Goal: Transaction & Acquisition: Purchase product/service

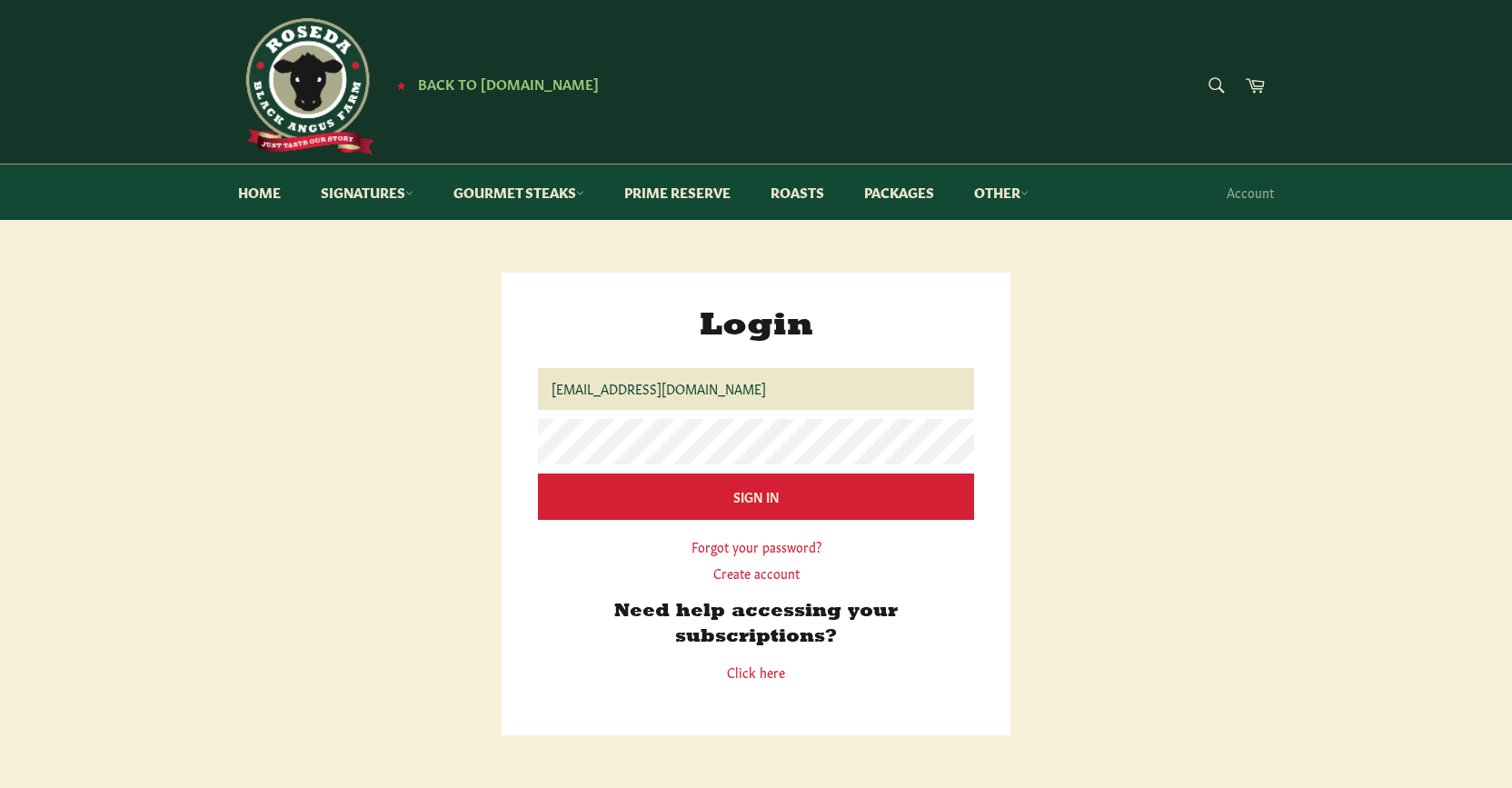
type input "[EMAIL_ADDRESS][DOMAIN_NAME]"
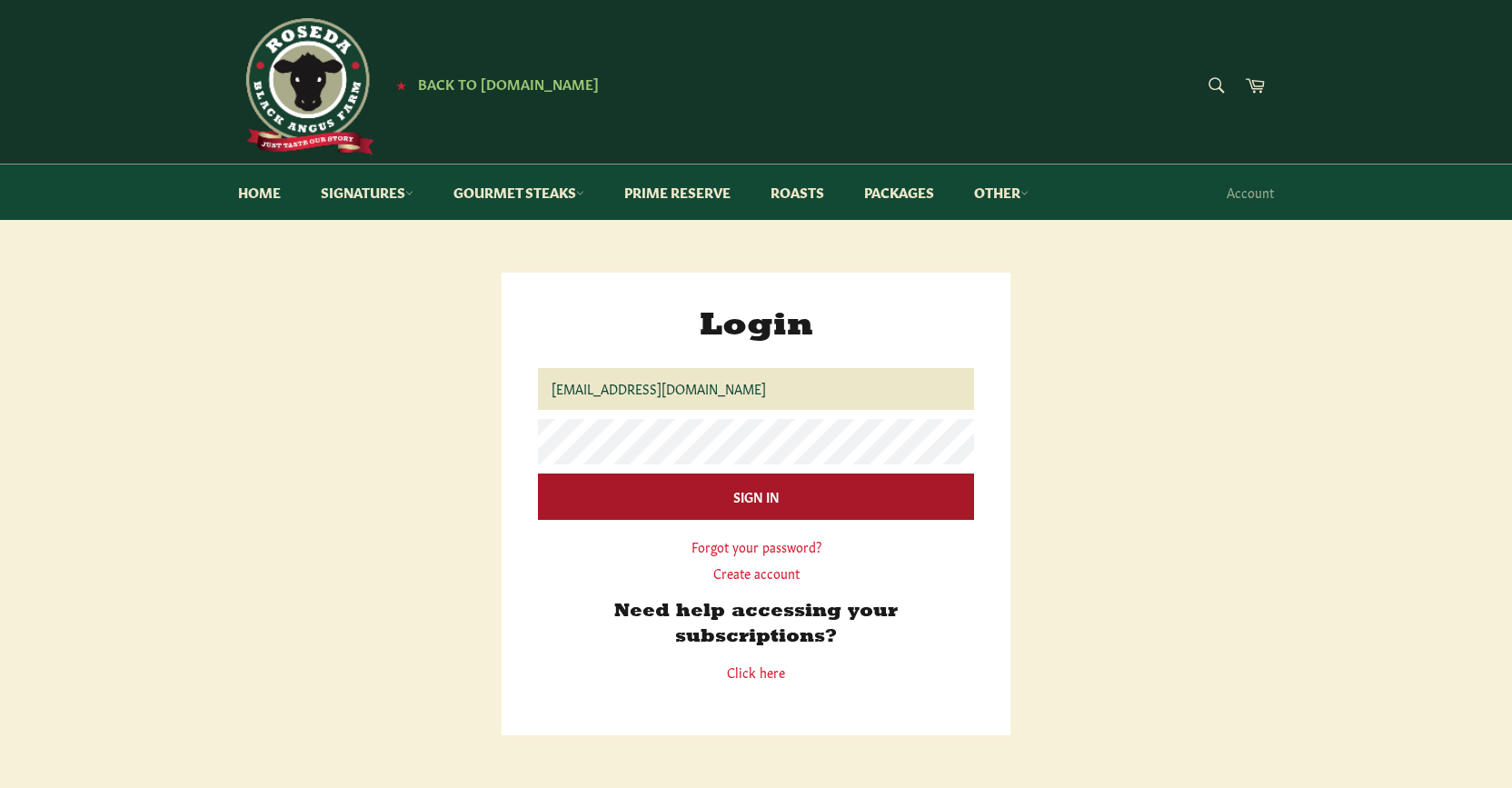
click at [757, 493] on input "Sign In" at bounding box center [756, 497] width 436 height 46
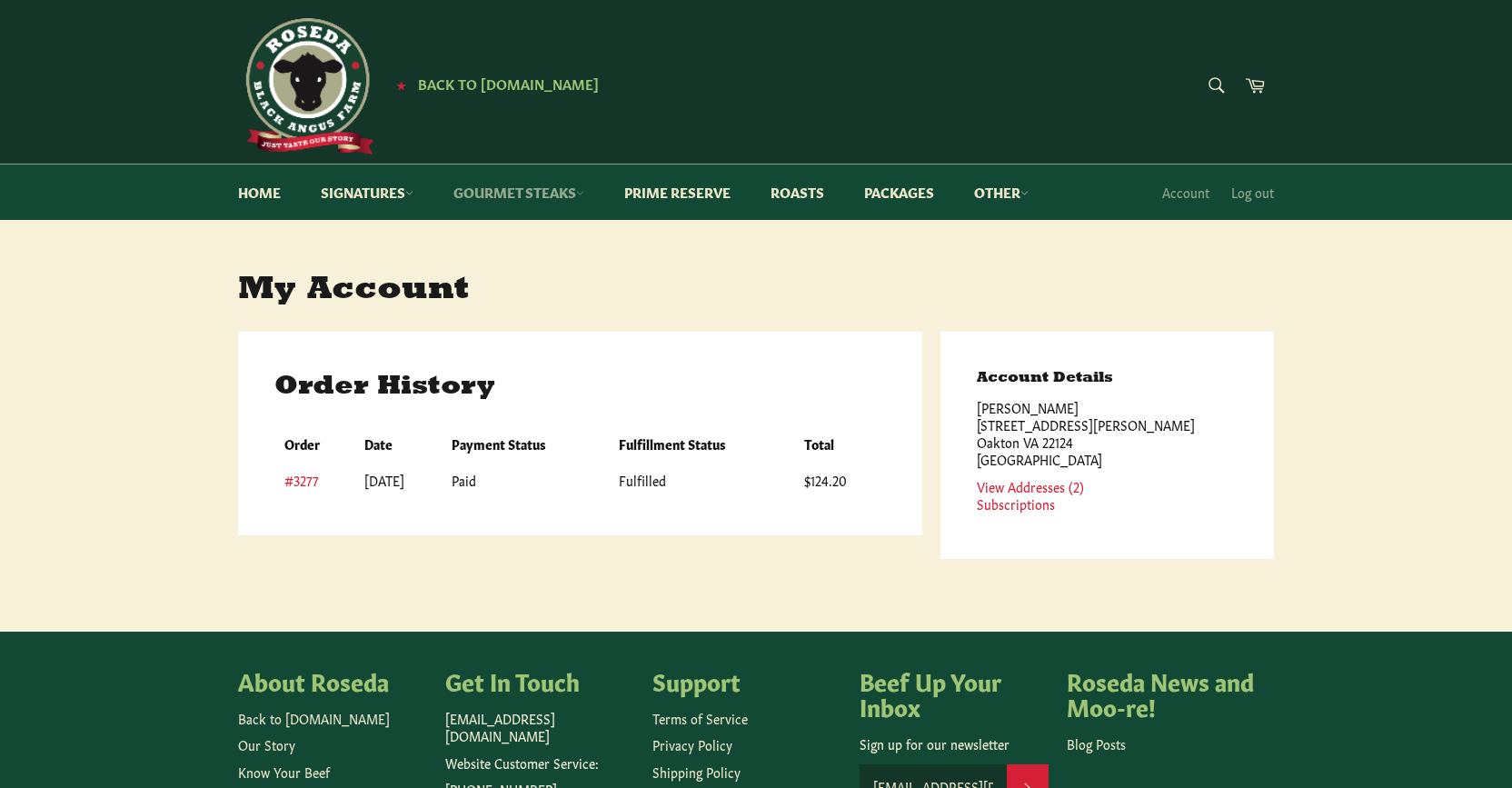
click at [510, 195] on link "Gourmet Steaks" at bounding box center [519, 192] width 167 height 56
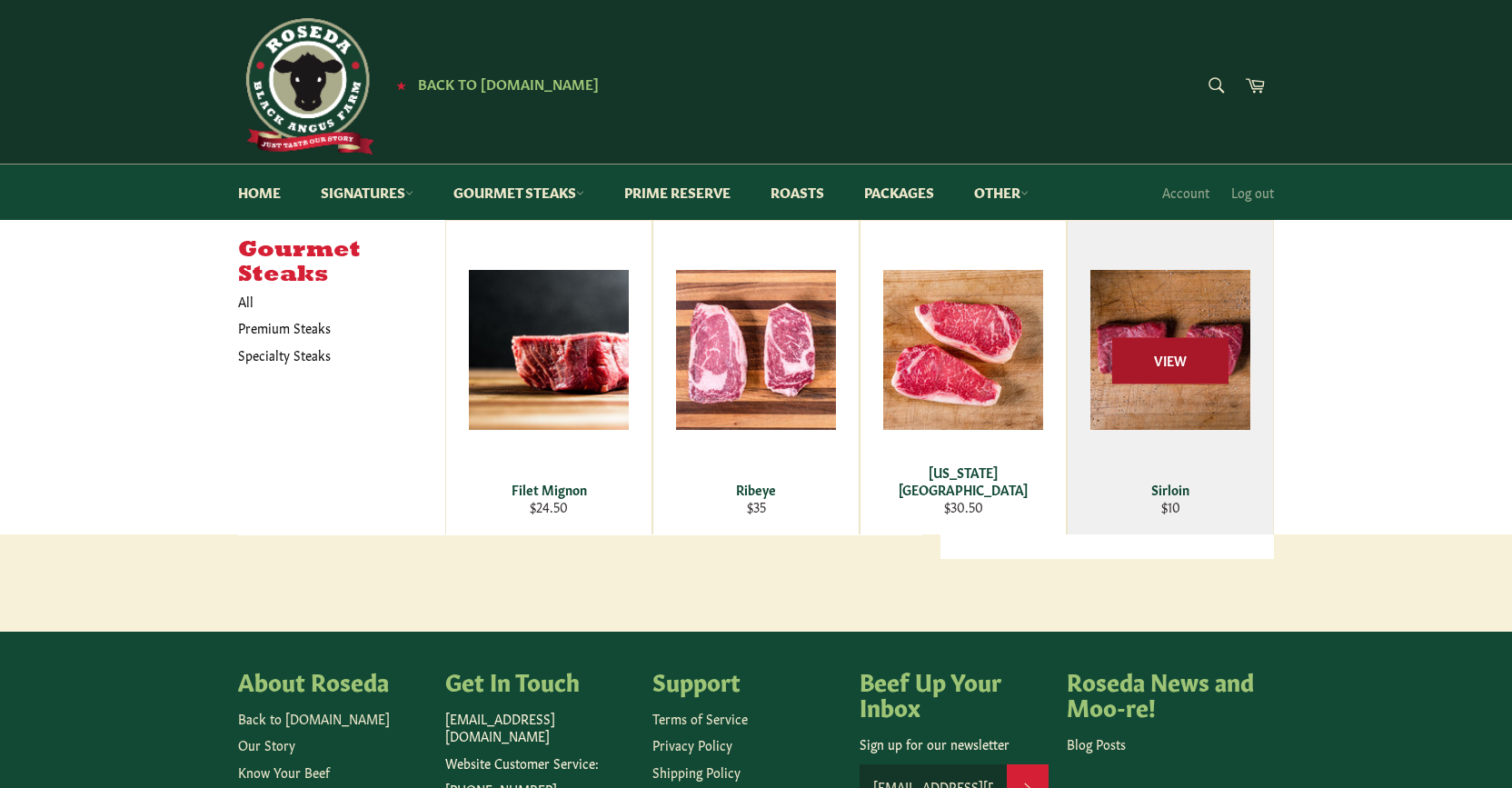
click at [1155, 384] on span "View" at bounding box center [1170, 361] width 116 height 46
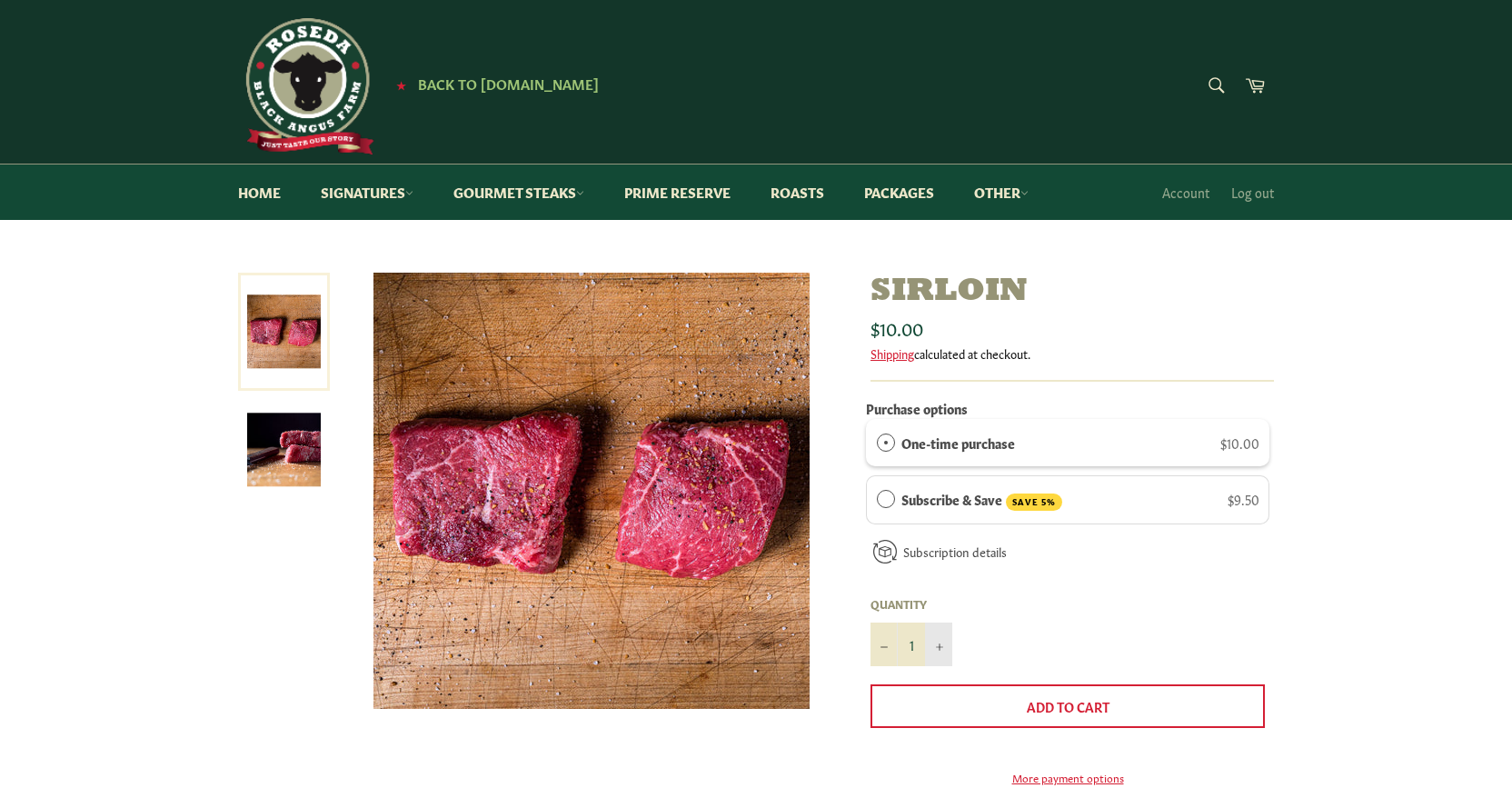
click at [940, 643] on icon "Increase item quantity by one" at bounding box center [940, 647] width 7 height 7
type input "3"
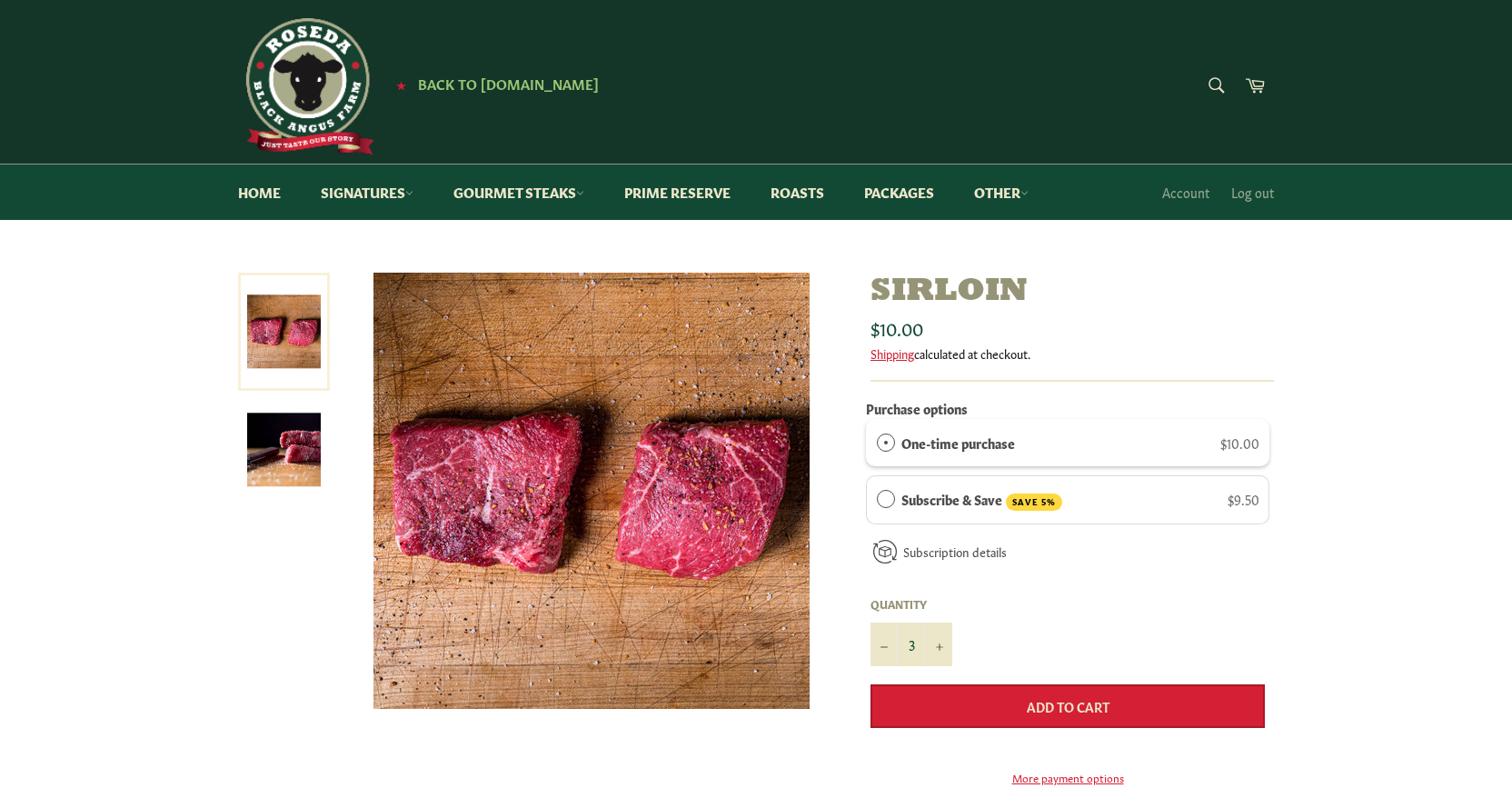
click at [1114, 697] on button "Add to Cart" at bounding box center [1068, 705] width 394 height 44
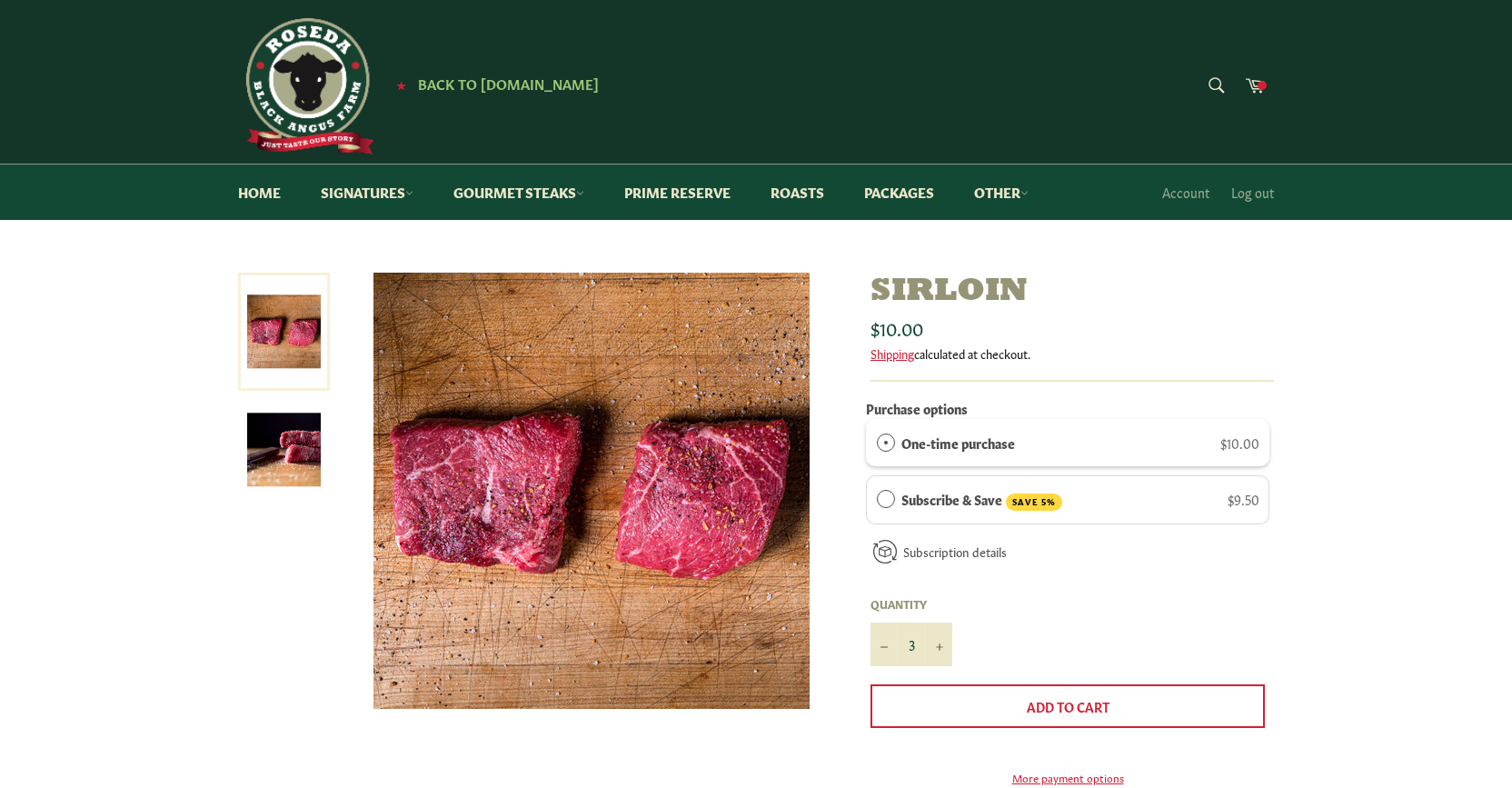
click at [1420, 577] on div "Sirloin Sale Regular price $10.00 Shipping calculated at checkout. Purchase opt…" at bounding box center [756, 663] width 1512 height 781
click at [502, 195] on link "Gourmet Steaks" at bounding box center [519, 192] width 167 height 56
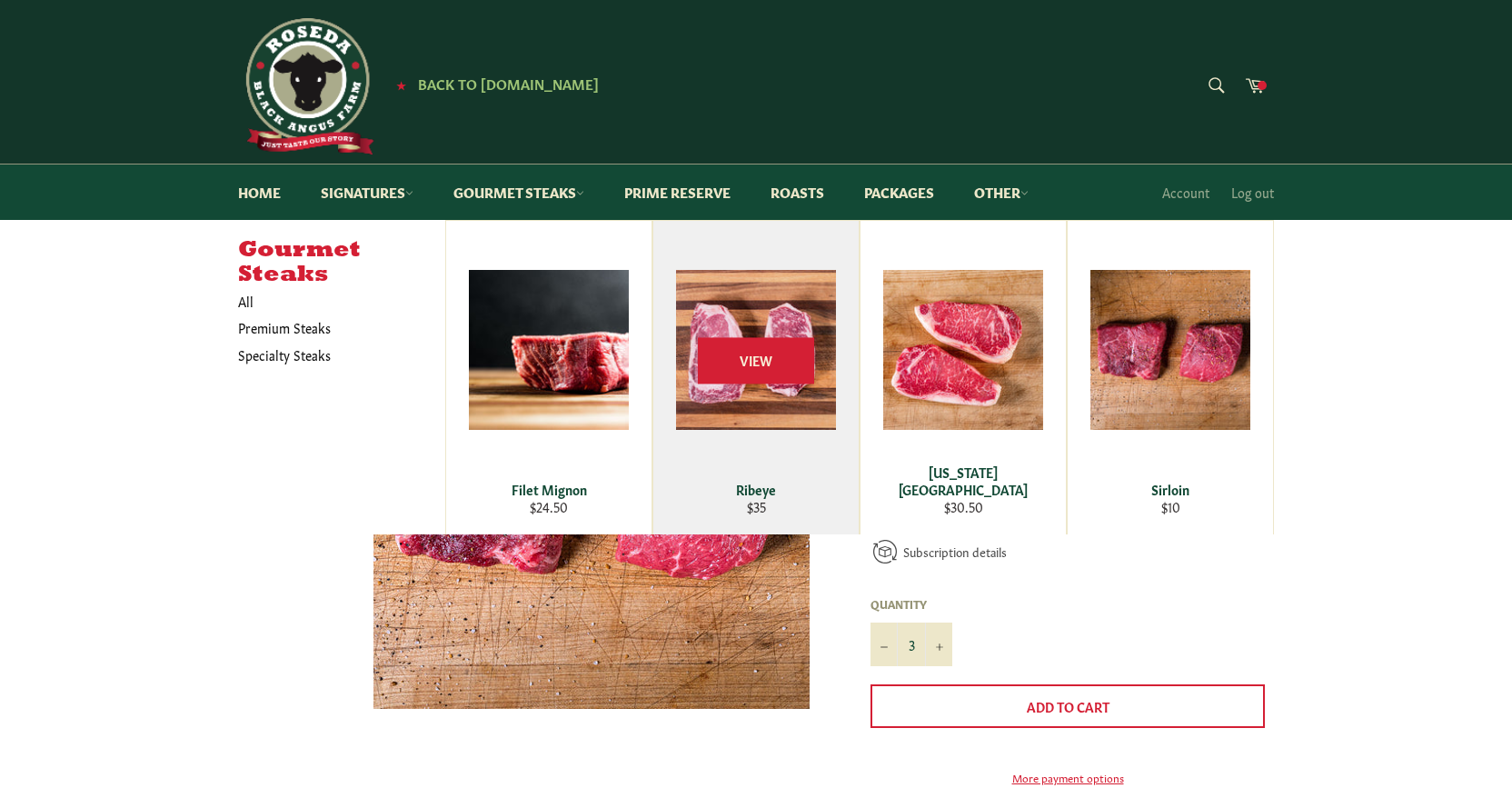
click at [713, 327] on div "View" at bounding box center [756, 377] width 205 height 313
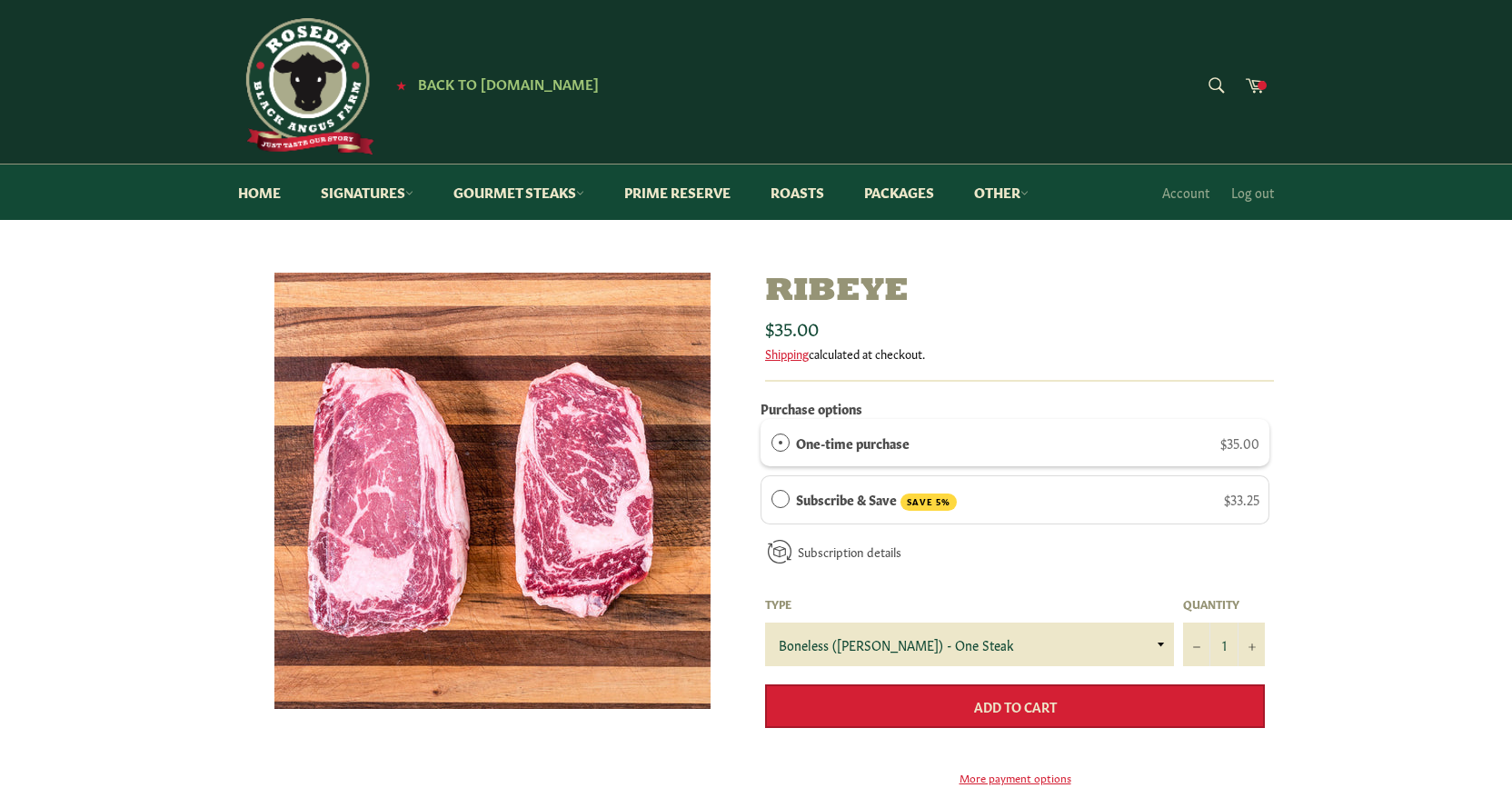
click at [1051, 703] on span "Add to Cart" at bounding box center [1015, 706] width 83 height 19
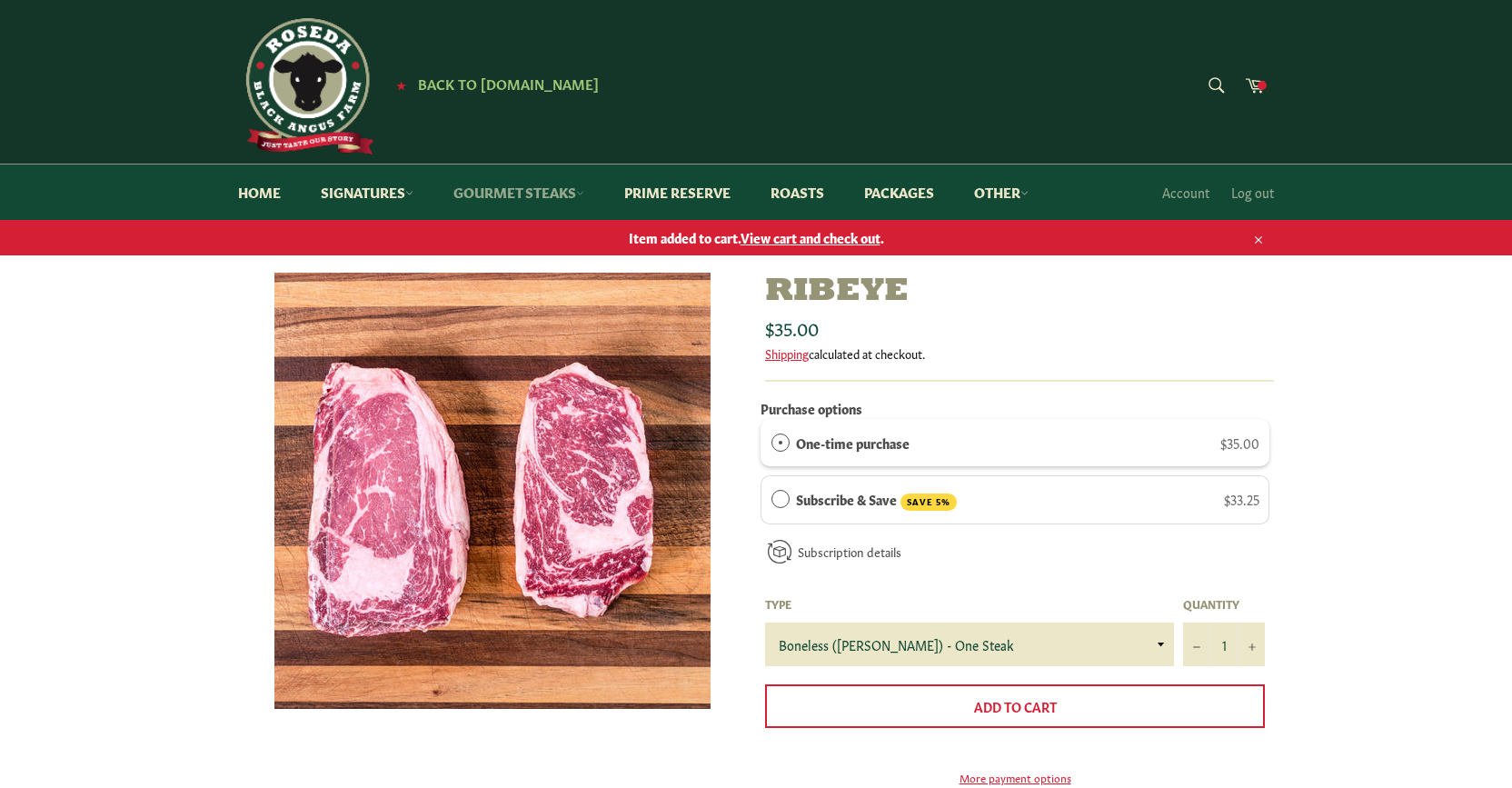
click at [505, 186] on link "Gourmet Steaks" at bounding box center [519, 192] width 167 height 56
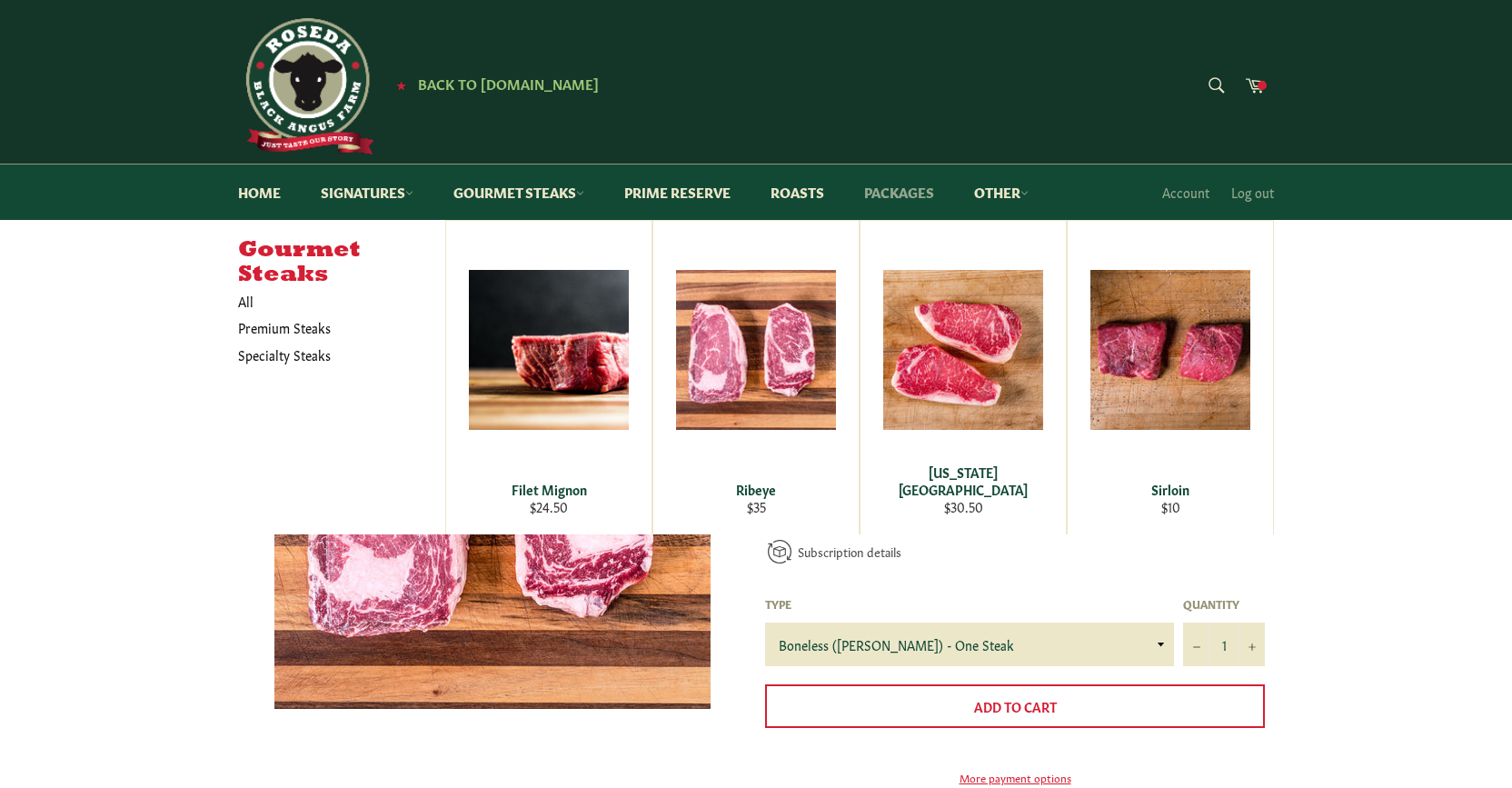
click at [924, 190] on link "Packages" at bounding box center [899, 192] width 106 height 56
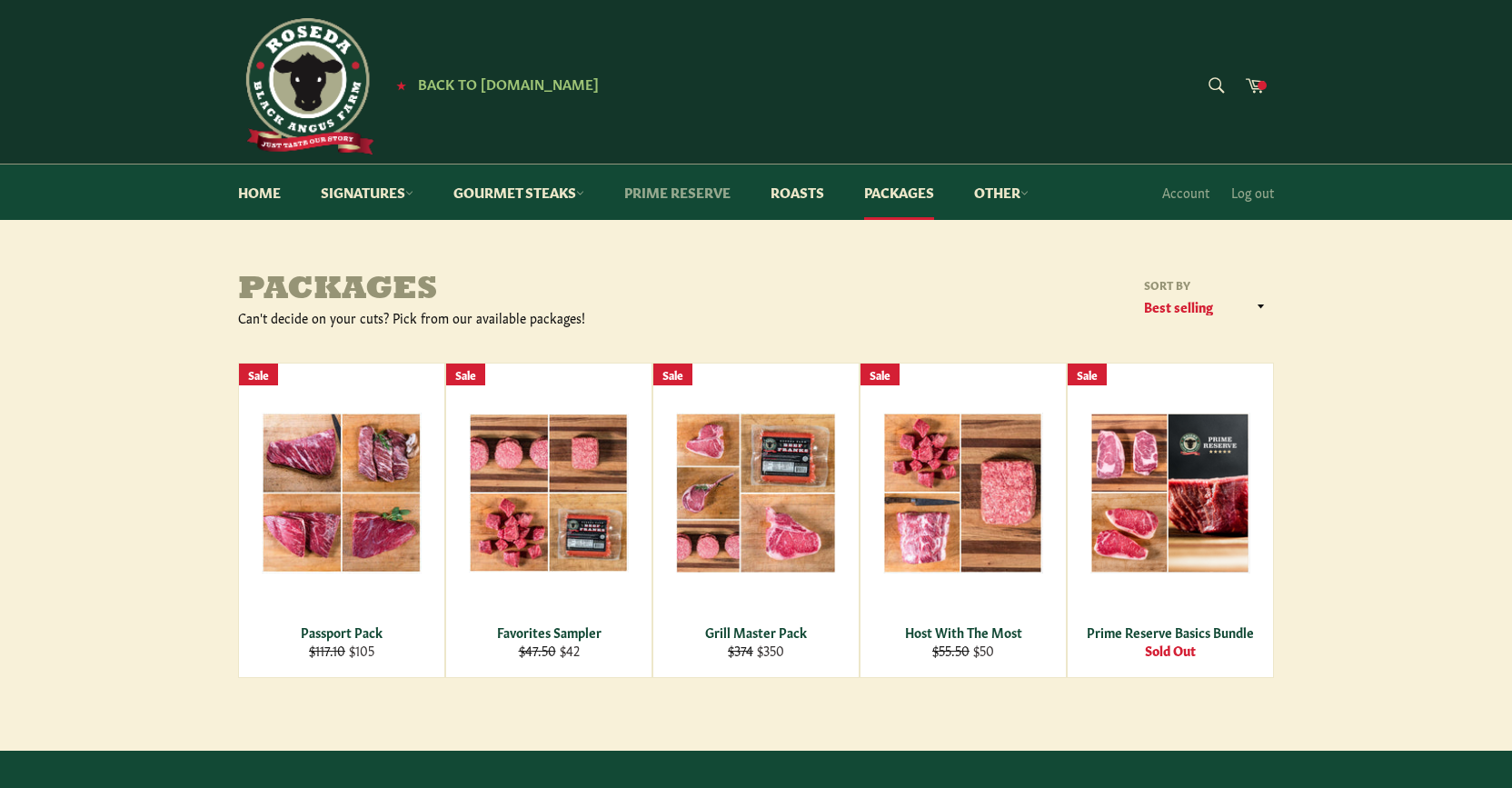
click at [675, 192] on link "Prime Reserve" at bounding box center [677, 192] width 143 height 56
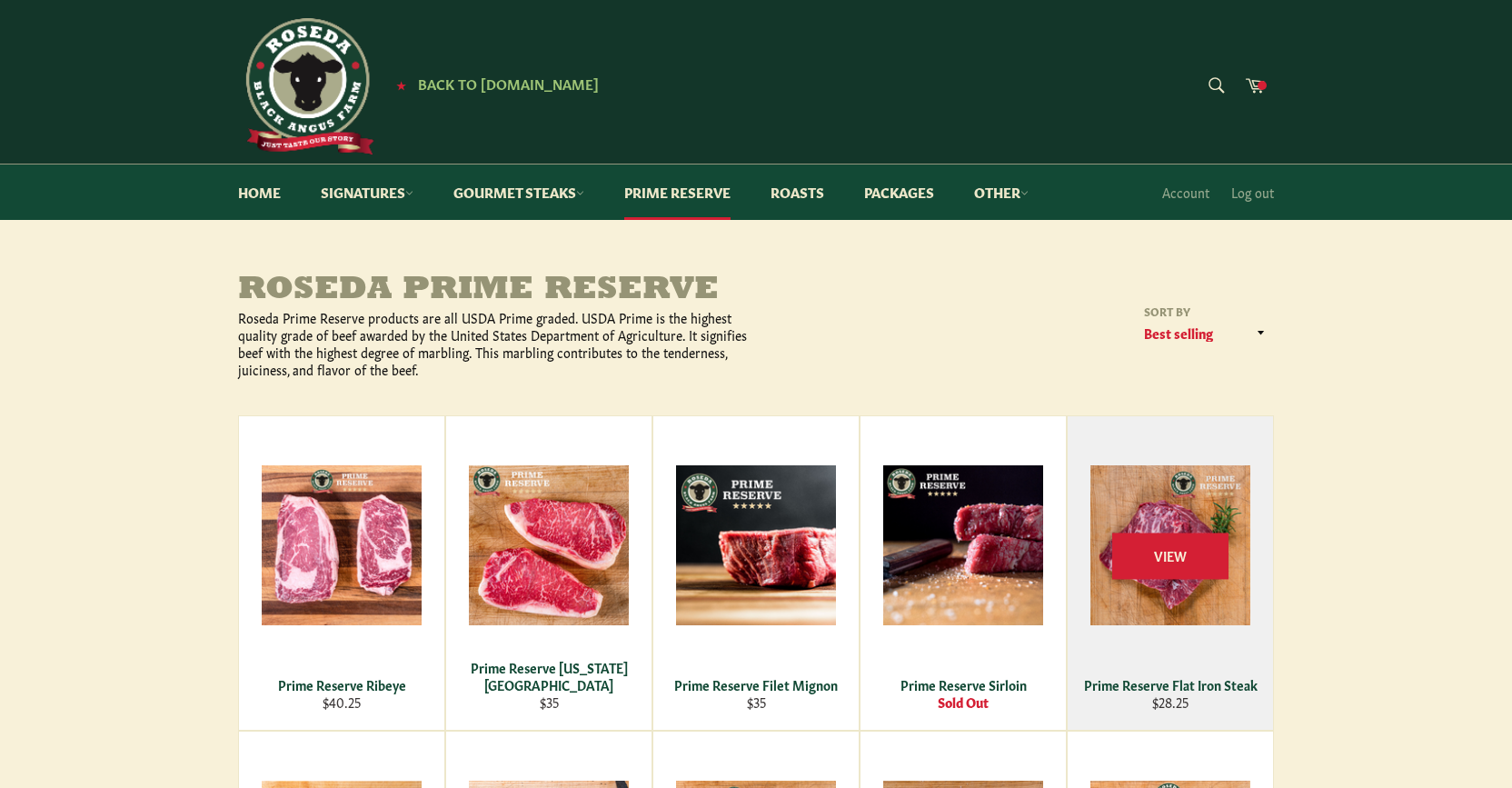
click at [1194, 518] on div "View" at bounding box center [1170, 572] width 205 height 313
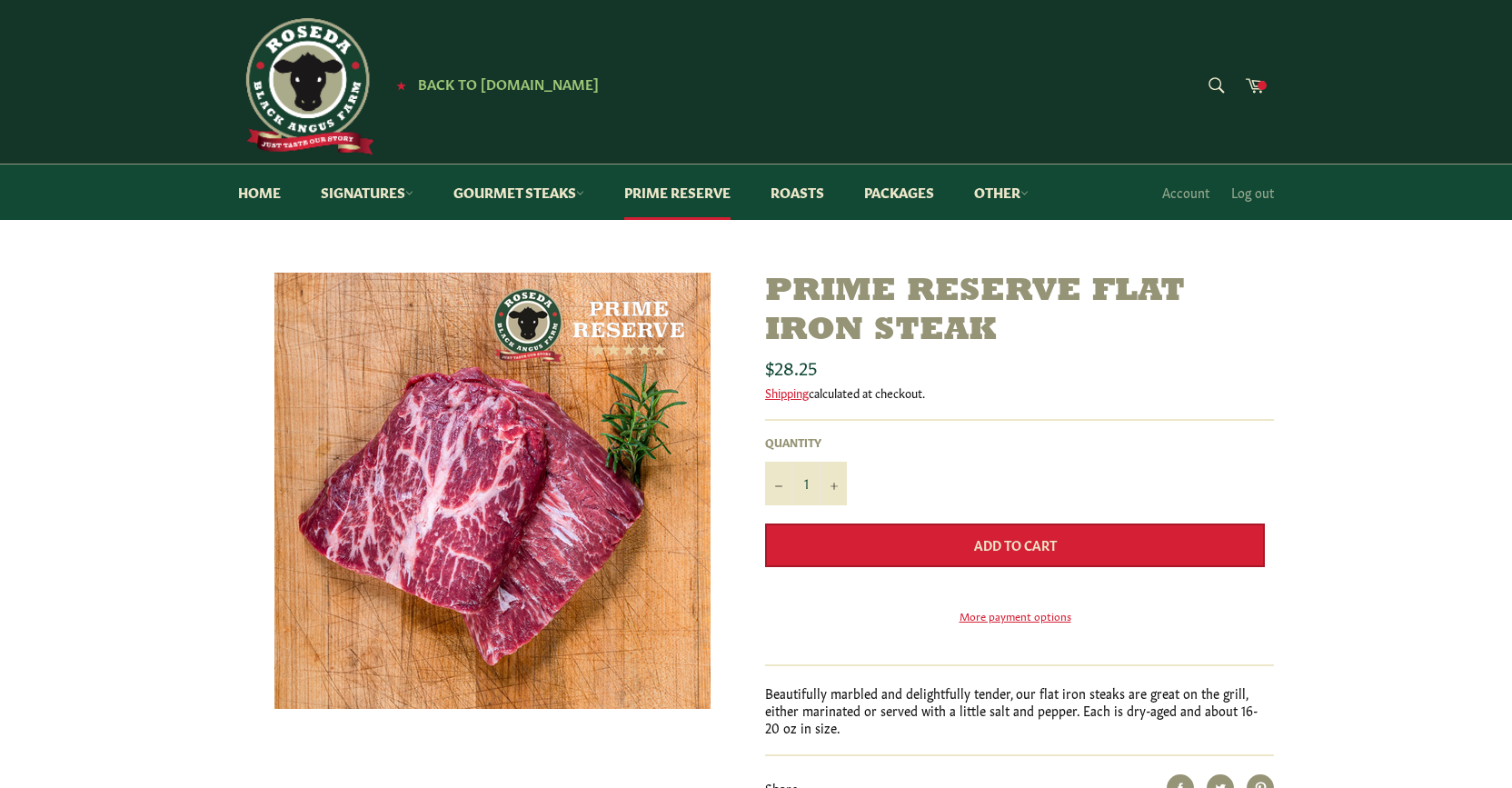
click at [1006, 532] on button "Add to Cart" at bounding box center [1015, 545] width 500 height 44
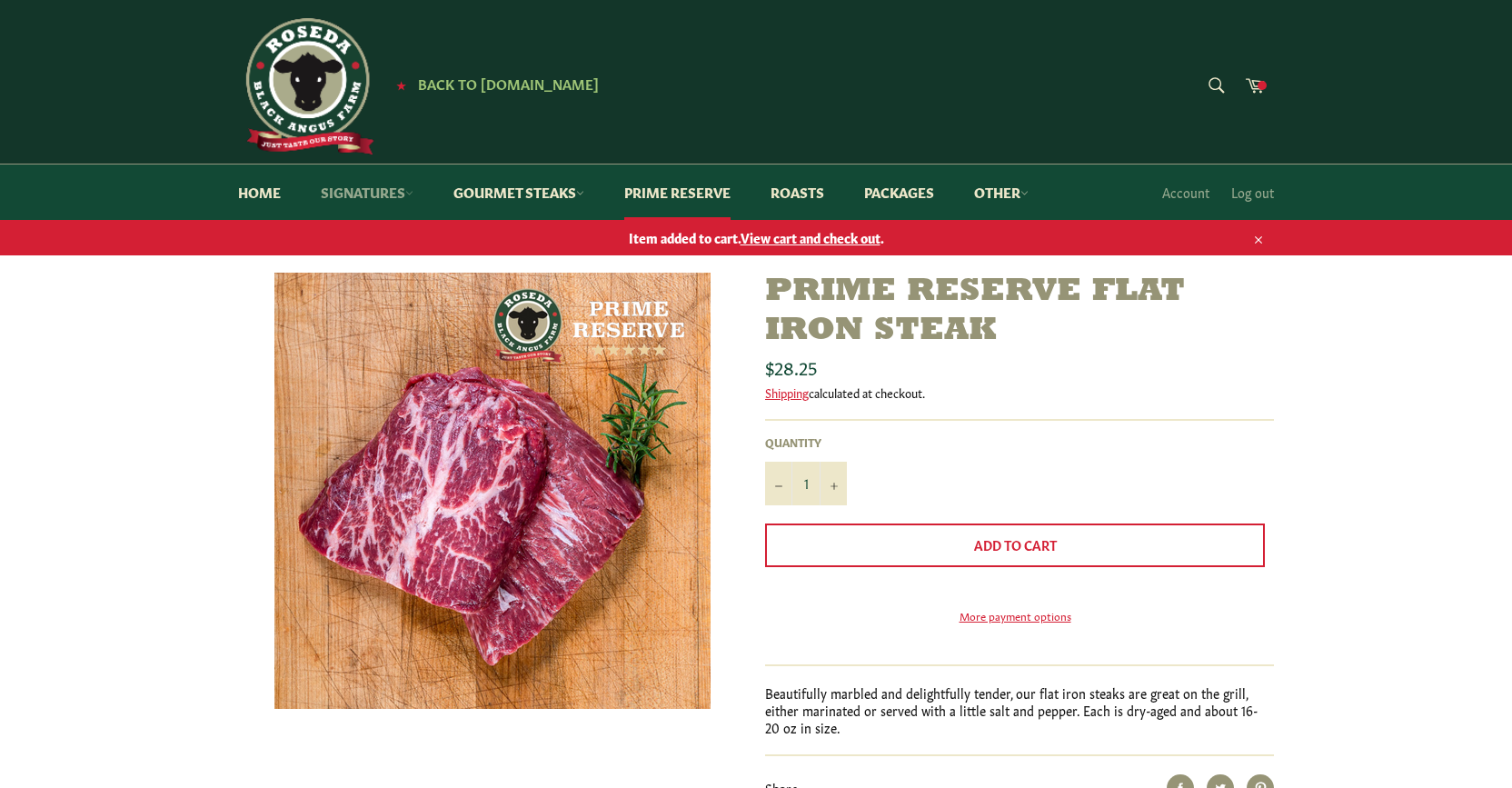
click at [375, 190] on link "Signatures" at bounding box center [367, 192] width 129 height 56
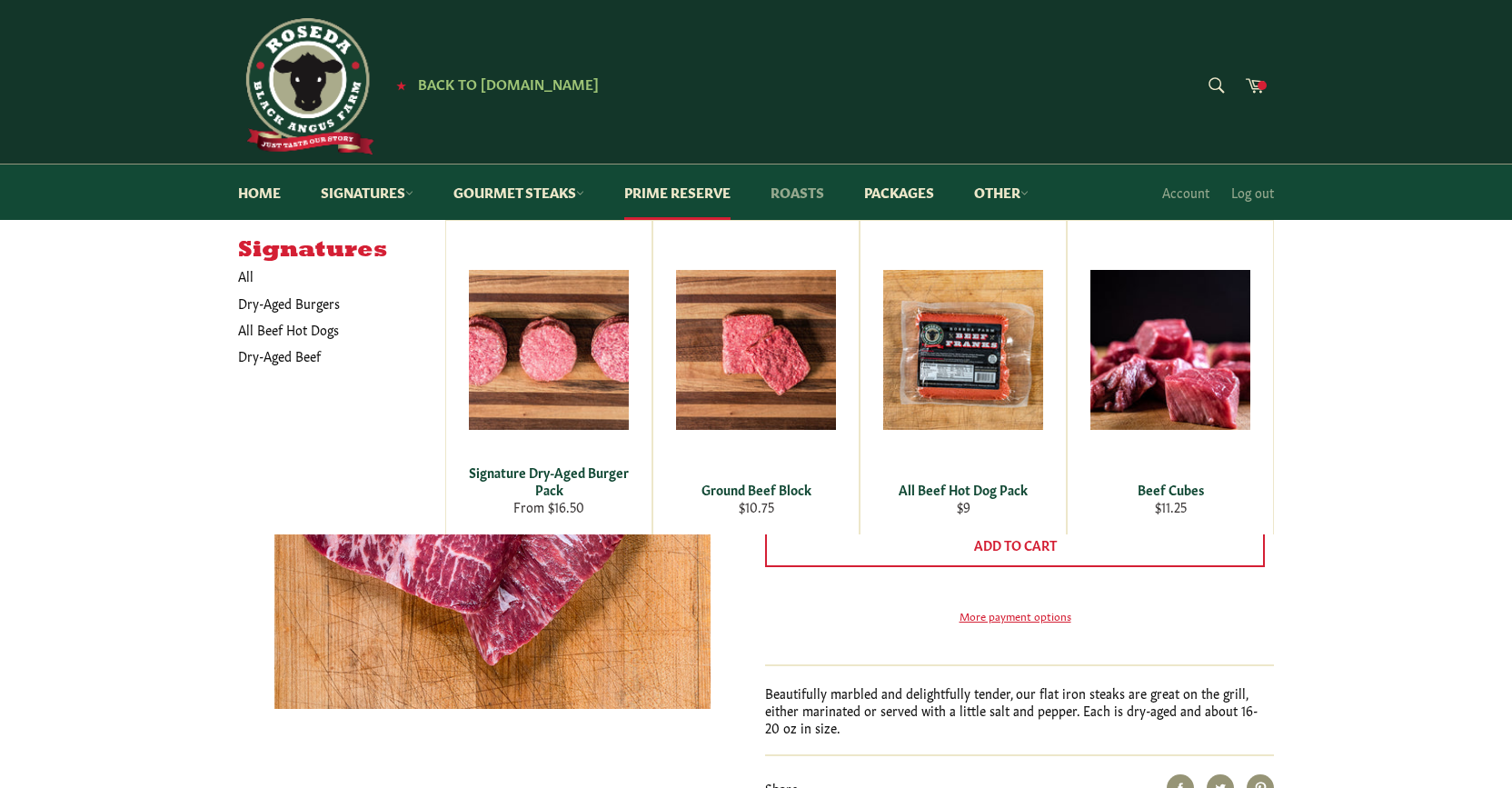
click at [804, 192] on link "Roasts" at bounding box center [797, 192] width 90 height 56
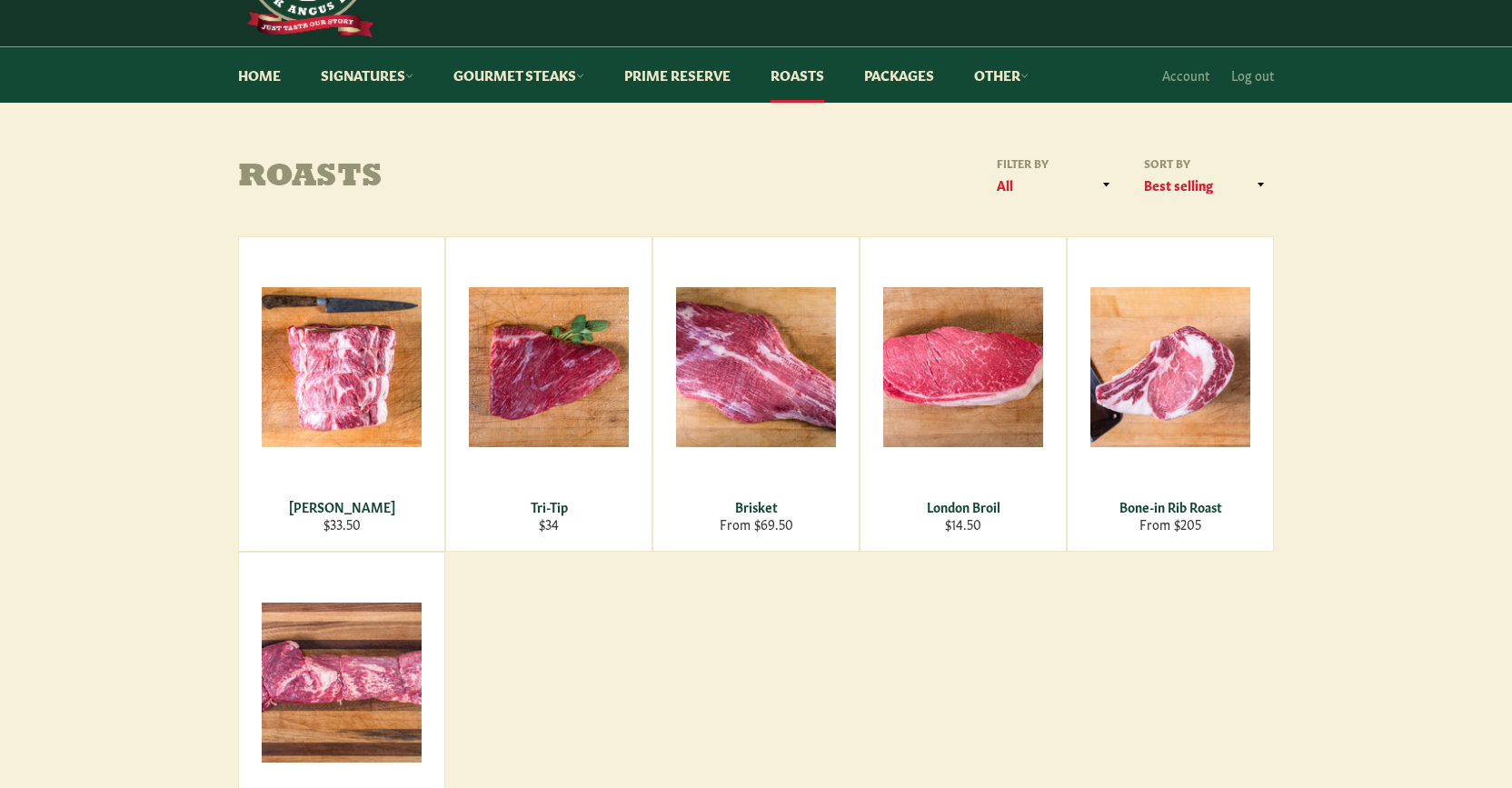
scroll to position [109, 0]
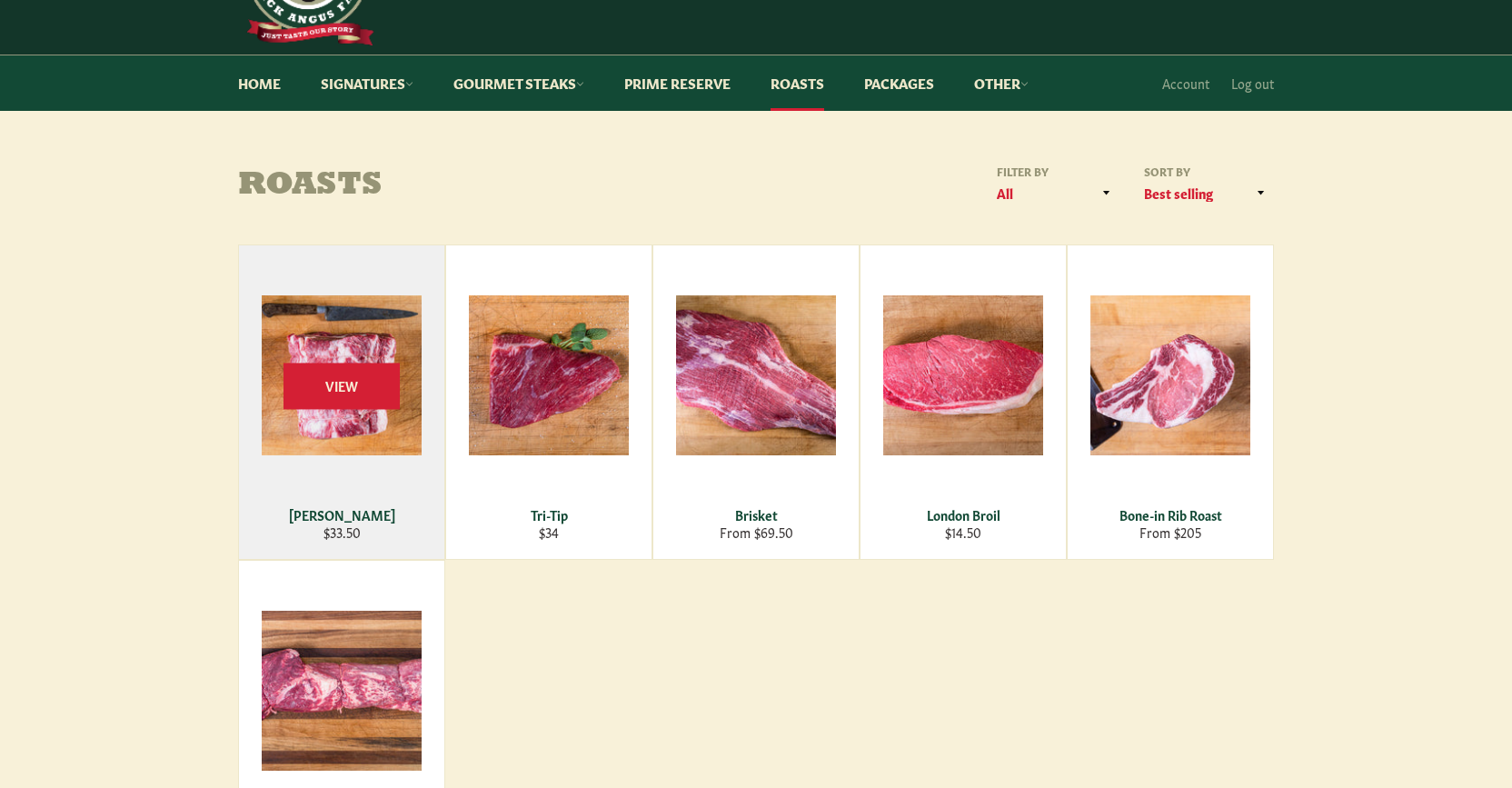
click at [349, 357] on div "View" at bounding box center [341, 401] width 205 height 313
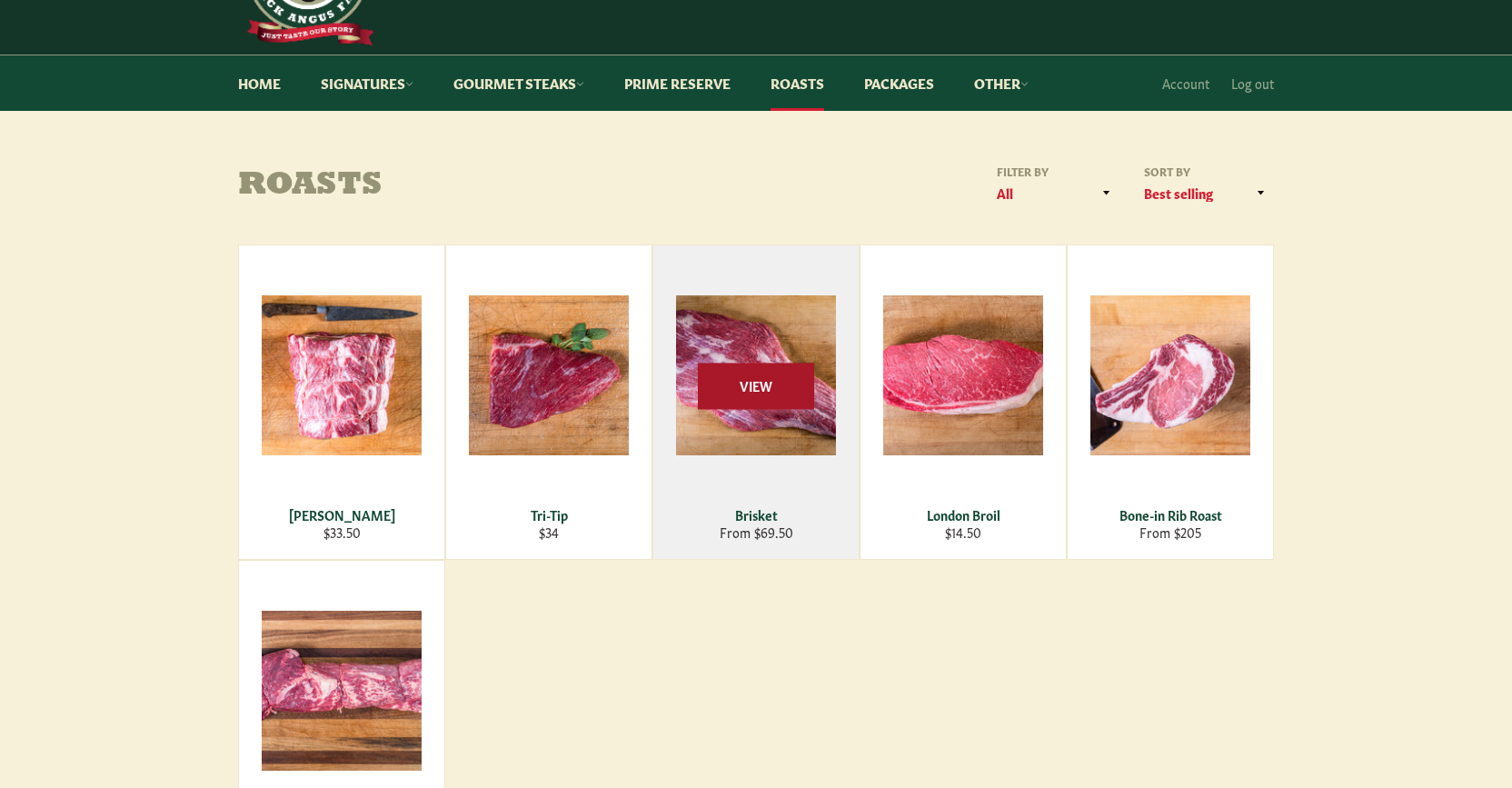
click at [778, 374] on span "View" at bounding box center [756, 386] width 116 height 46
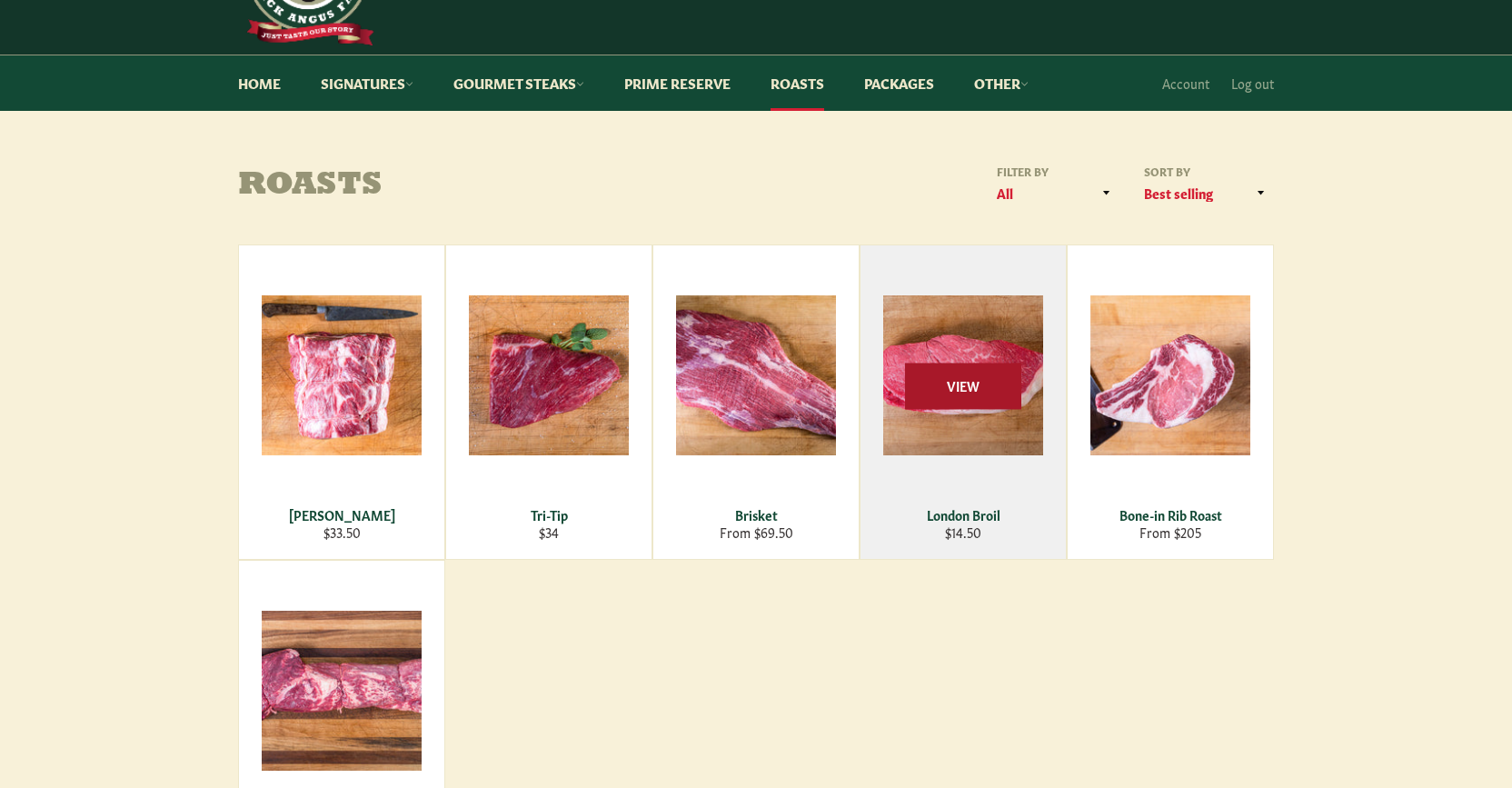
click at [940, 387] on span "View" at bounding box center [963, 386] width 116 height 46
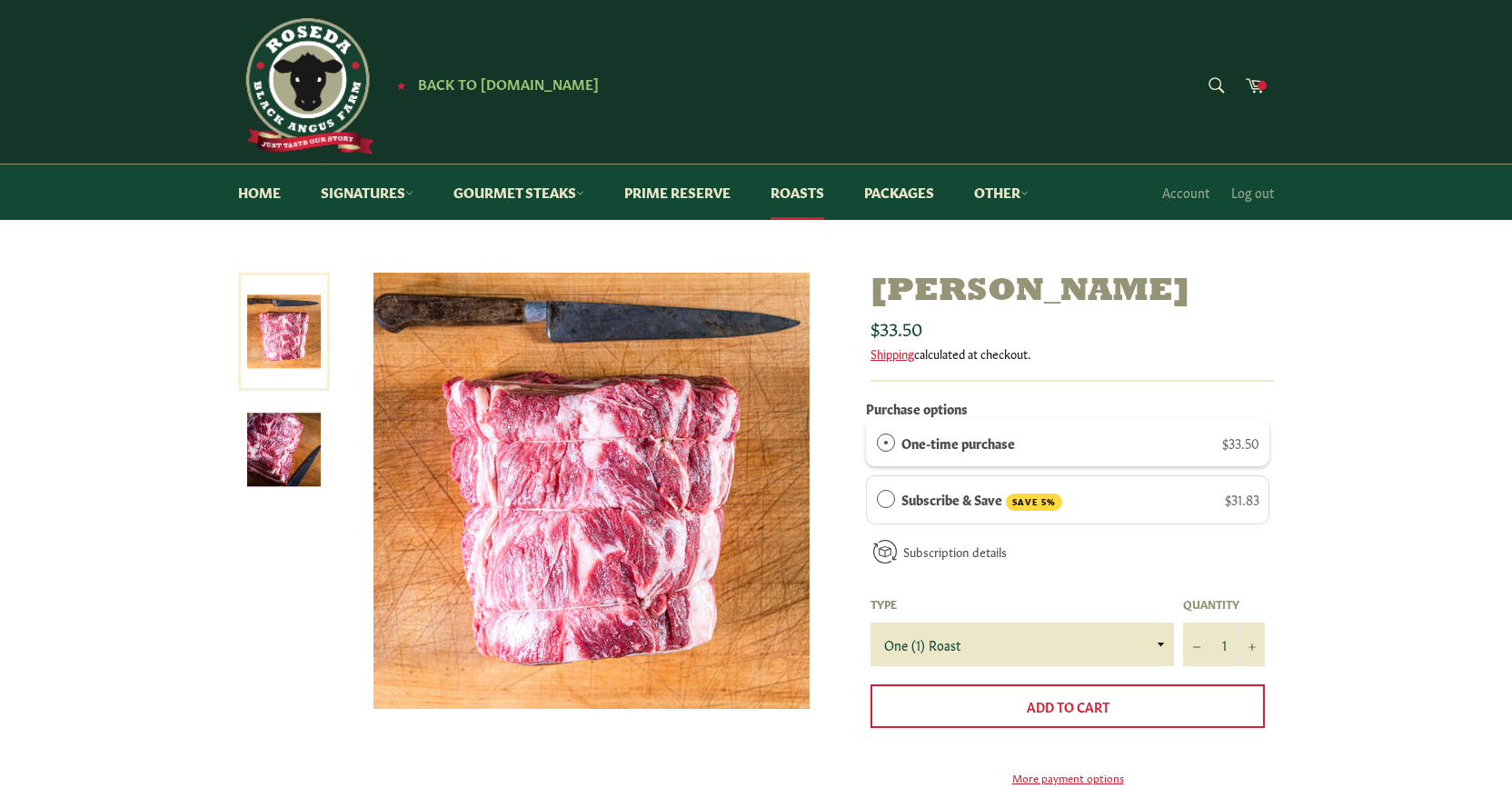
click at [278, 338] on link at bounding box center [283, 331] width 92 height 118
click at [283, 440] on img at bounding box center [283, 449] width 73 height 73
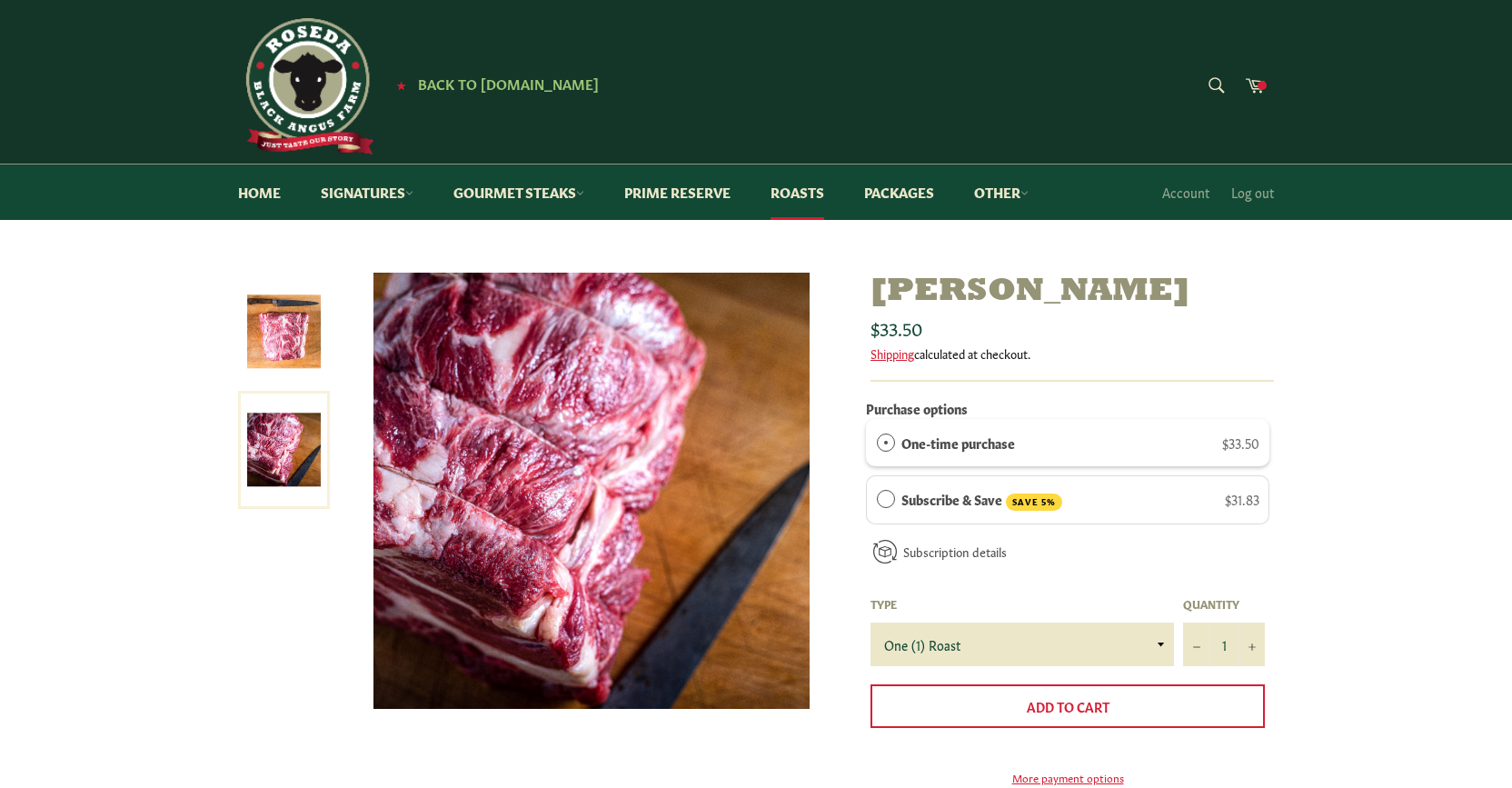
click at [459, 364] on img at bounding box center [591, 490] width 436 height 436
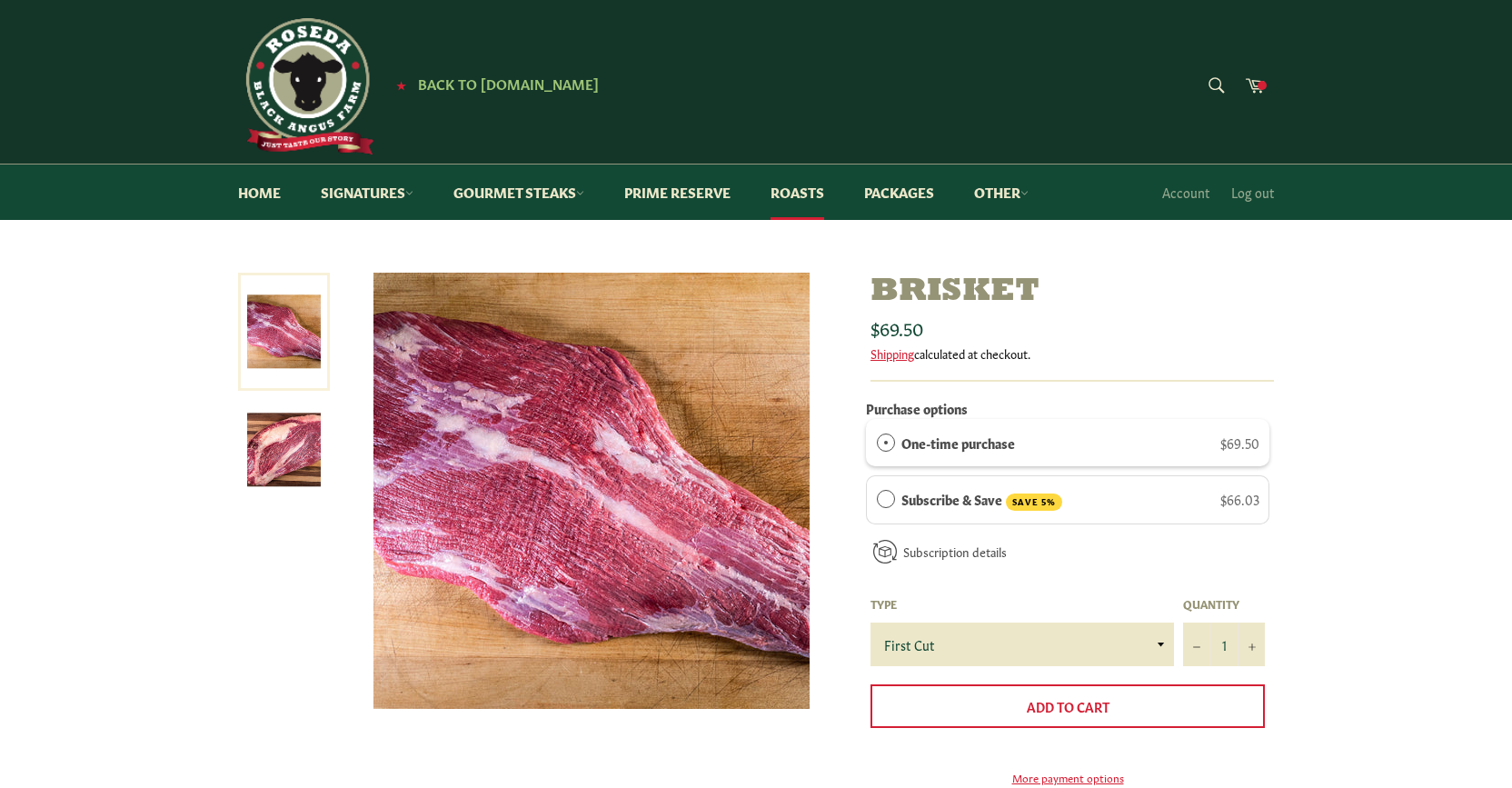
click at [277, 336] on link at bounding box center [283, 331] width 92 height 118
click at [289, 440] on img at bounding box center [283, 449] width 73 height 73
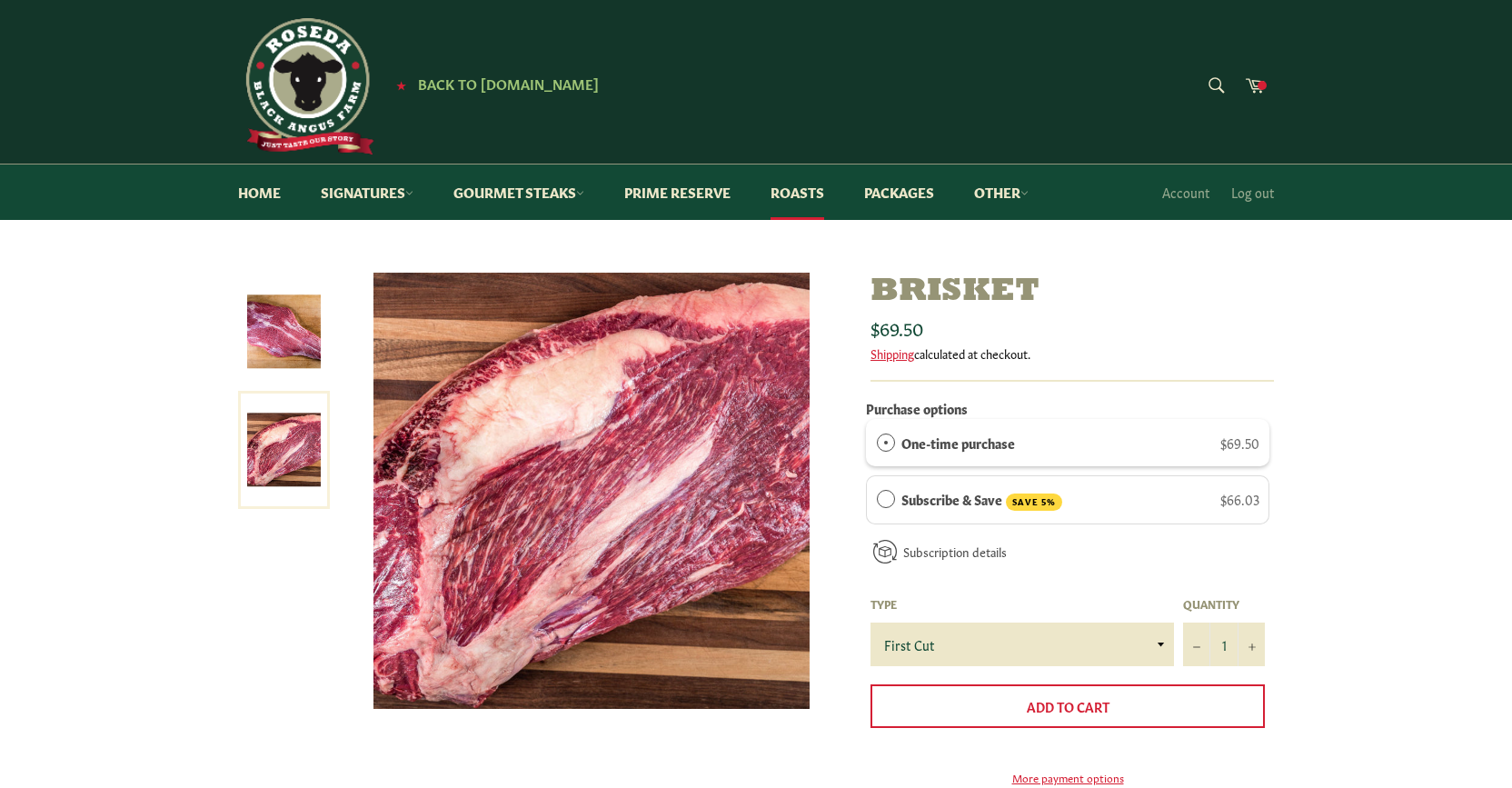
click at [286, 332] on img at bounding box center [283, 331] width 73 height 73
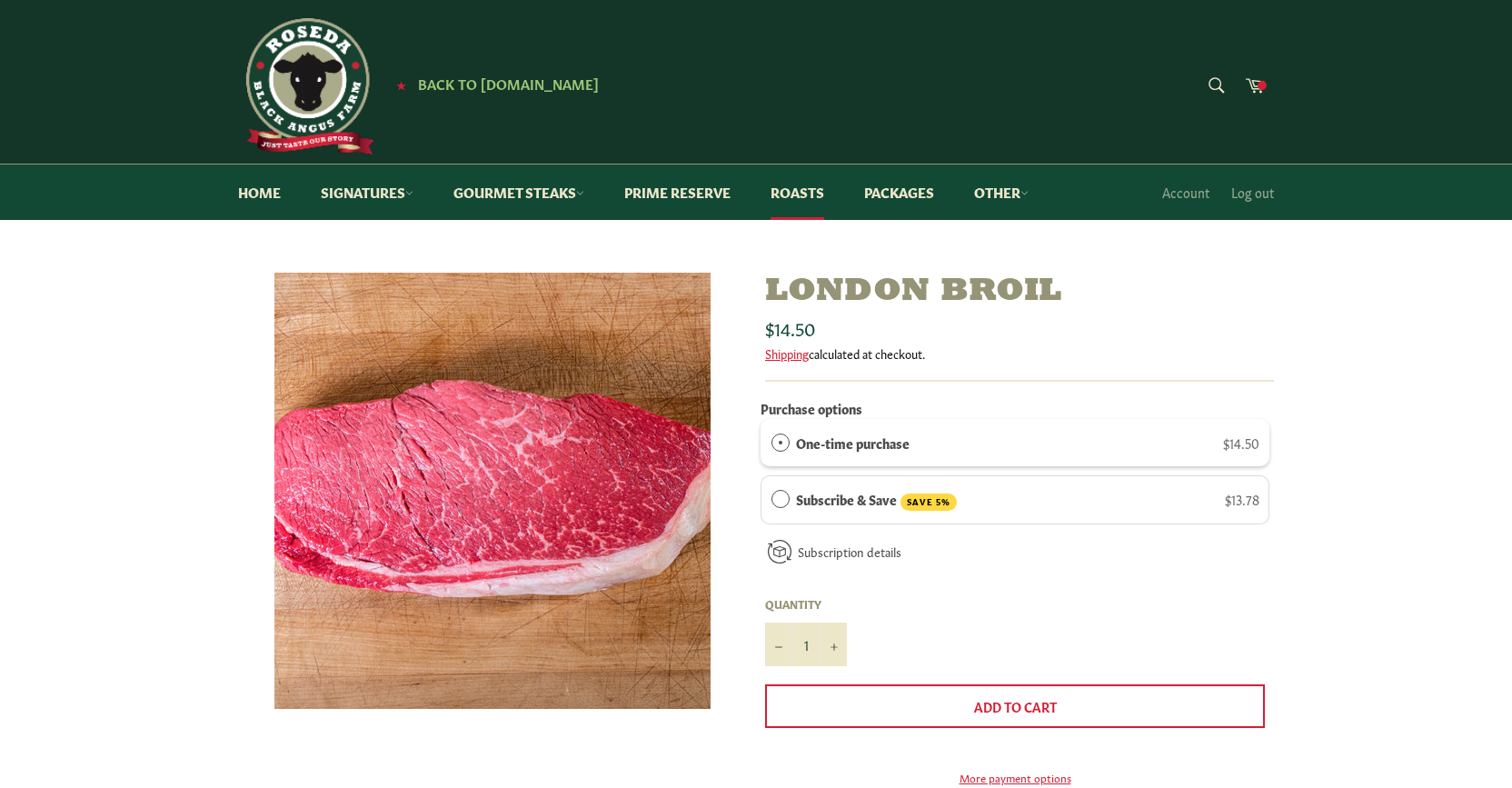
click at [1421, 409] on div "London Broil Sale Regular price $14.50 Shipping calculated at checkout. Purchas…" at bounding box center [756, 645] width 1512 height 746
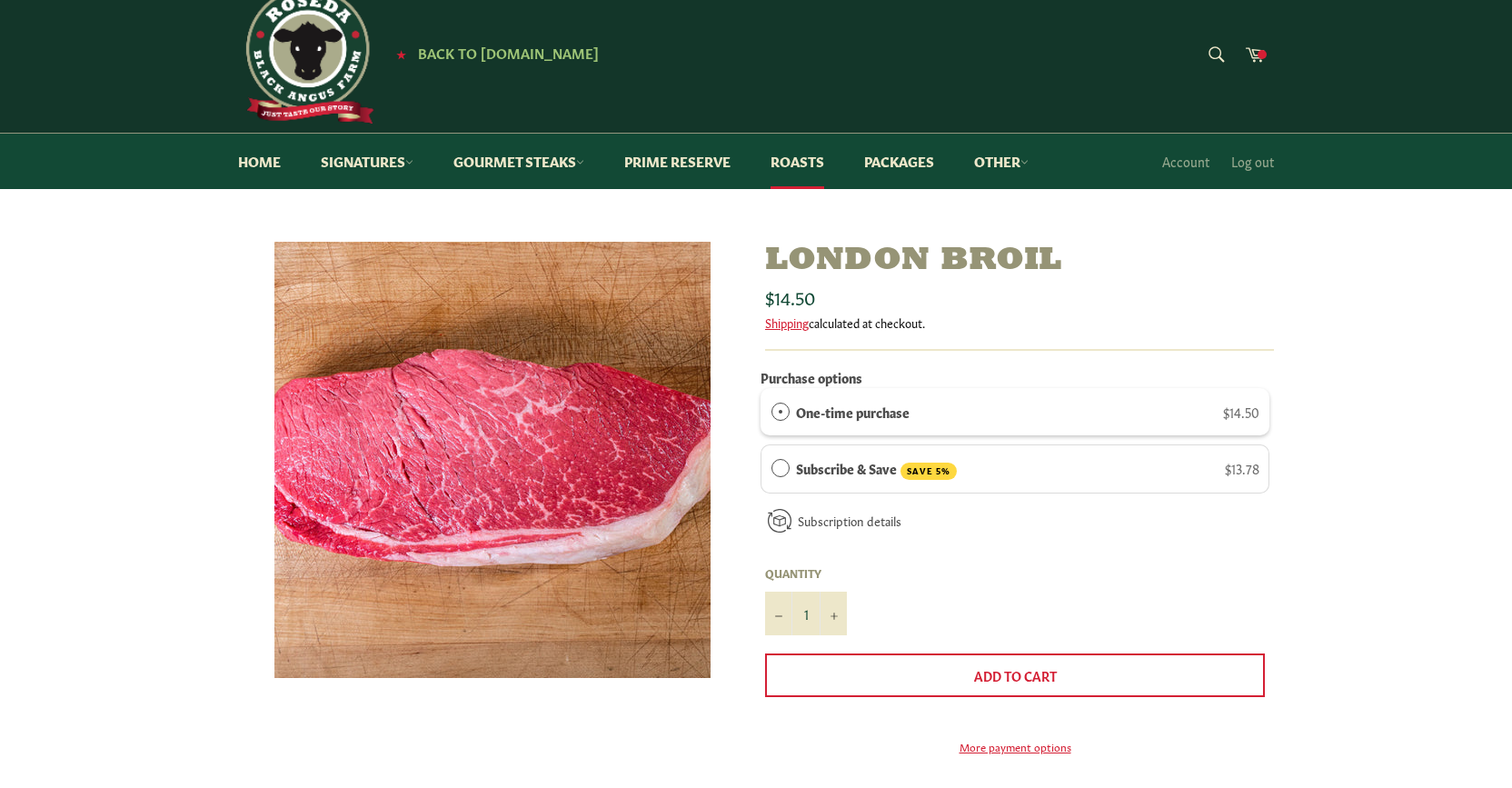
scroll to position [28, 0]
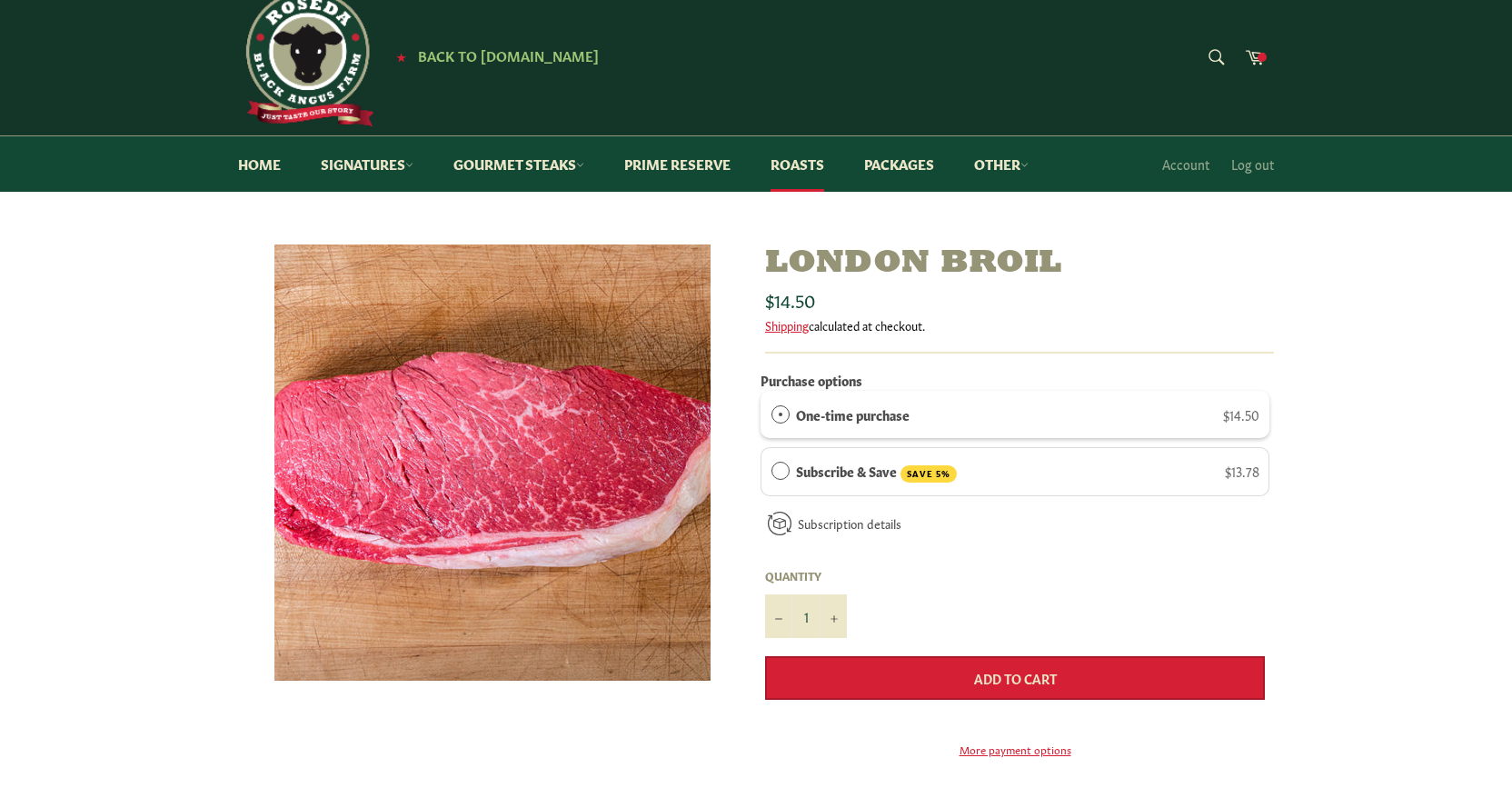
click at [1078, 684] on button "Add to Cart" at bounding box center [1015, 677] width 500 height 44
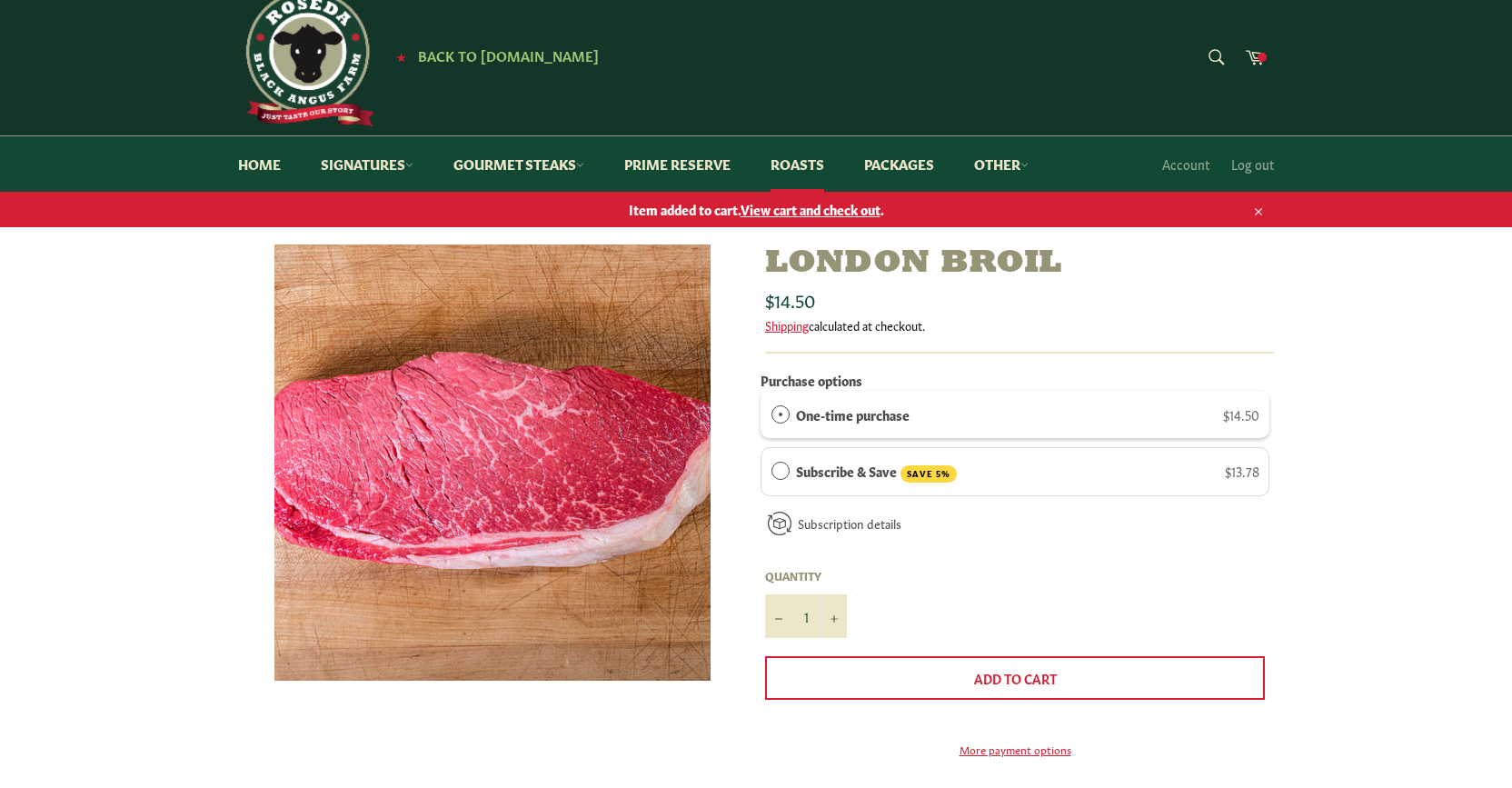
click at [1371, 301] on div "London Broil Sale Regular price $14.50 Shipping calculated at checkout. Purchas…" at bounding box center [756, 617] width 1512 height 746
click at [1259, 54] on span at bounding box center [1262, 58] width 9 height 9
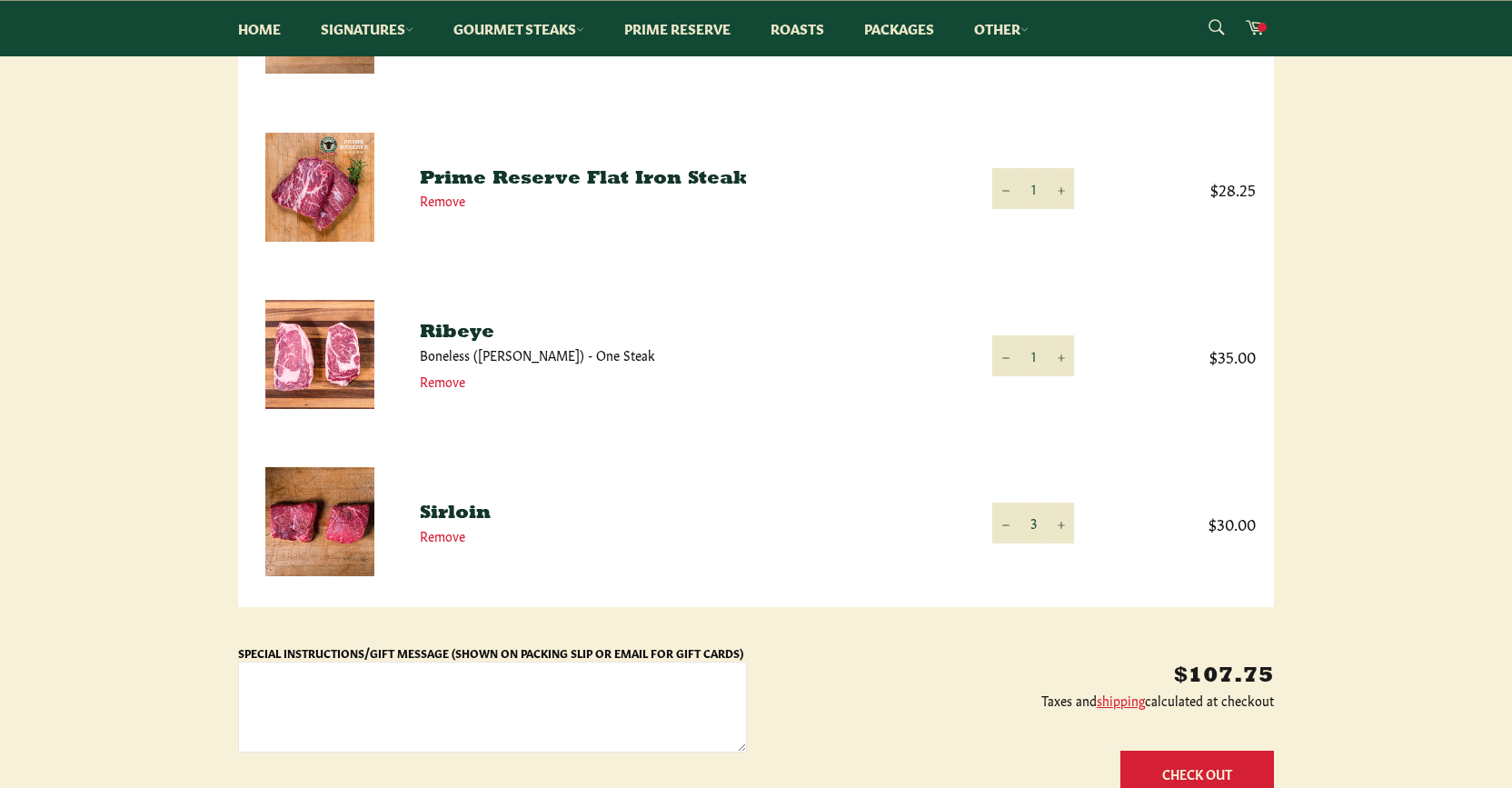
scroll to position [396, 0]
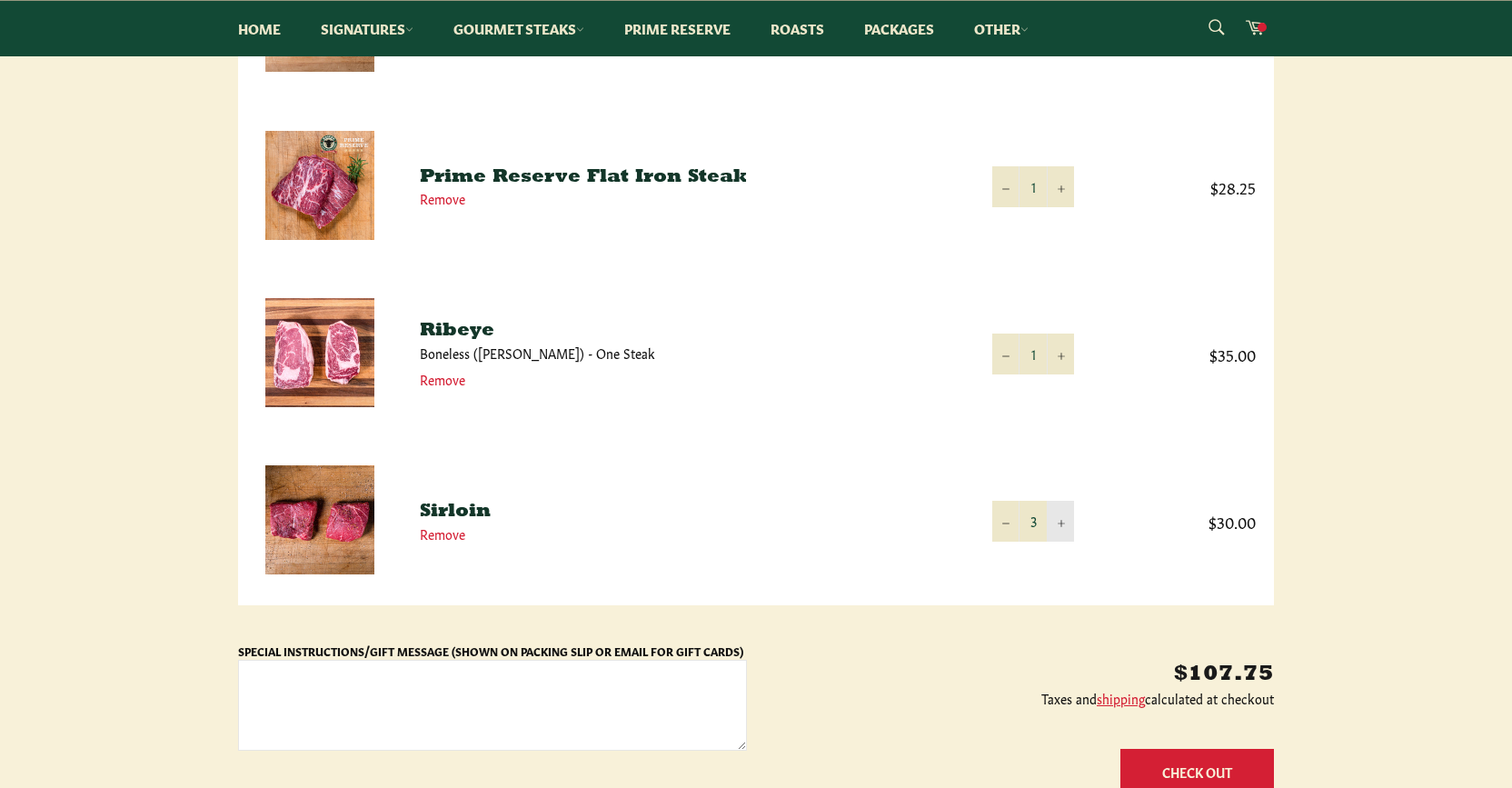
click at [1062, 525] on icon "Increase item quantity by one" at bounding box center [1061, 524] width 7 height 7
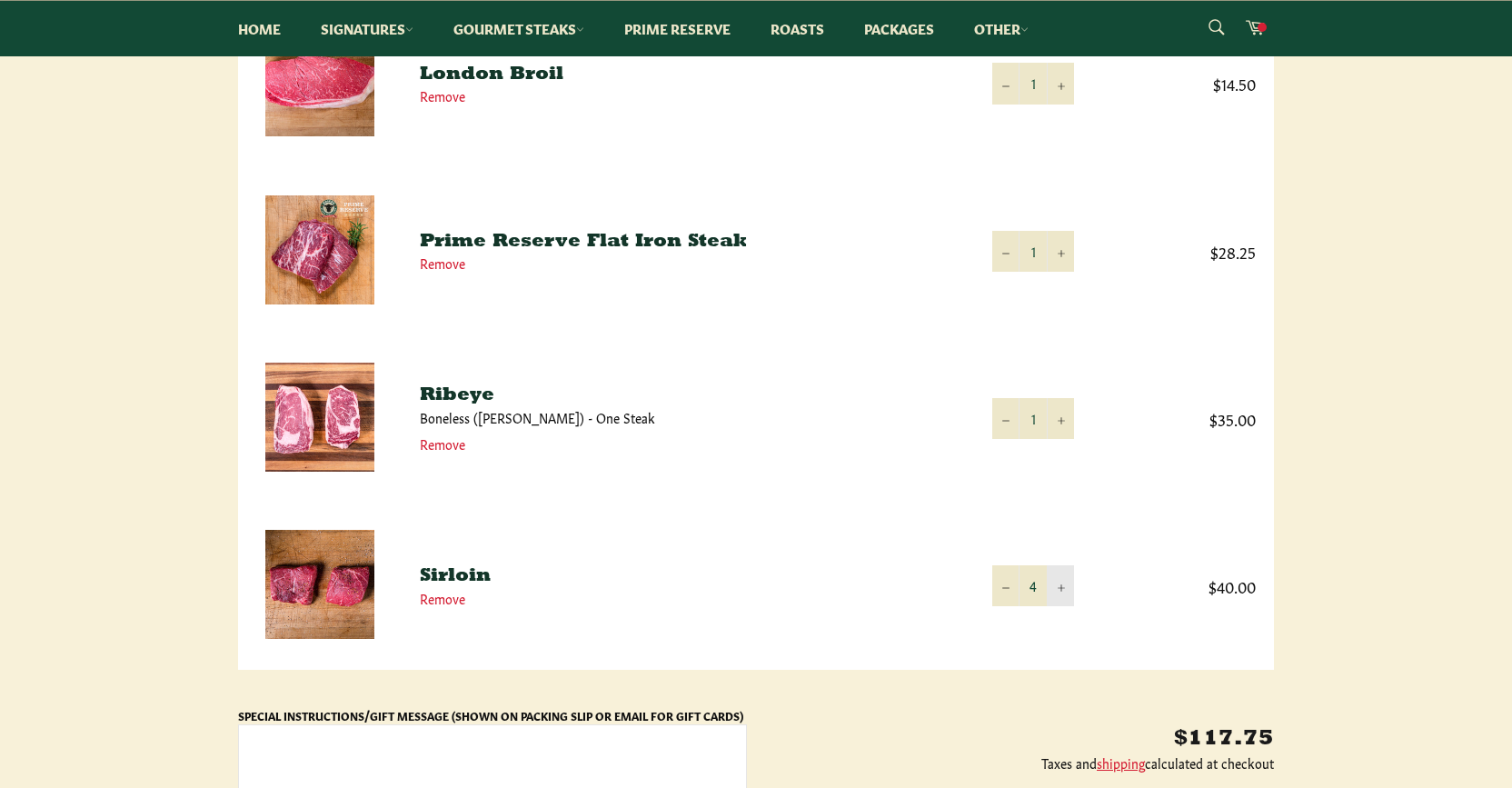
click at [1060, 590] on icon "Increase item quantity by one" at bounding box center [1061, 589] width 7 height 7
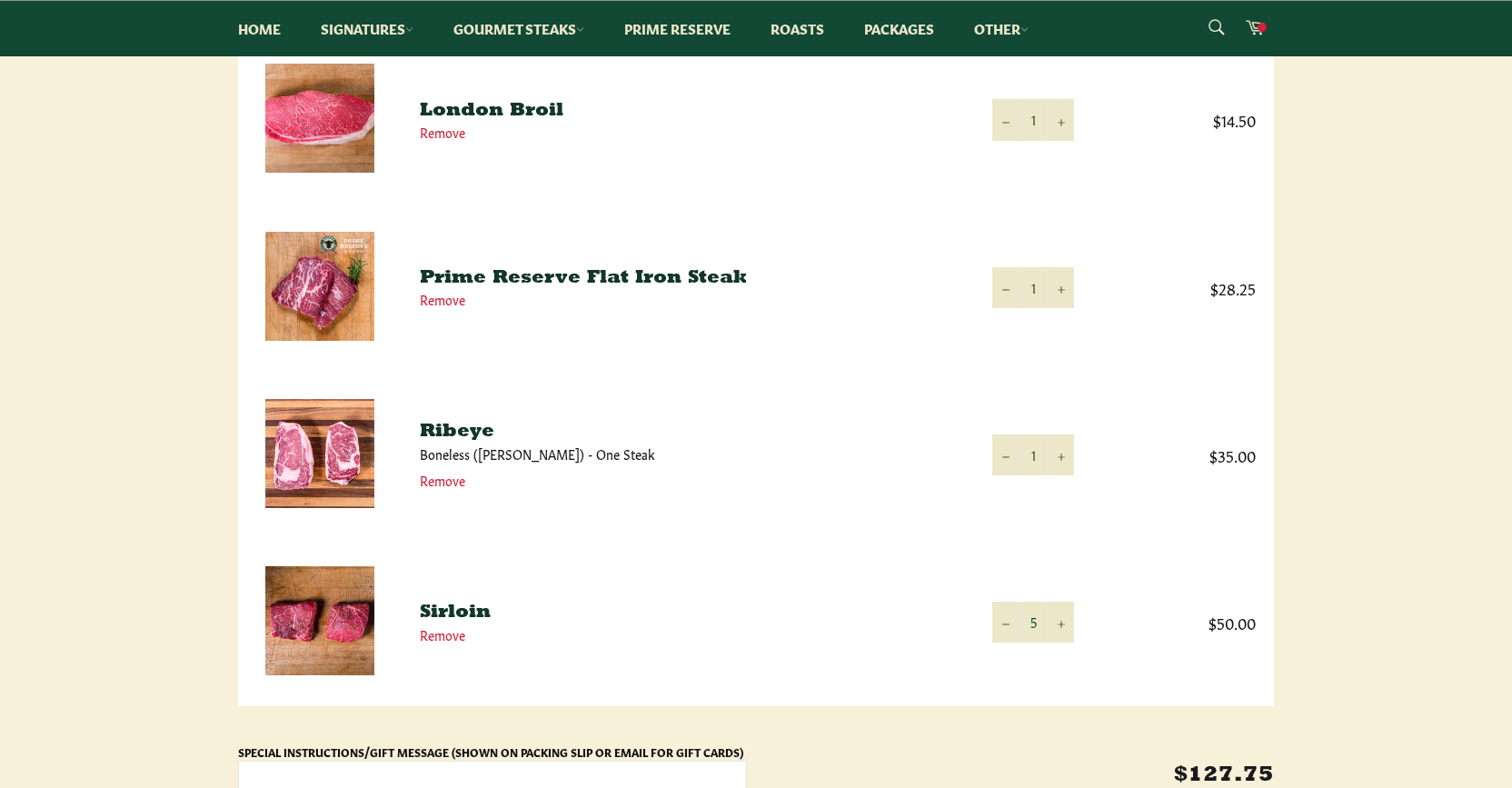
scroll to position [301, 0]
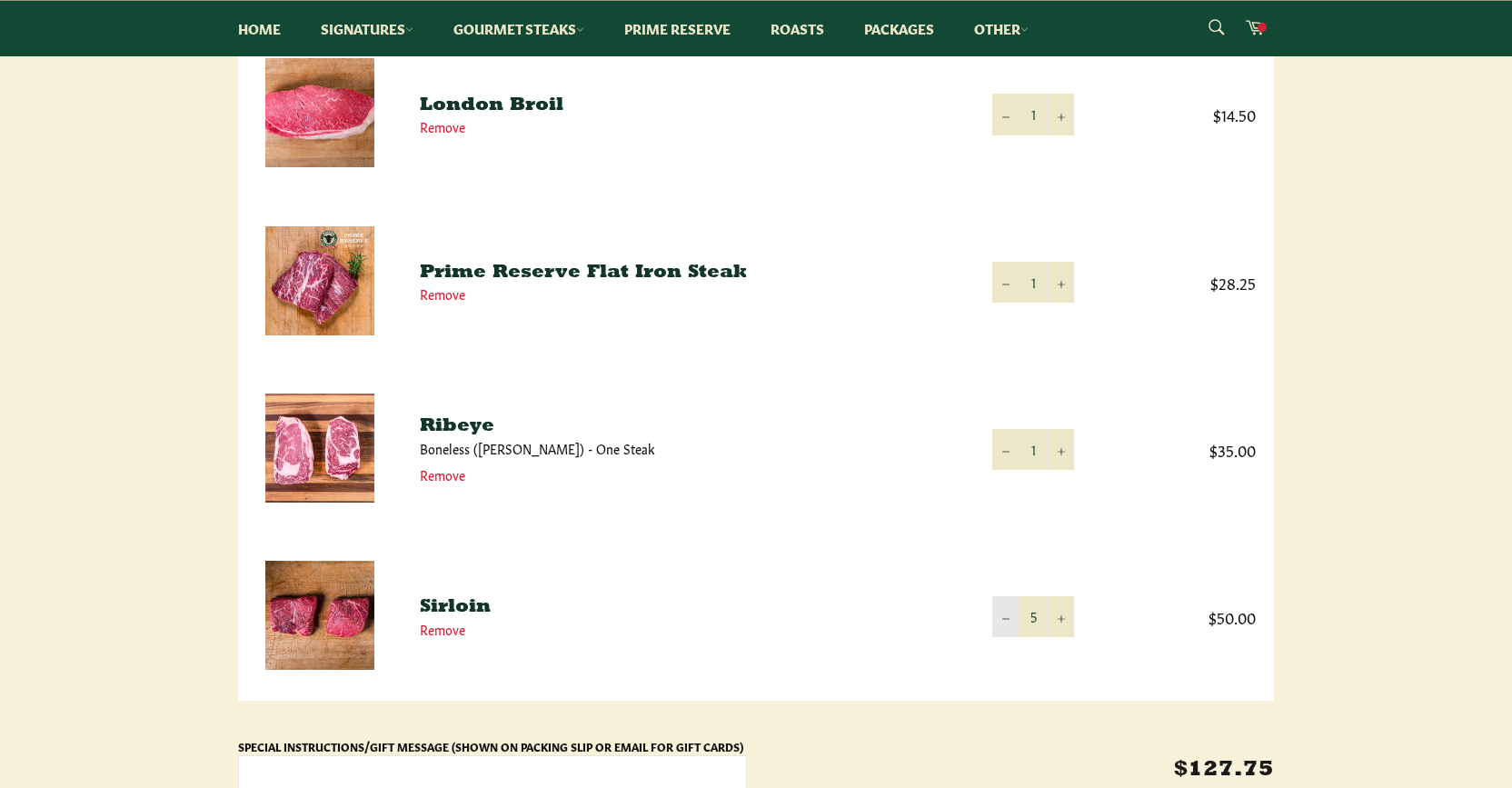
click at [1006, 618] on icon "Reduce item quantity by one" at bounding box center [1006, 619] width 7 height 7
click at [1415, 602] on div "Shopping Cart Product Quantity Total London Broil Remove Quantity 1 − + $14.50 …" at bounding box center [756, 436] width 1512 height 927
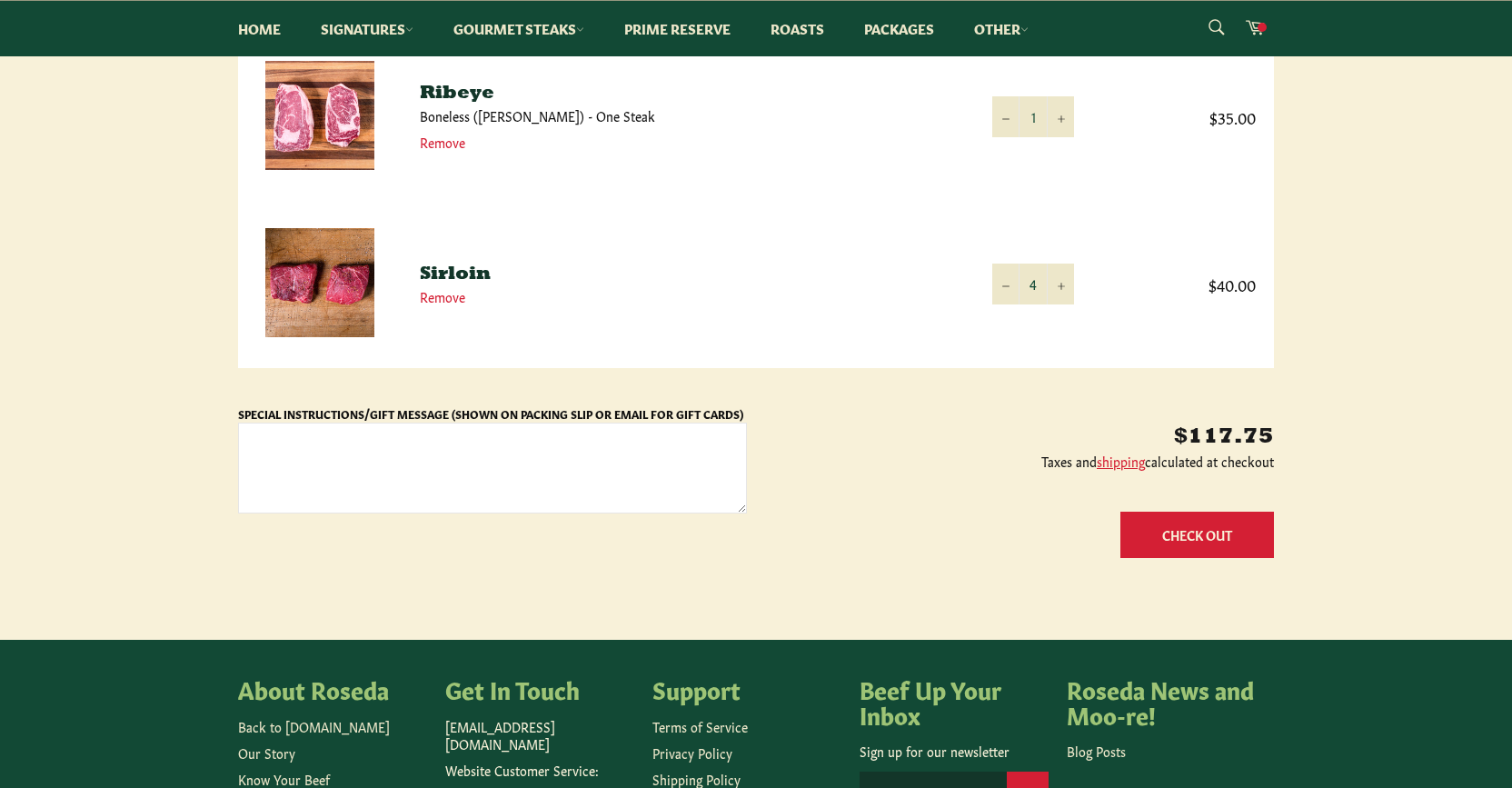
scroll to position [637, 0]
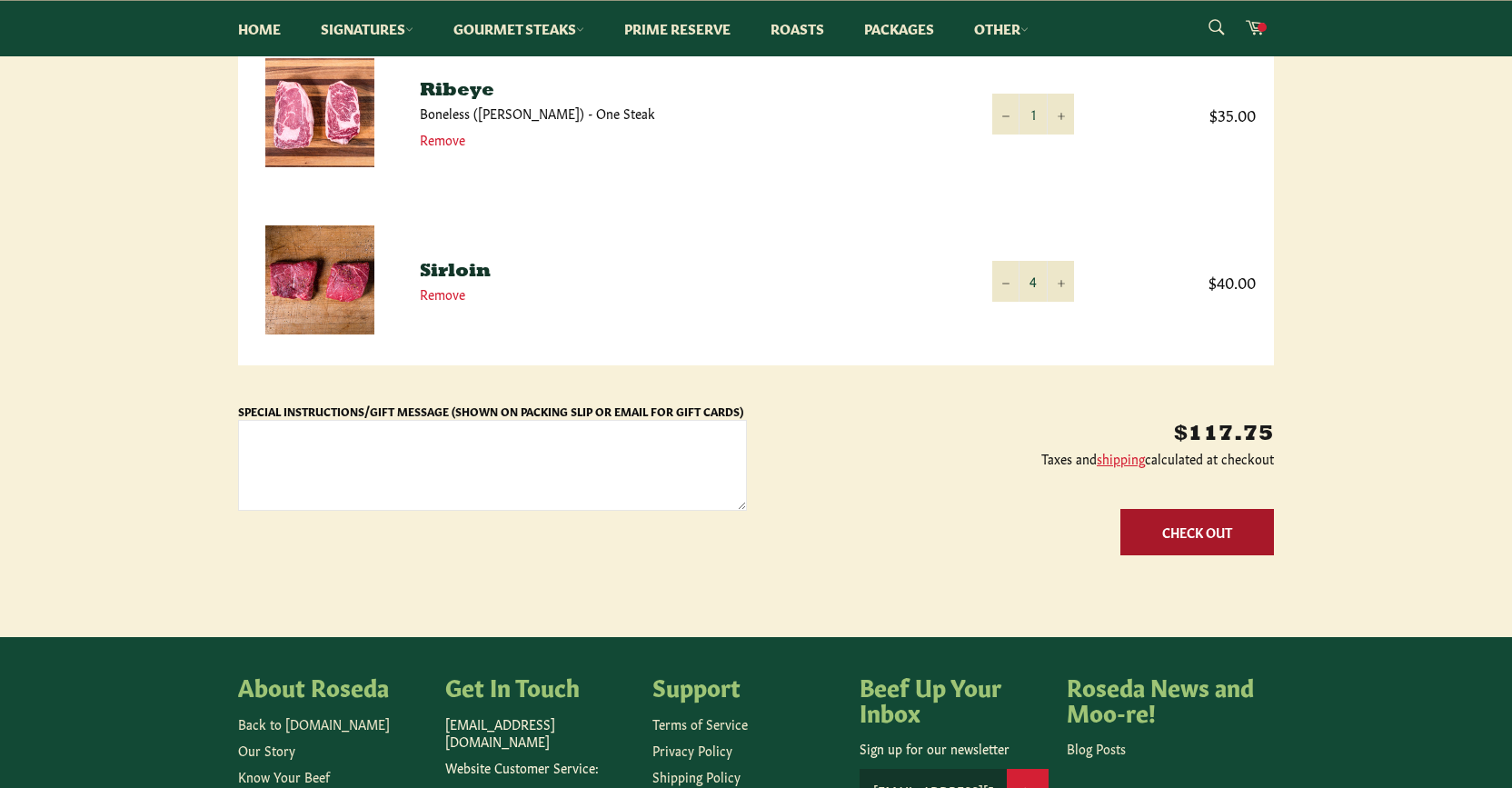
click at [1204, 546] on button "Check Out" at bounding box center [1197, 532] width 153 height 46
click at [1411, 309] on div "Shopping Cart Product Quantity Total London Broil Remove Quantity 1 − + $14.50 …" at bounding box center [756, 100] width 1512 height 927
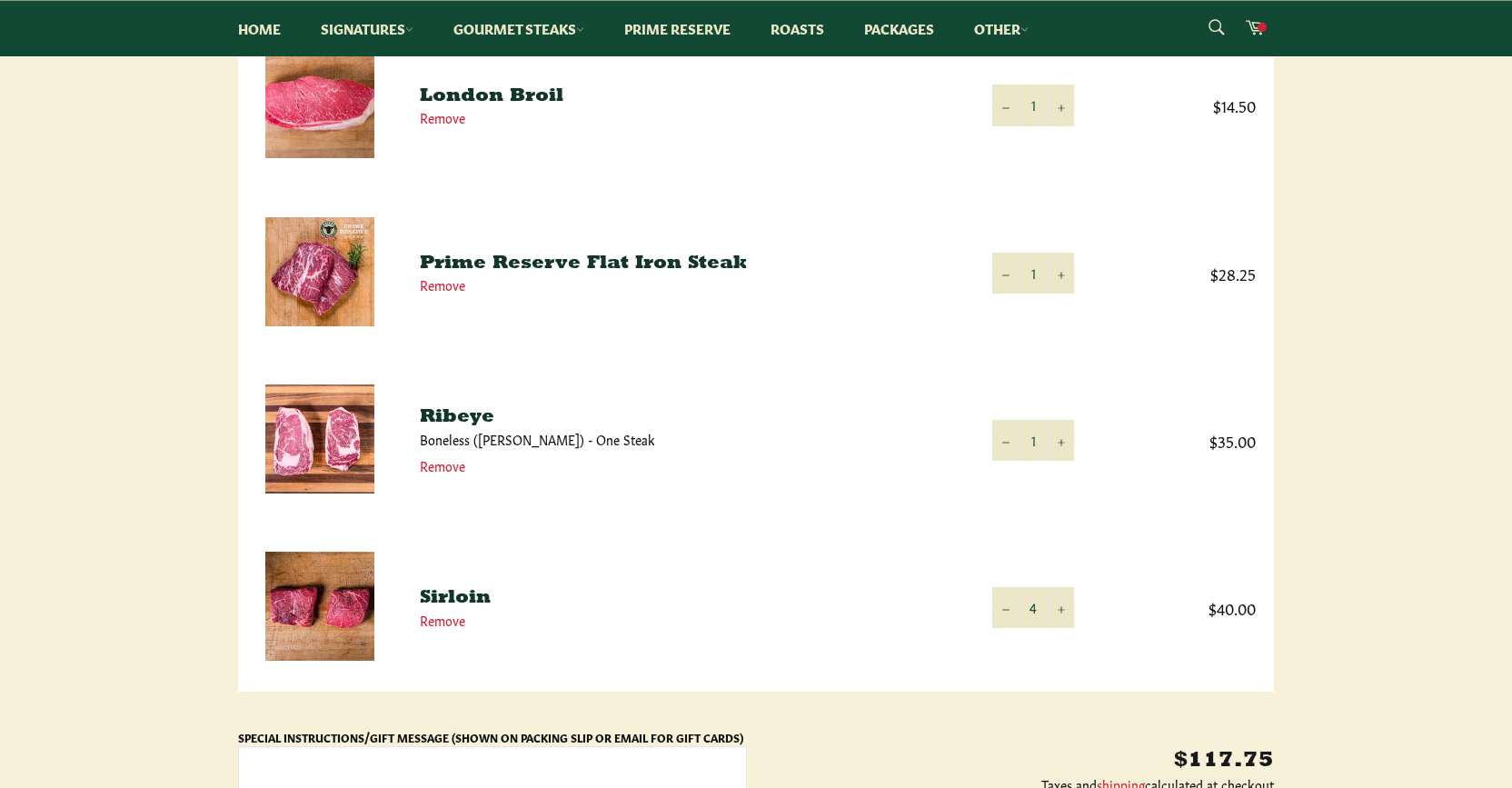
scroll to position [308, 0]
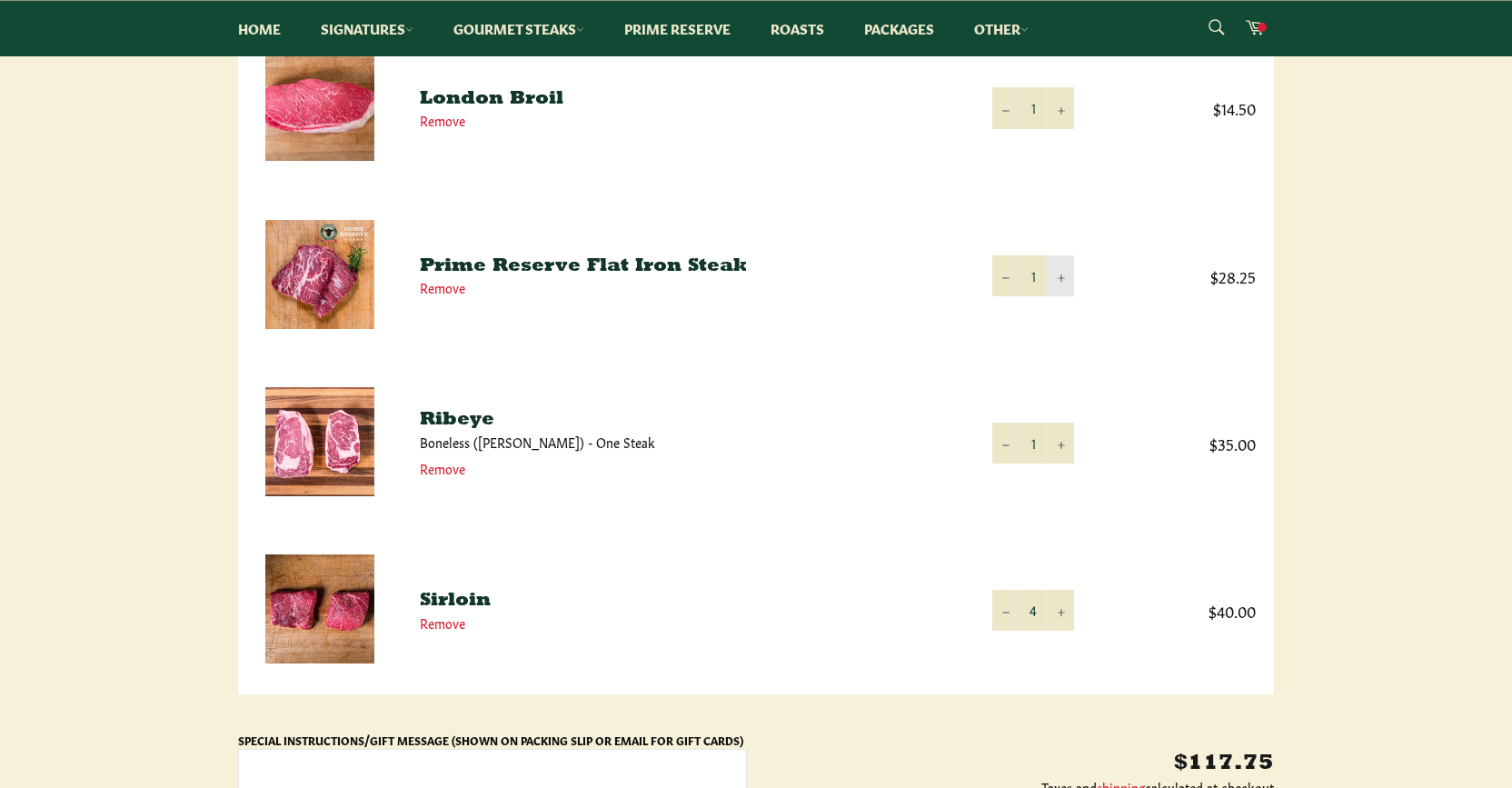
click at [1063, 275] on icon "Increase item quantity by one" at bounding box center [1061, 278] width 7 height 7
click at [1063, 279] on icon "Increase item quantity by one" at bounding box center [1061, 278] width 7 height 7
click at [1097, 410] on td "$35.00" at bounding box center [1184, 442] width 182 height 167
click at [1157, 356] on td "$28.25" at bounding box center [1184, 275] width 182 height 167
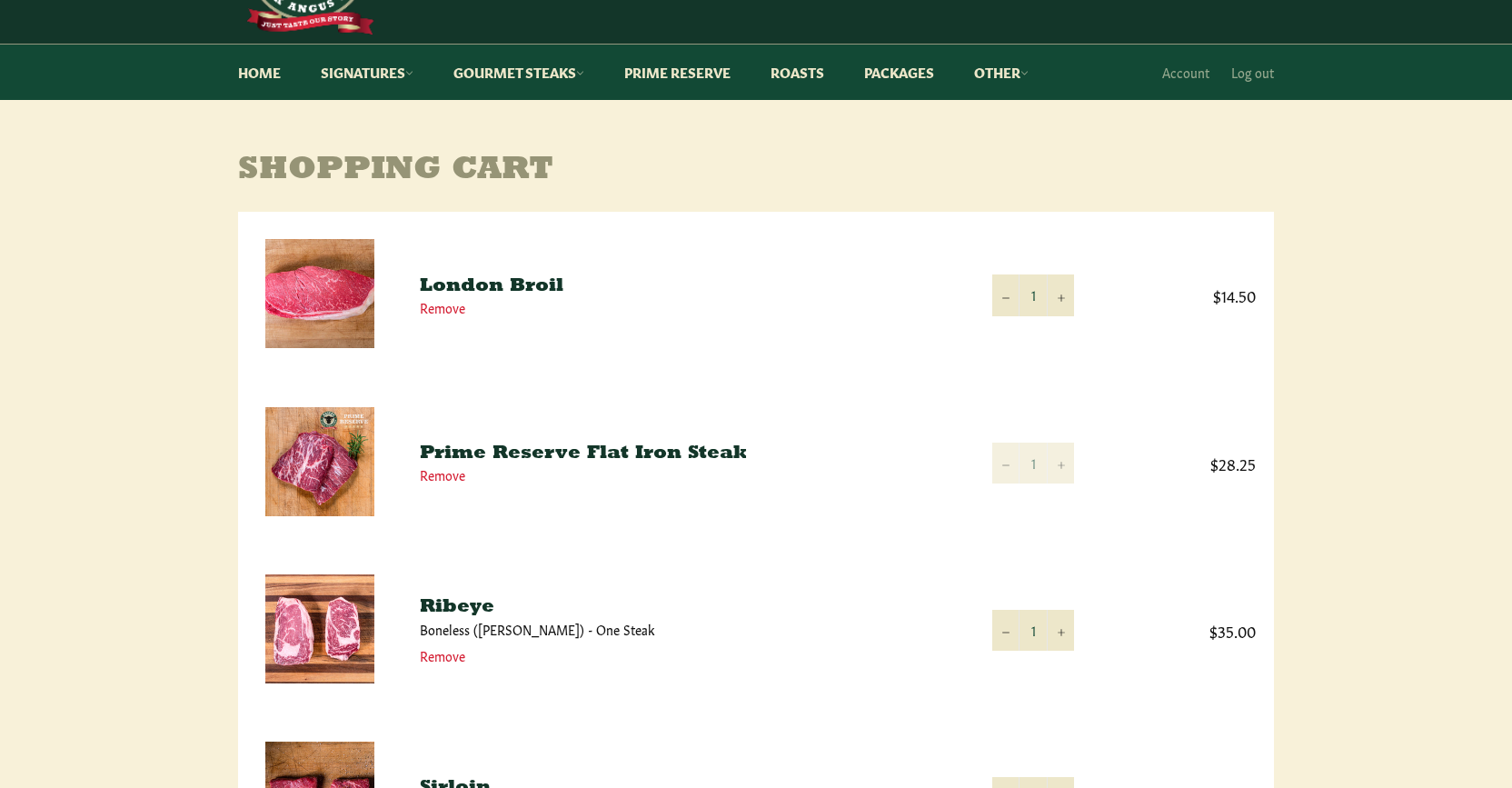
scroll to position [112, 0]
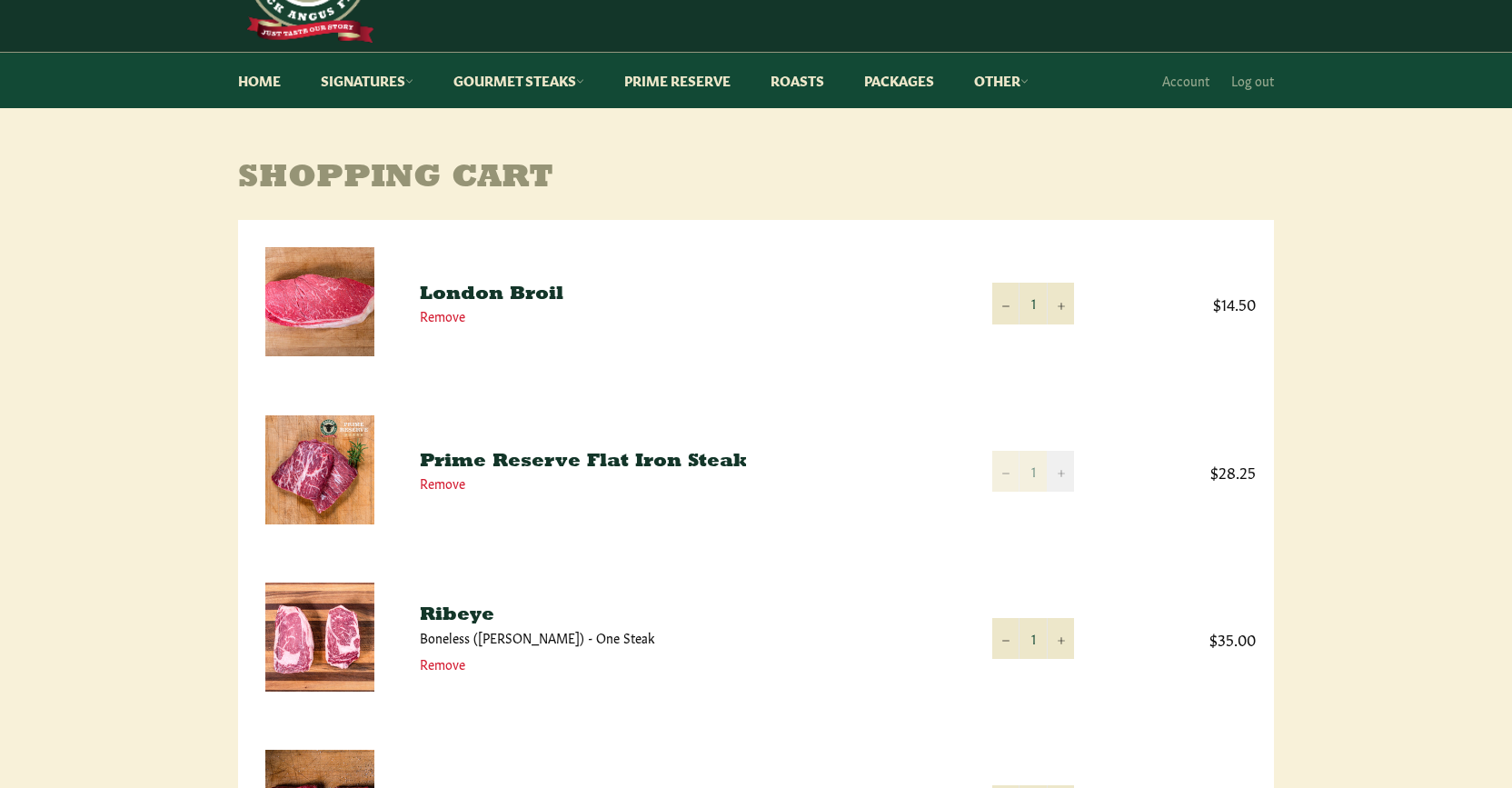
click at [1062, 476] on button "+" at bounding box center [1060, 471] width 27 height 41
click at [1007, 475] on icon "Reduce item quantity by one" at bounding box center [1006, 474] width 7 height 7
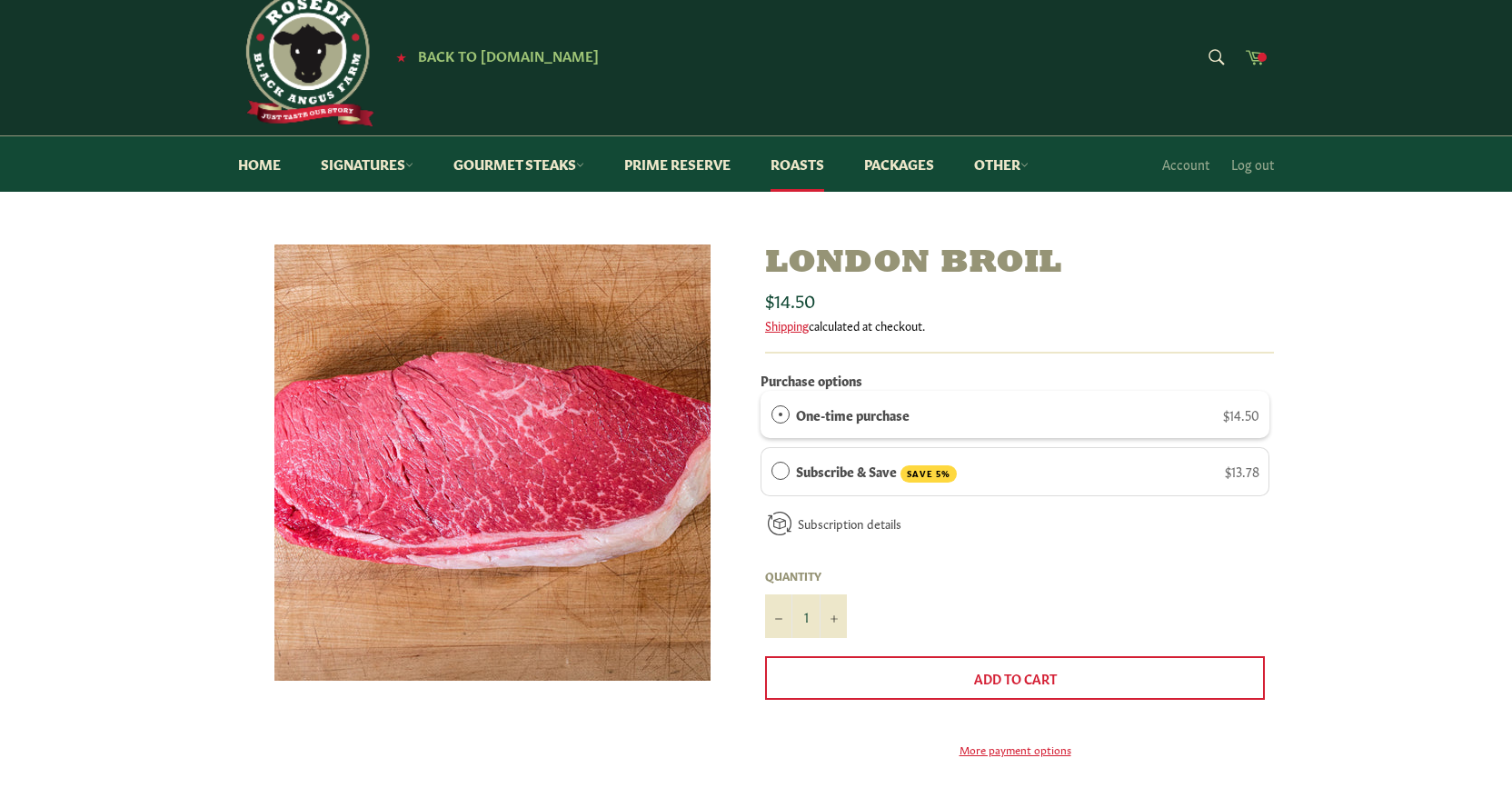
click at [1259, 59] on span at bounding box center [1262, 58] width 9 height 9
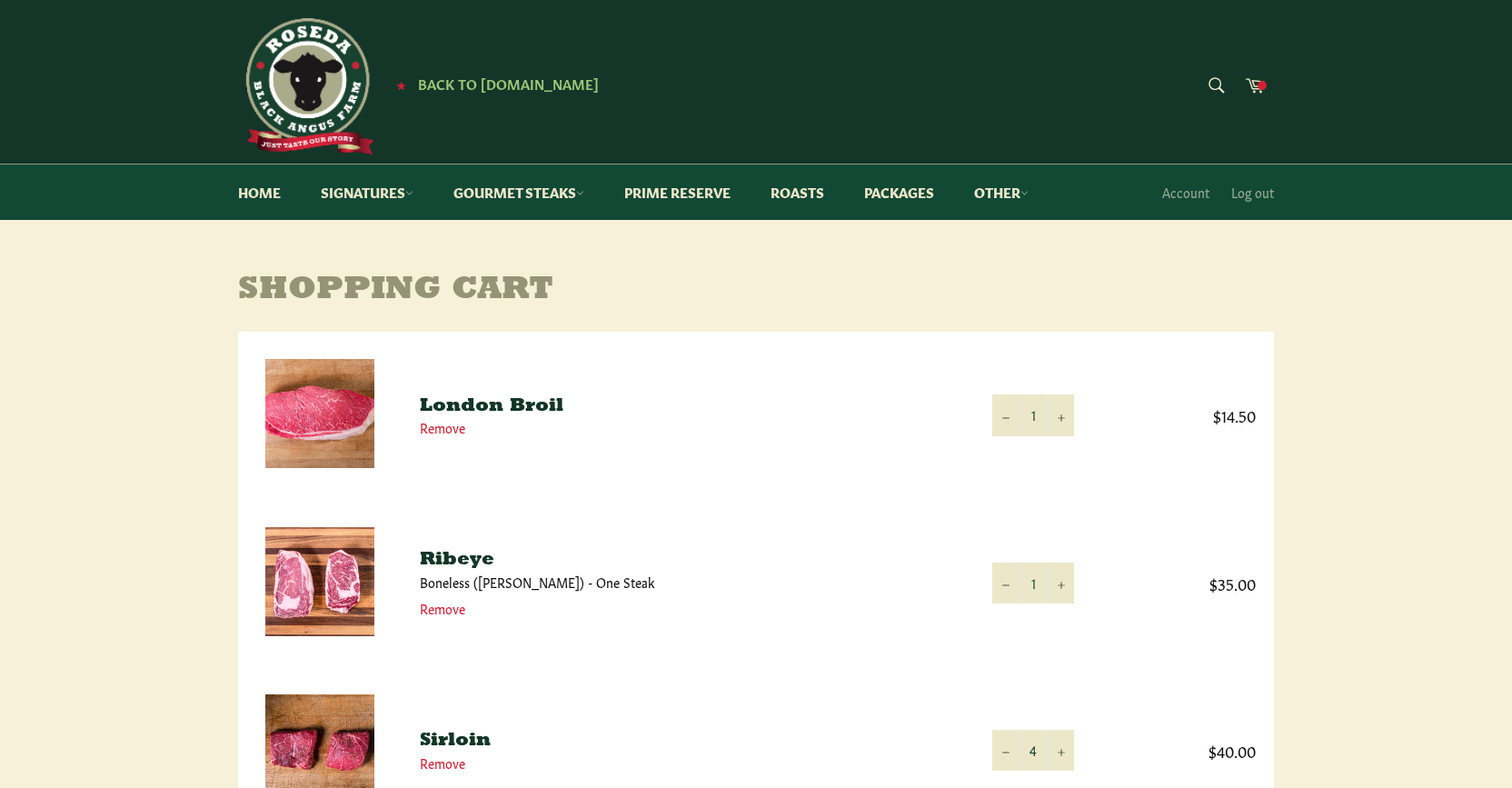
click at [1374, 492] on div "Shopping Cart Product Quantity Total London Broil Remove Quantity 1 − + $14.50 …" at bounding box center [756, 652] width 1512 height 761
click at [707, 193] on link "Prime Reserve" at bounding box center [677, 192] width 143 height 56
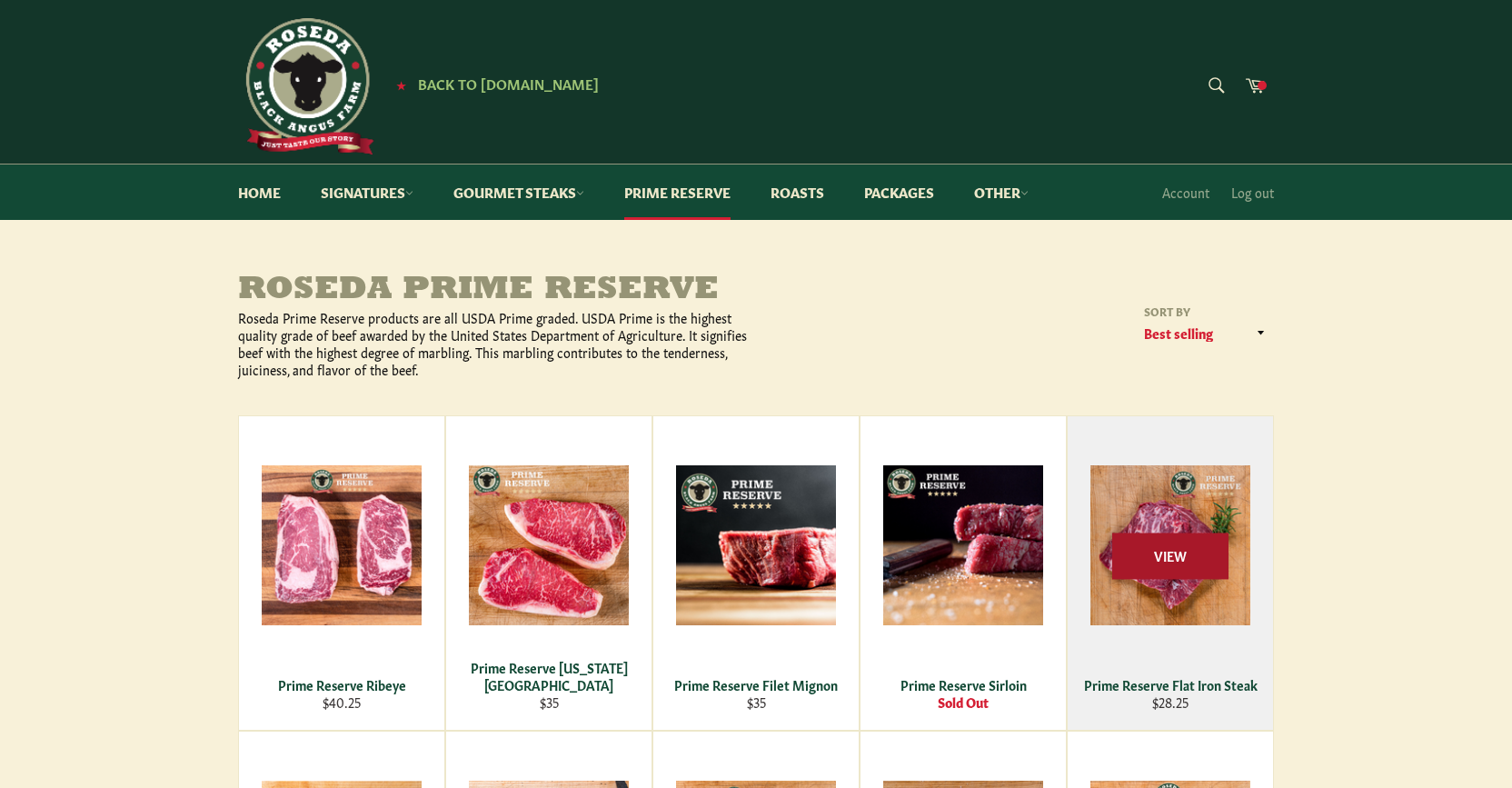
click at [1162, 571] on span "View" at bounding box center [1170, 557] width 116 height 46
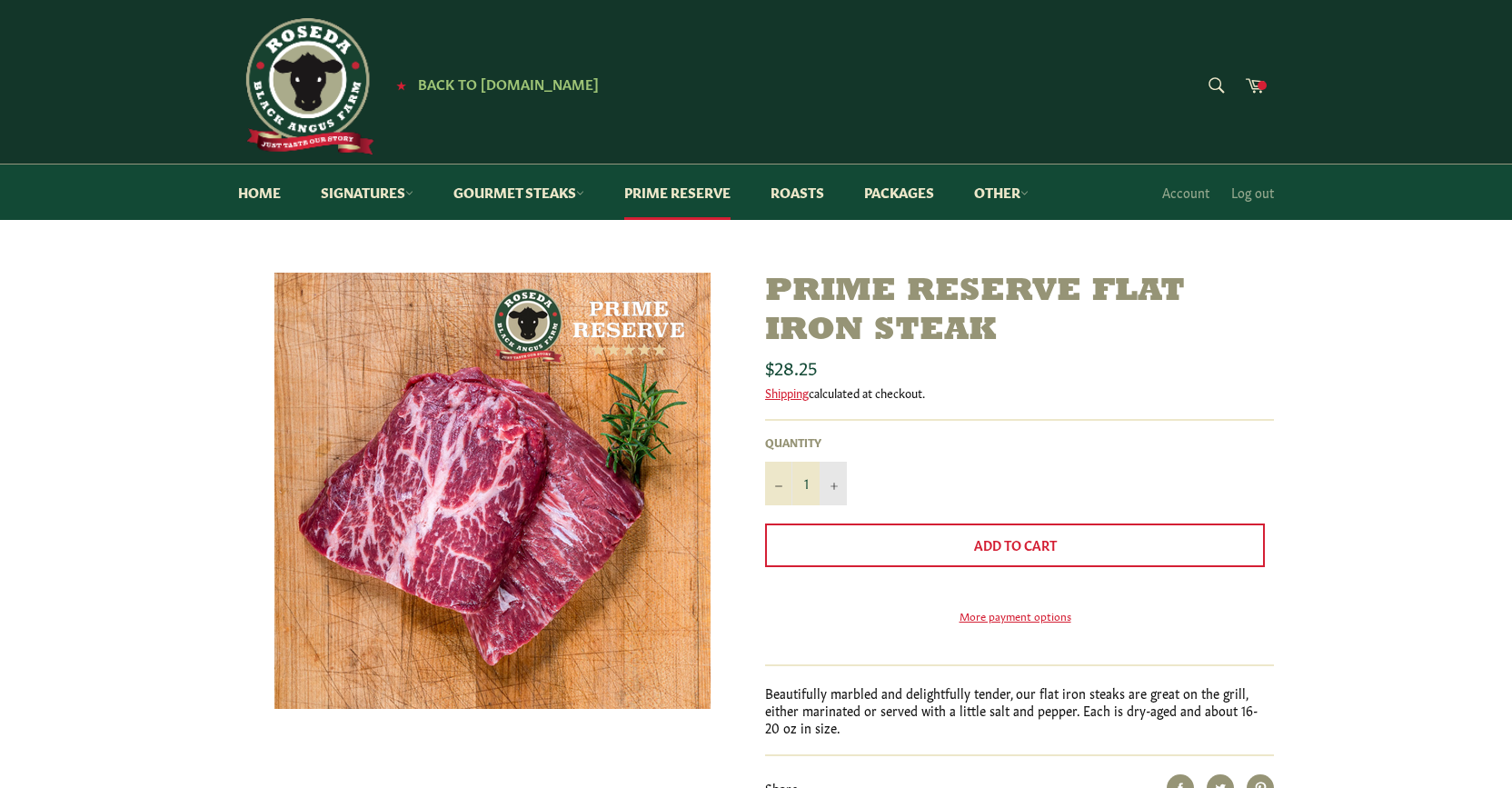
click at [838, 481] on button "+" at bounding box center [833, 483] width 27 height 44
type input "2"
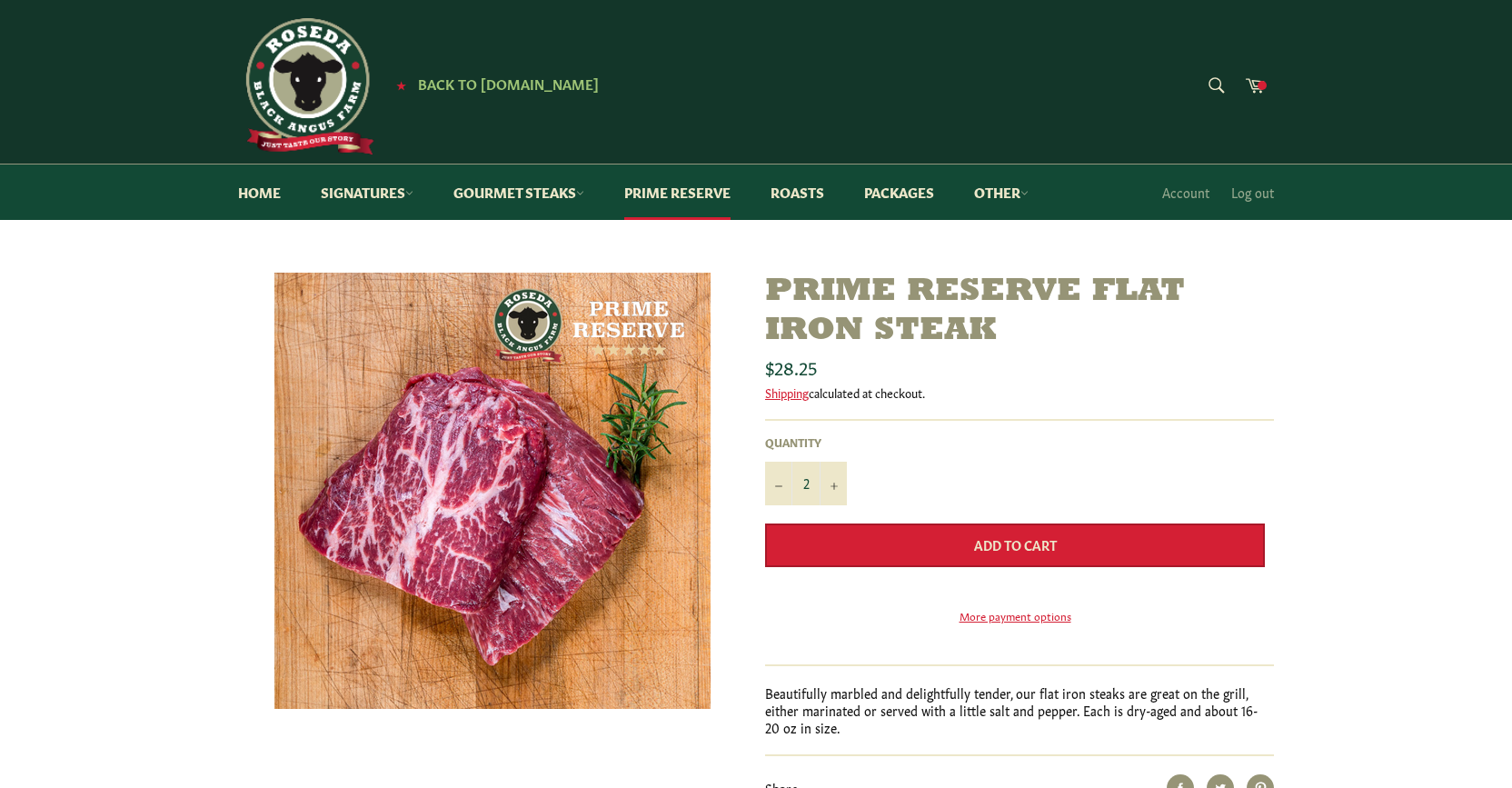
click at [1014, 545] on span "Add to Cart" at bounding box center [1015, 545] width 83 height 19
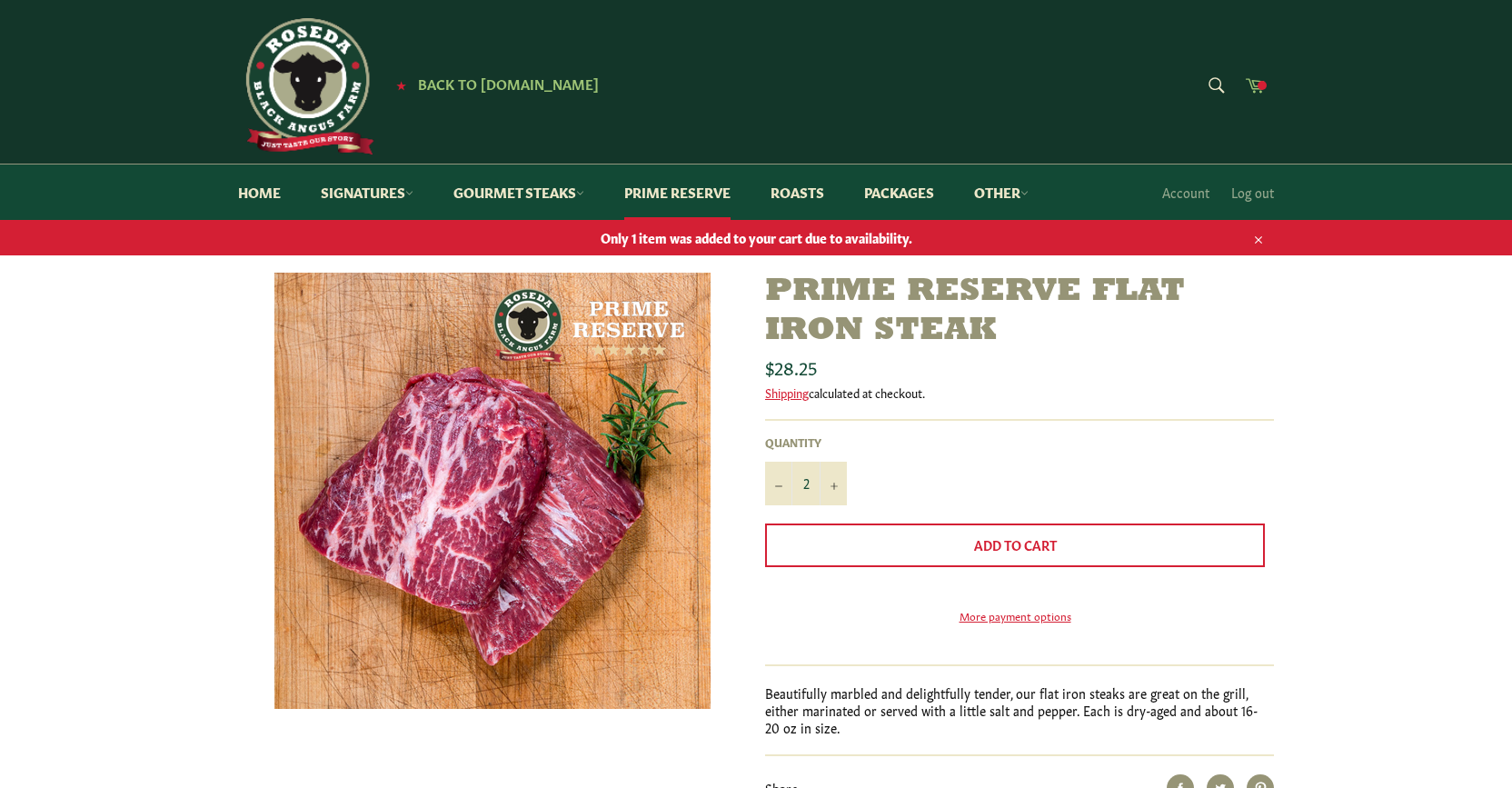
click at [1254, 84] on icon at bounding box center [1256, 85] width 20 height 15
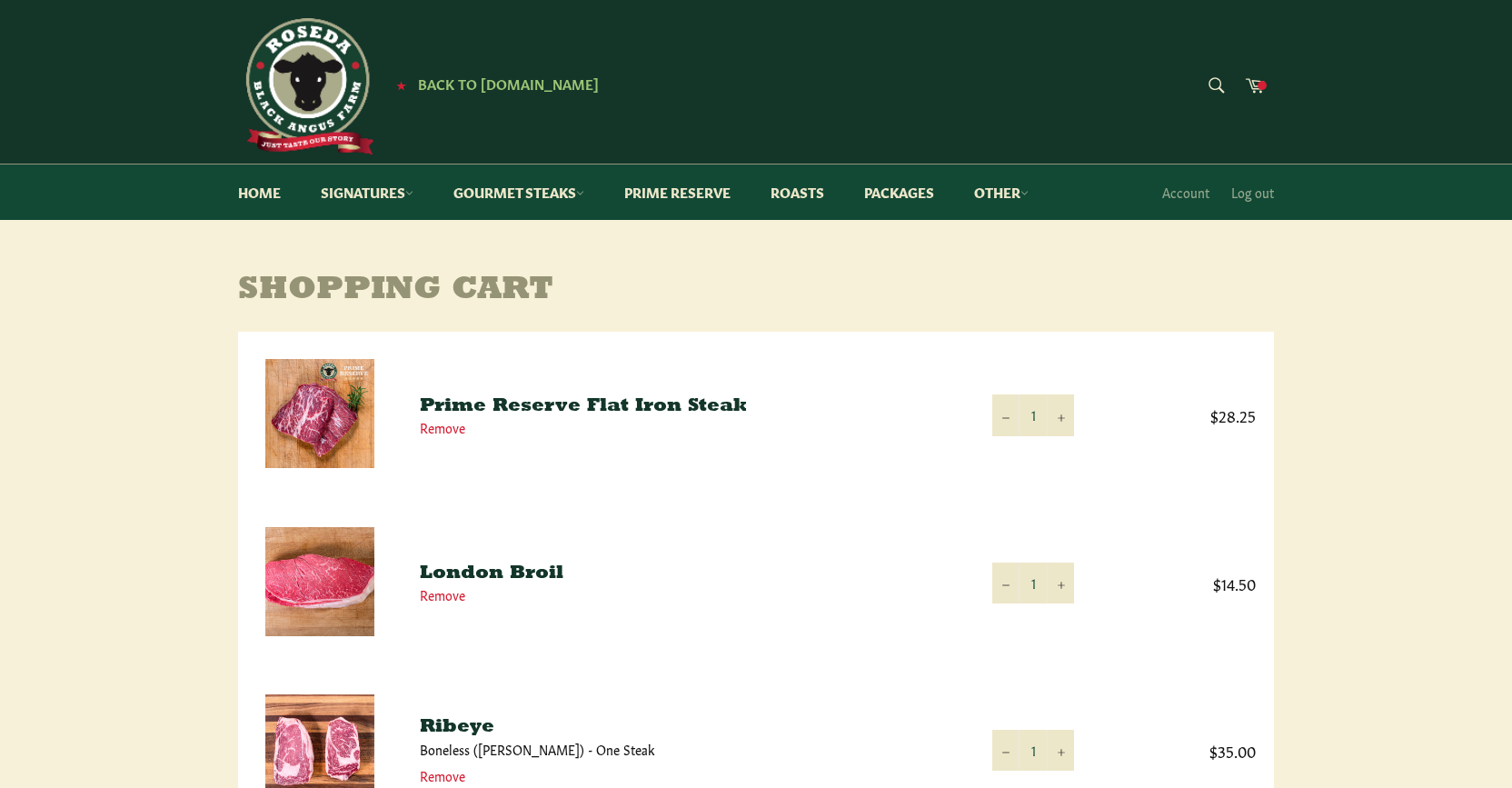
click at [1338, 641] on div "Shopping Cart Product Quantity Total Prime Reserve Flat Iron Steak Remove Quant…" at bounding box center [756, 736] width 1512 height 927
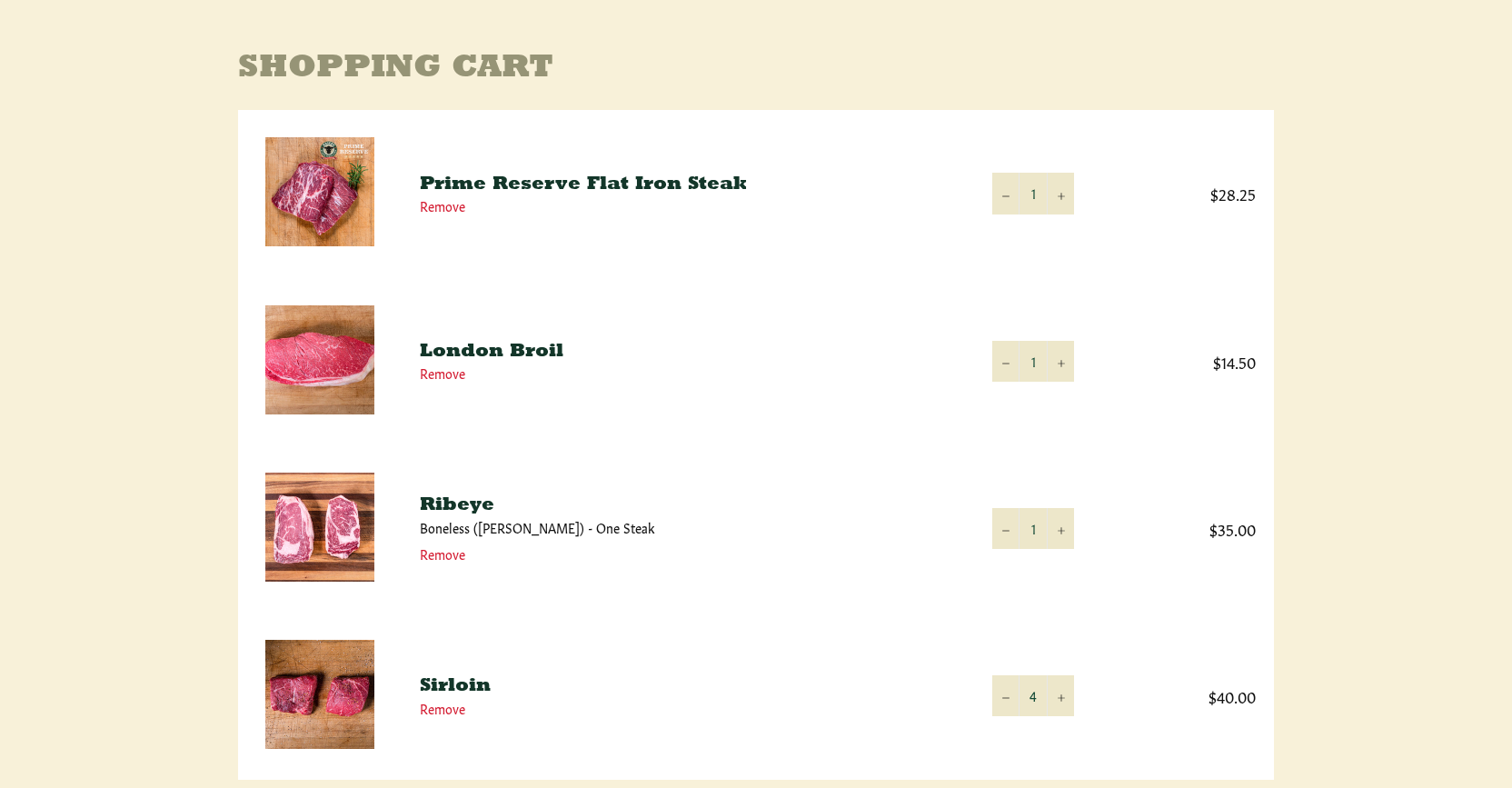
scroll to position [224, 0]
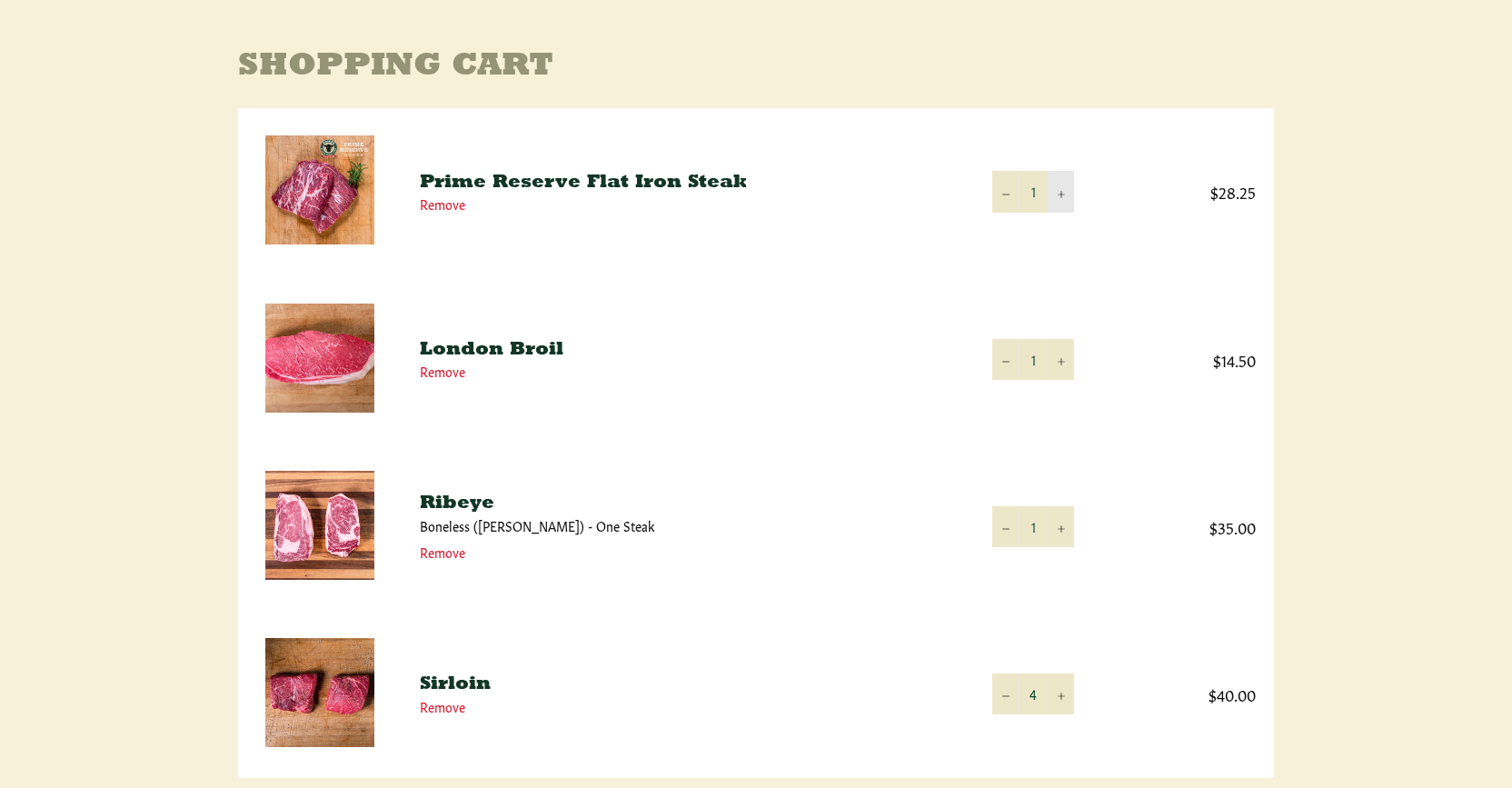
click at [1062, 191] on icon "Increase item quantity by one" at bounding box center [1061, 194] width 7 height 7
click at [1100, 225] on td "$28.25" at bounding box center [1184, 191] width 182 height 167
click at [1144, 464] on td "$35.00" at bounding box center [1184, 526] width 182 height 167
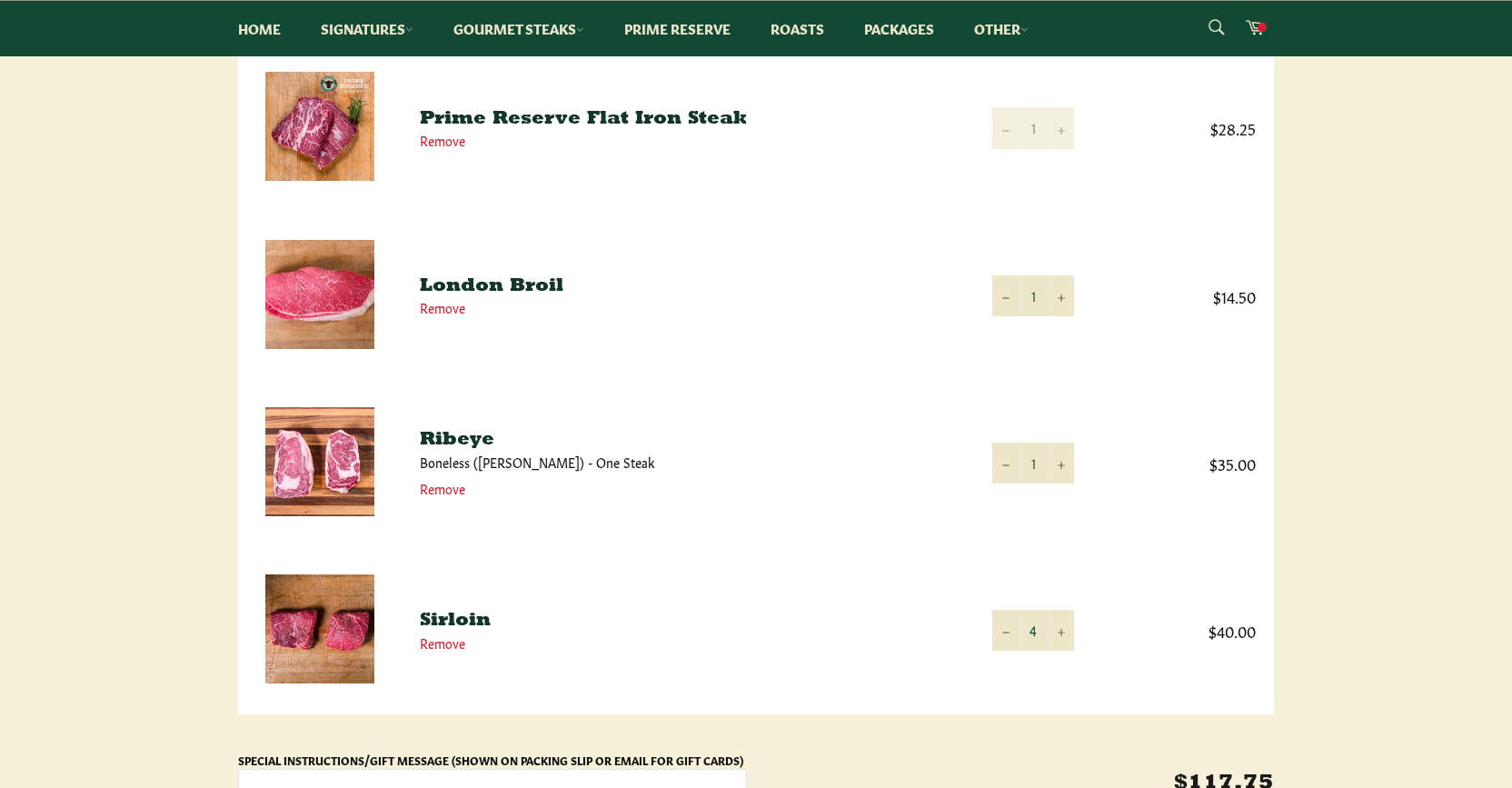
scroll to position [303, 0]
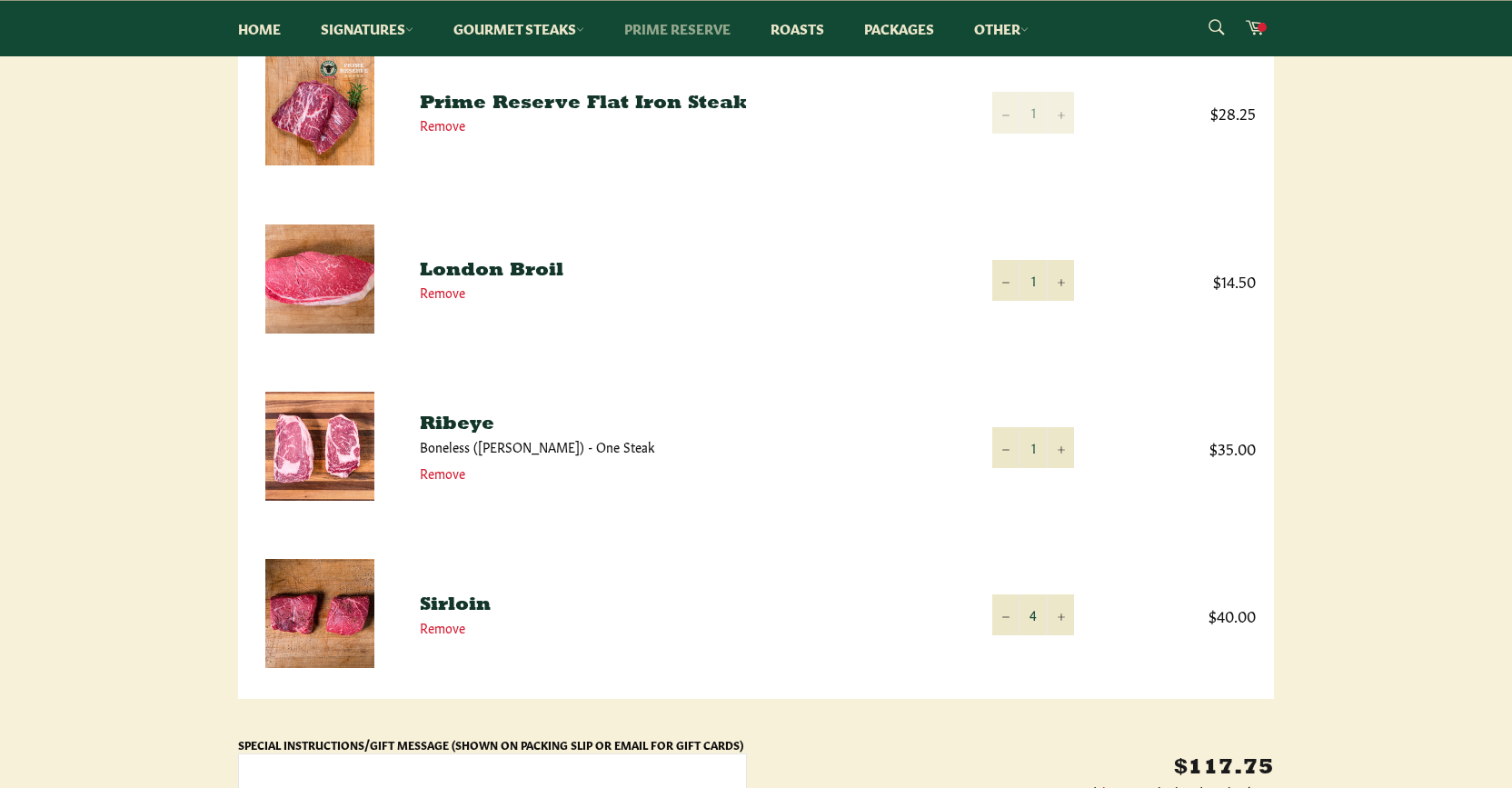
click at [707, 30] on link "Prime Reserve" at bounding box center [677, 29] width 143 height 56
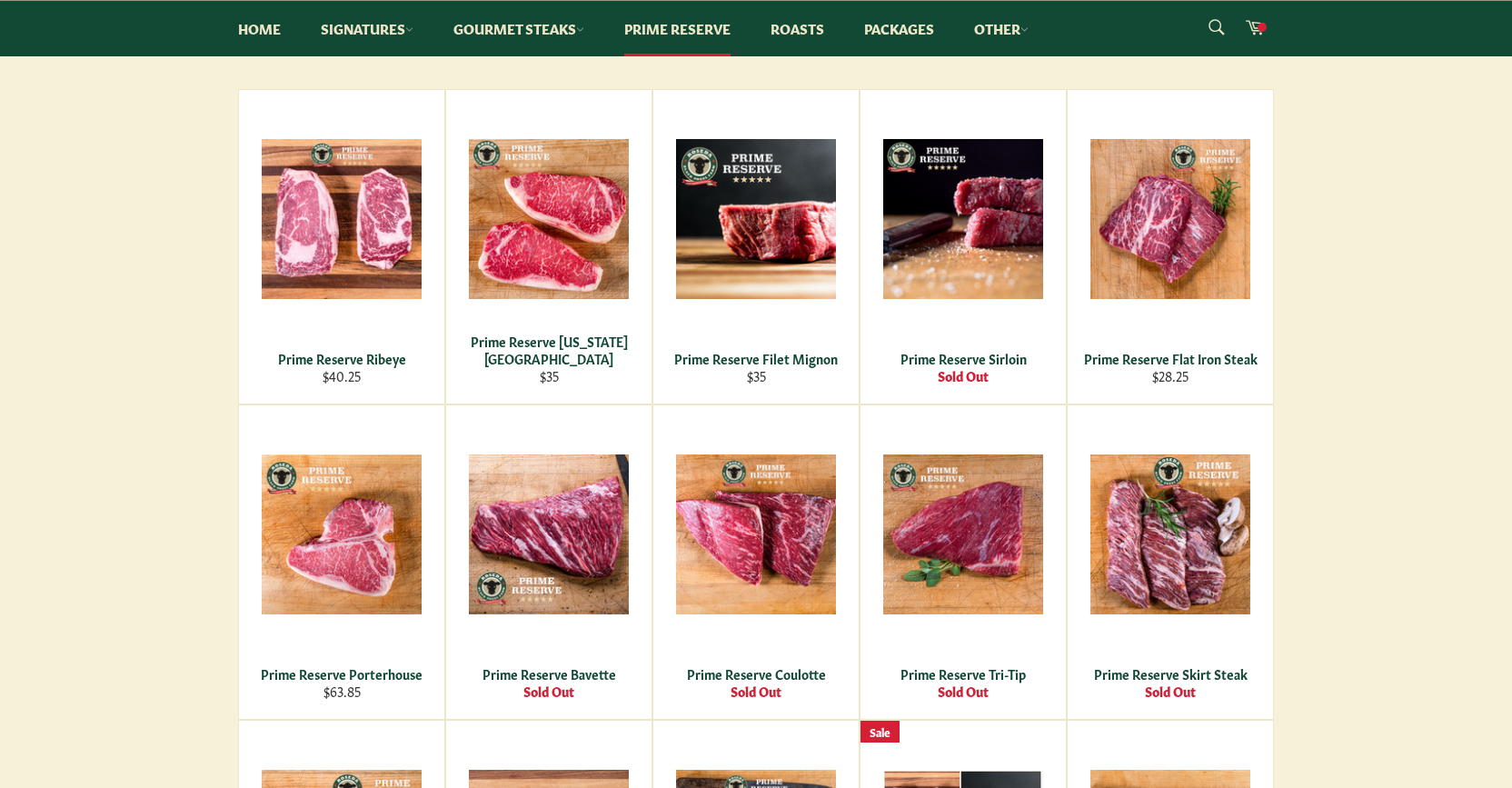
scroll to position [335, 0]
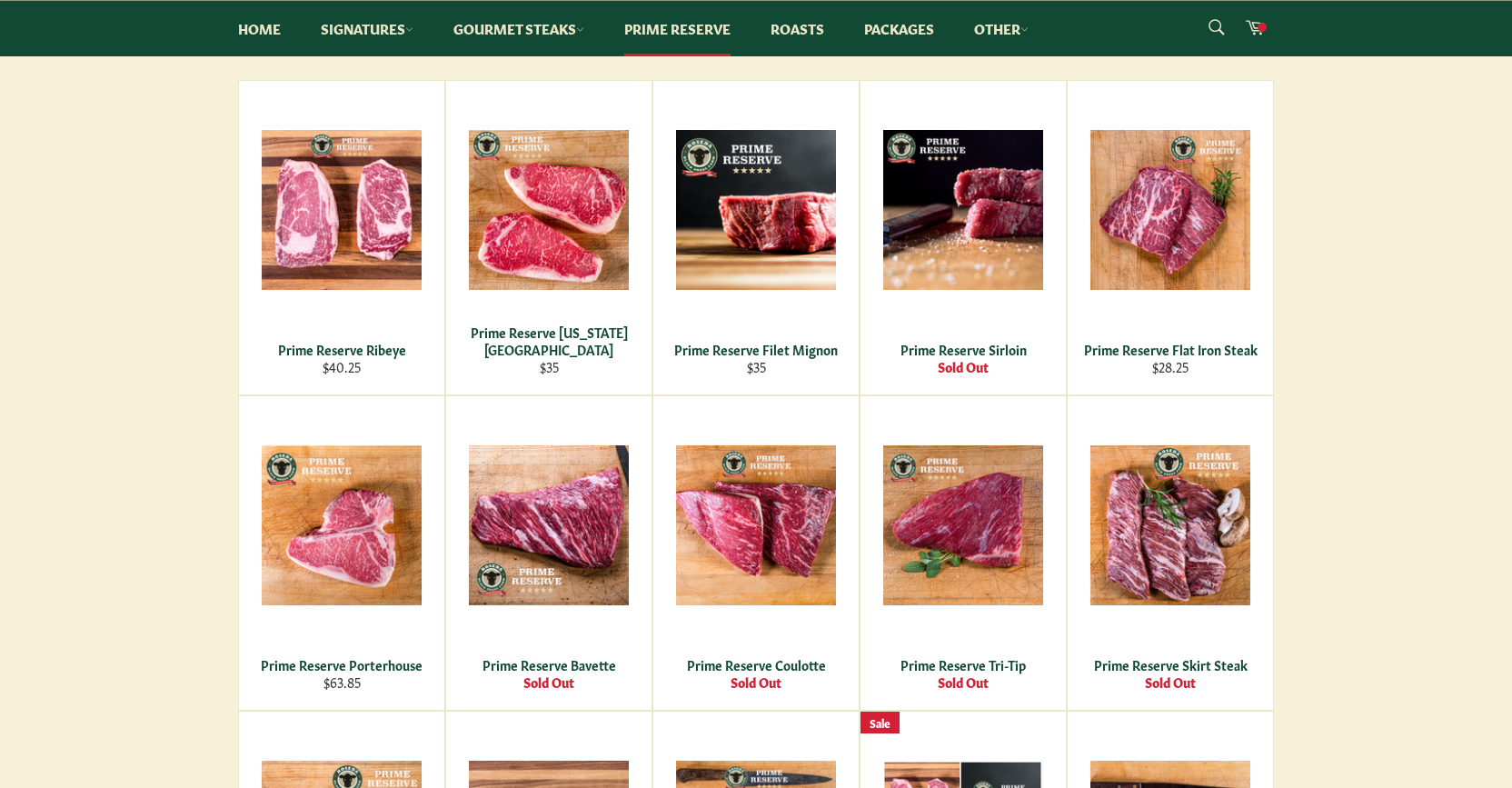
click at [1313, 607] on main "Roseda Prime Reserve Roseda Prime Reserve products are all USDA Prime graded. U…" at bounding box center [756, 676] width 1512 height 1477
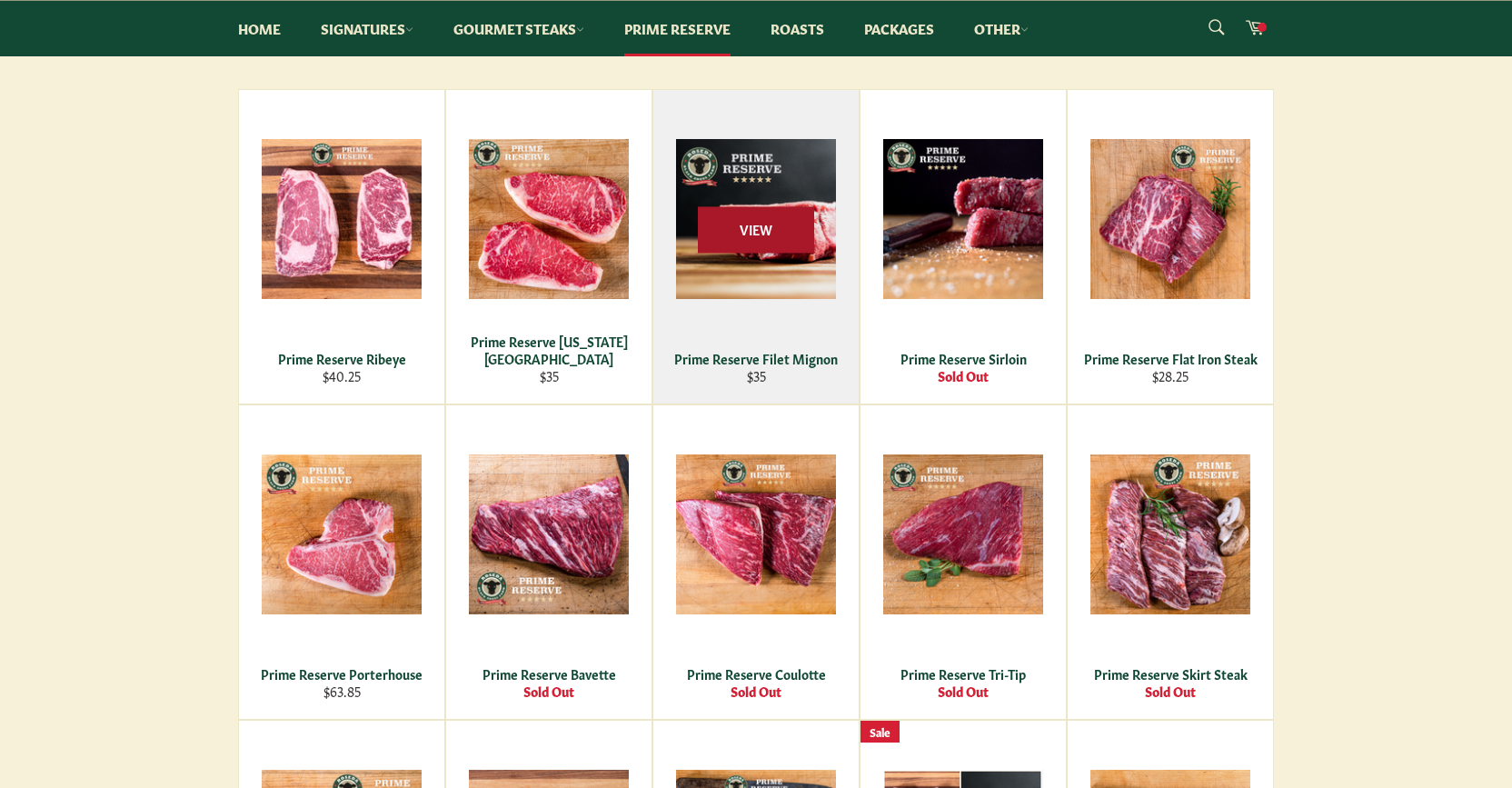
click at [763, 229] on span "View" at bounding box center [756, 230] width 116 height 46
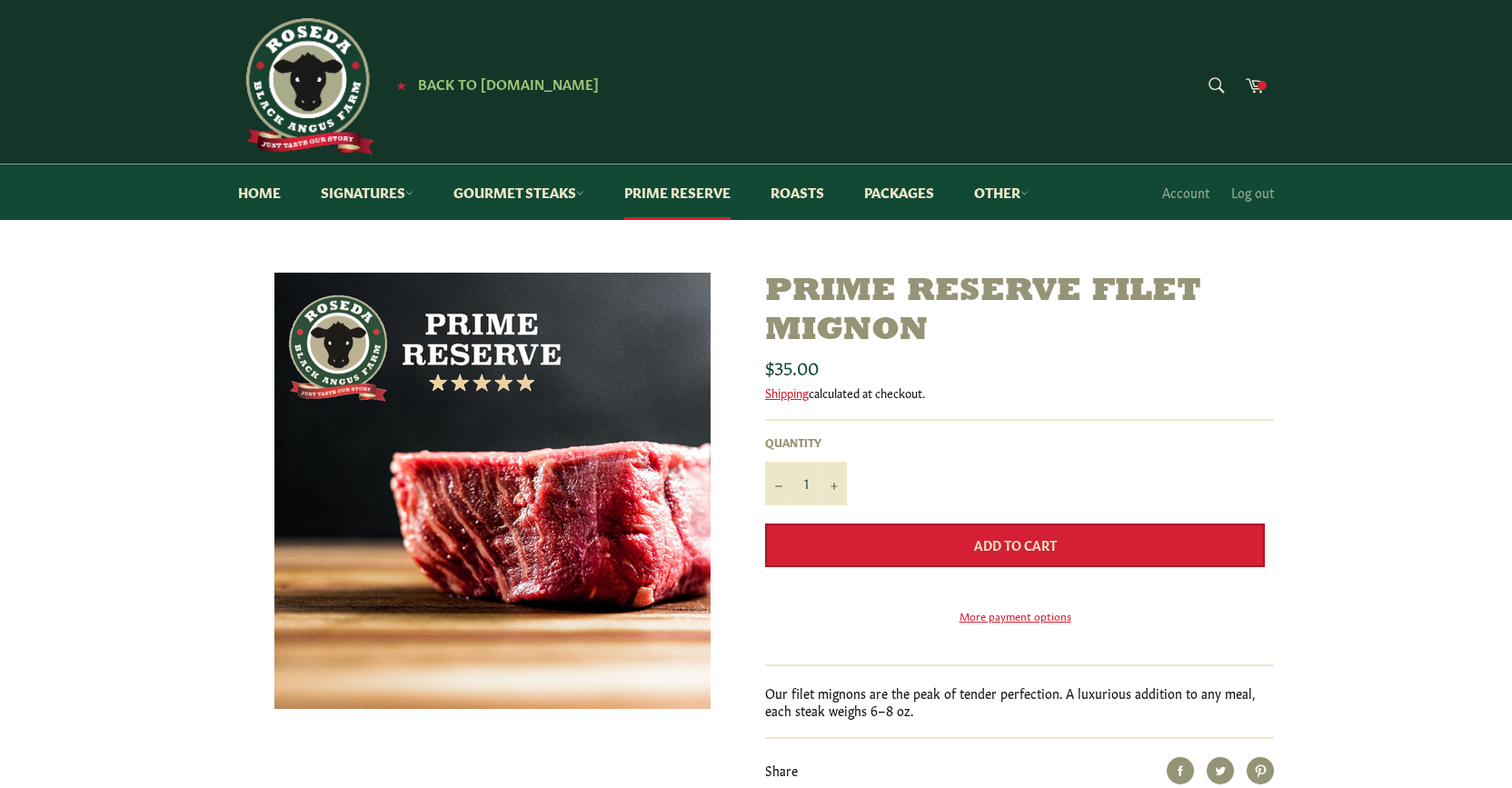
click at [1092, 533] on button "Add to Cart" at bounding box center [1015, 545] width 500 height 44
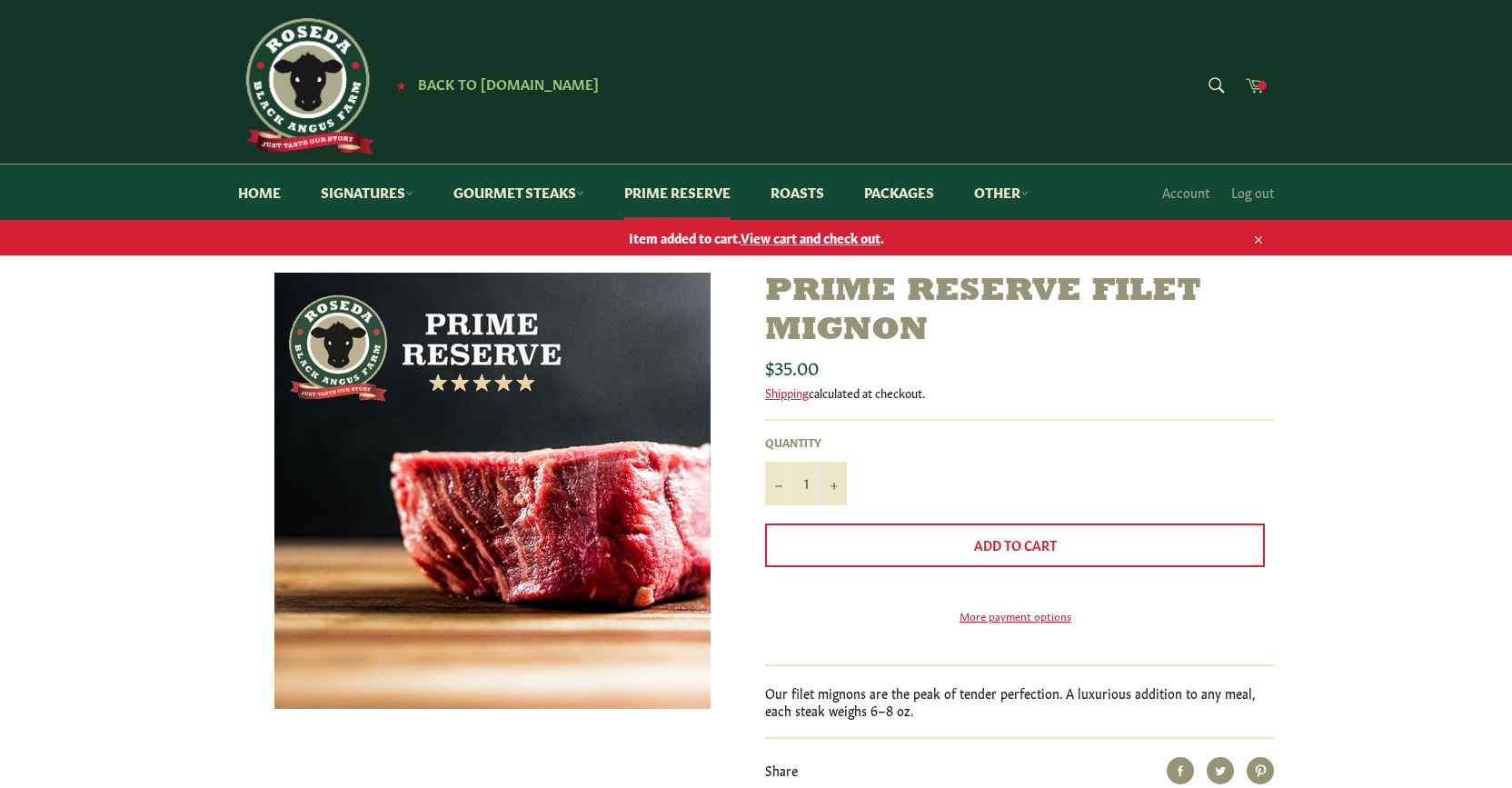
click at [1256, 82] on icon at bounding box center [1256, 85] width 20 height 20
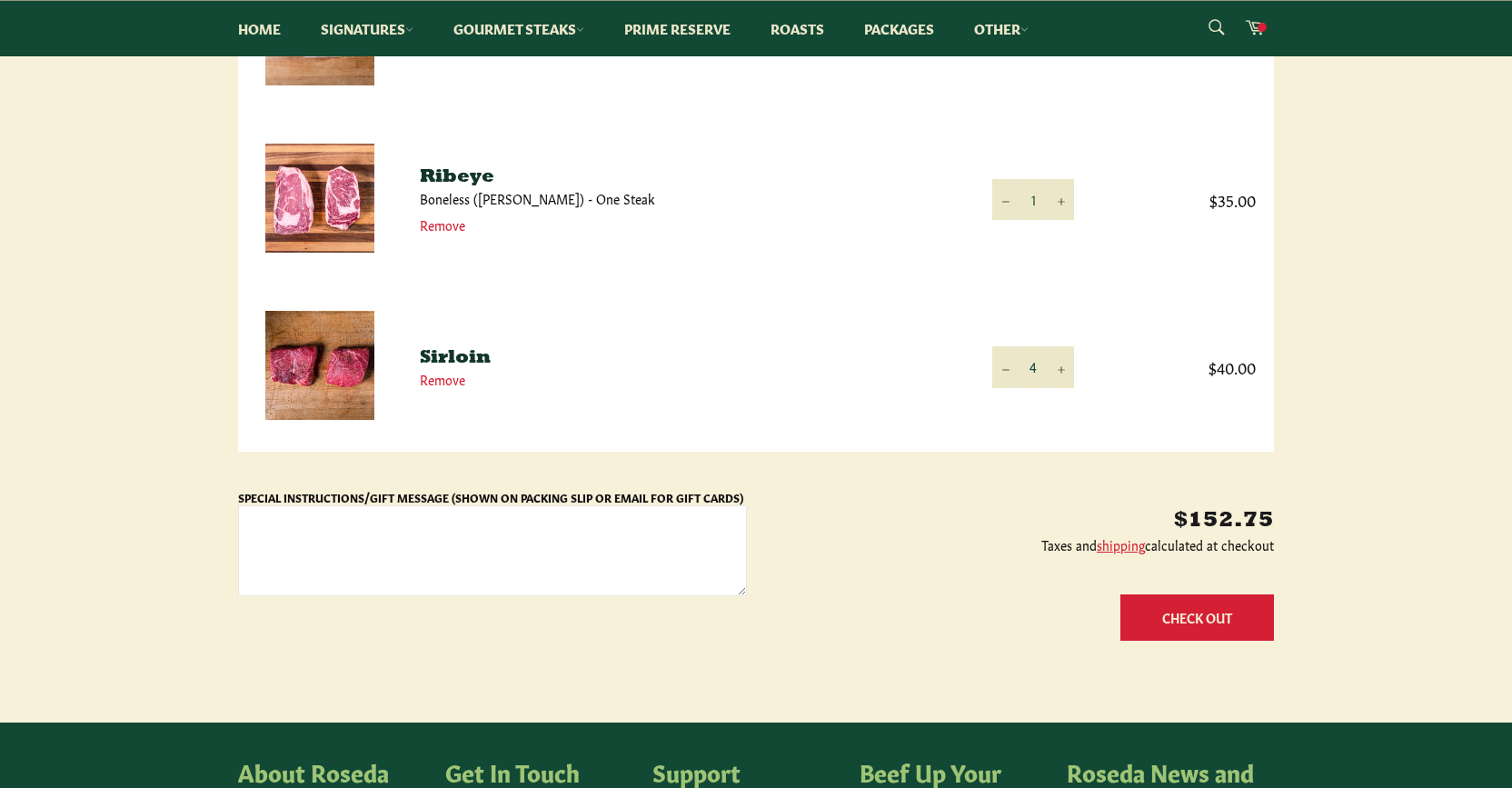
scroll to position [722, 0]
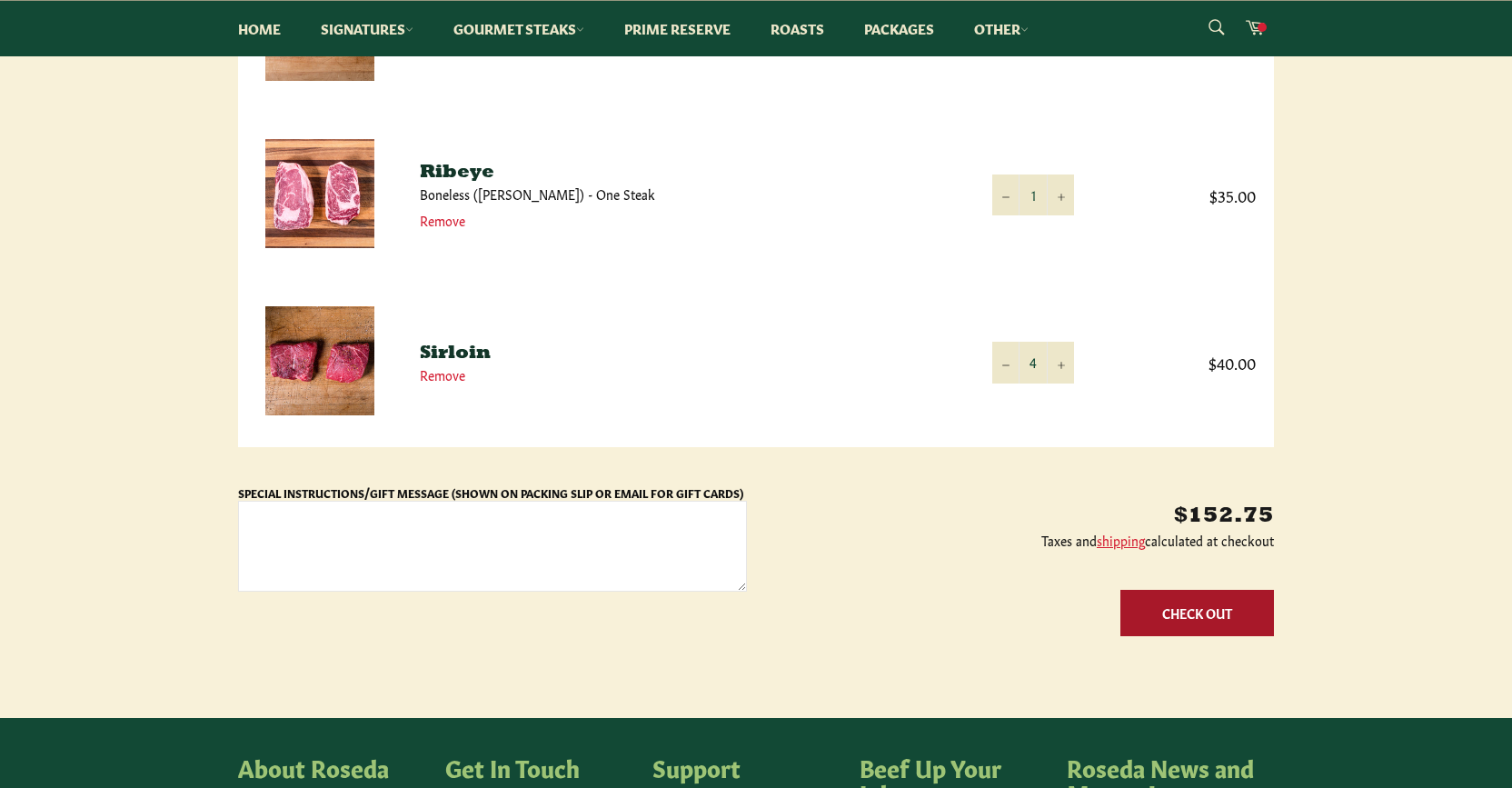
click at [1203, 615] on button "Check Out" at bounding box center [1197, 613] width 153 height 46
click at [1008, 369] on icon "Reduce item quantity by one" at bounding box center [1006, 365] width 7 height 7
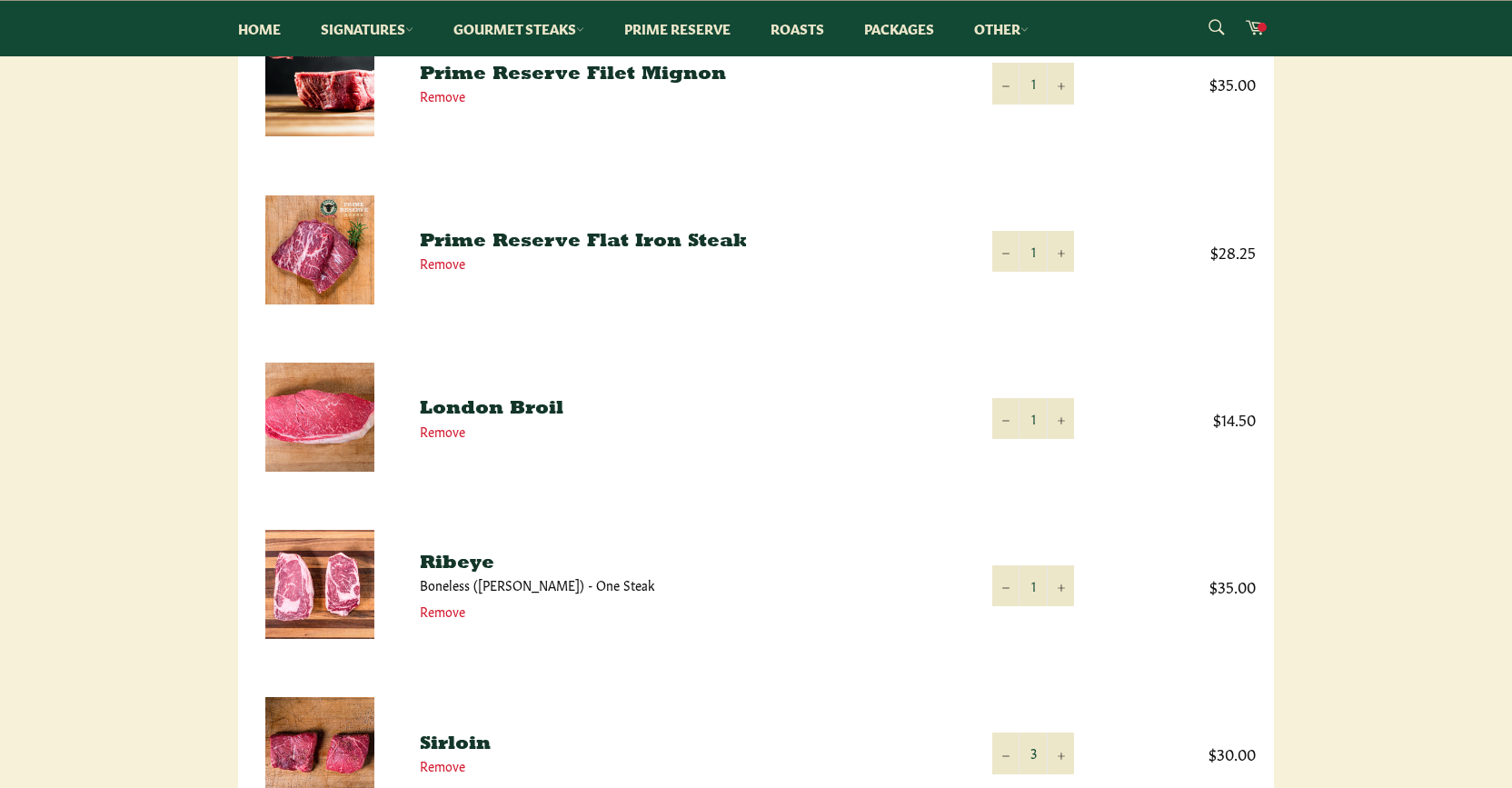
click at [1412, 505] on div "Shopping Cart Product Quantity Total Prime Reserve Filet Mignon Remove Quantity…" at bounding box center [756, 488] width 1512 height 1095
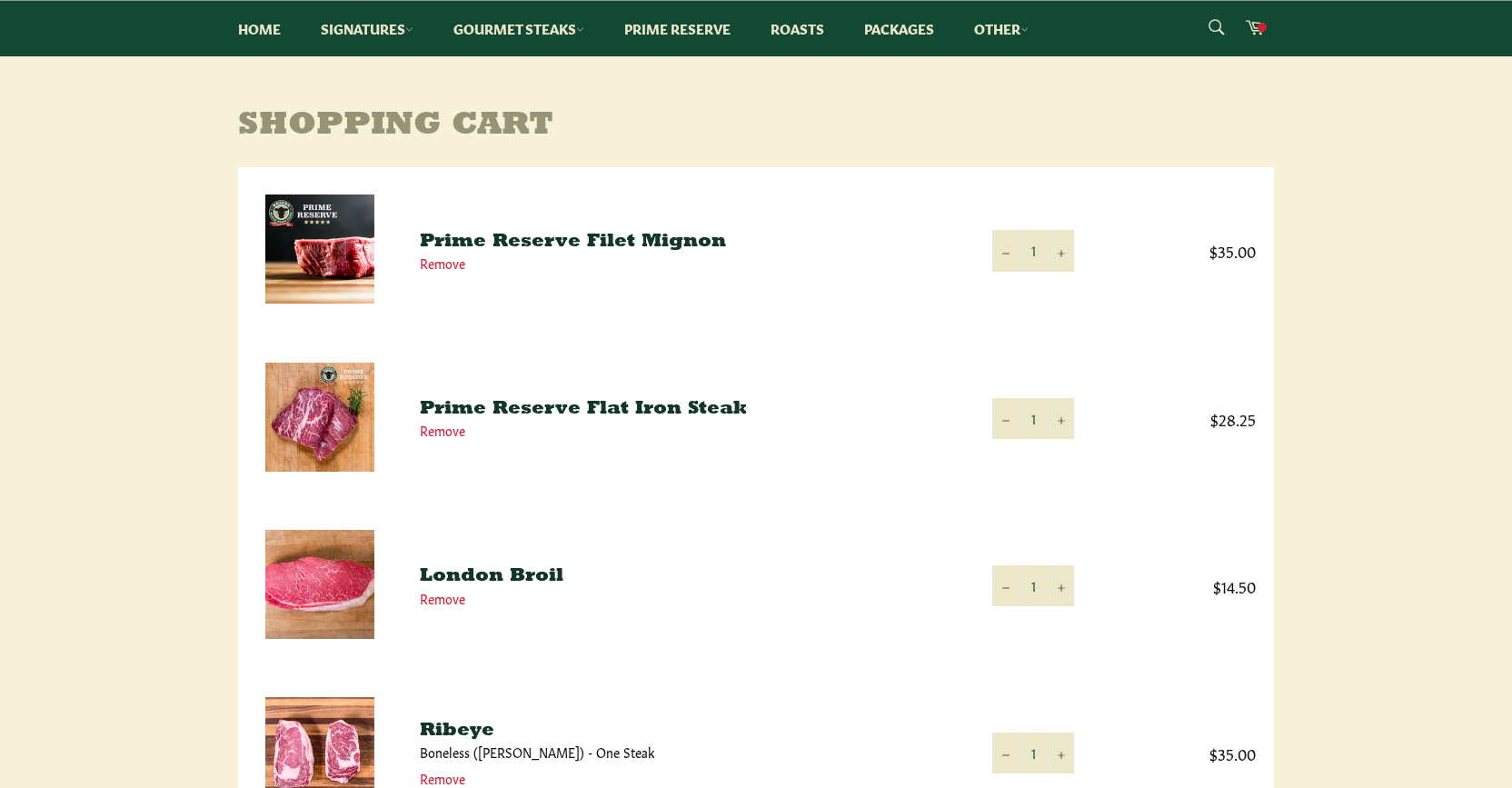
scroll to position [159, 0]
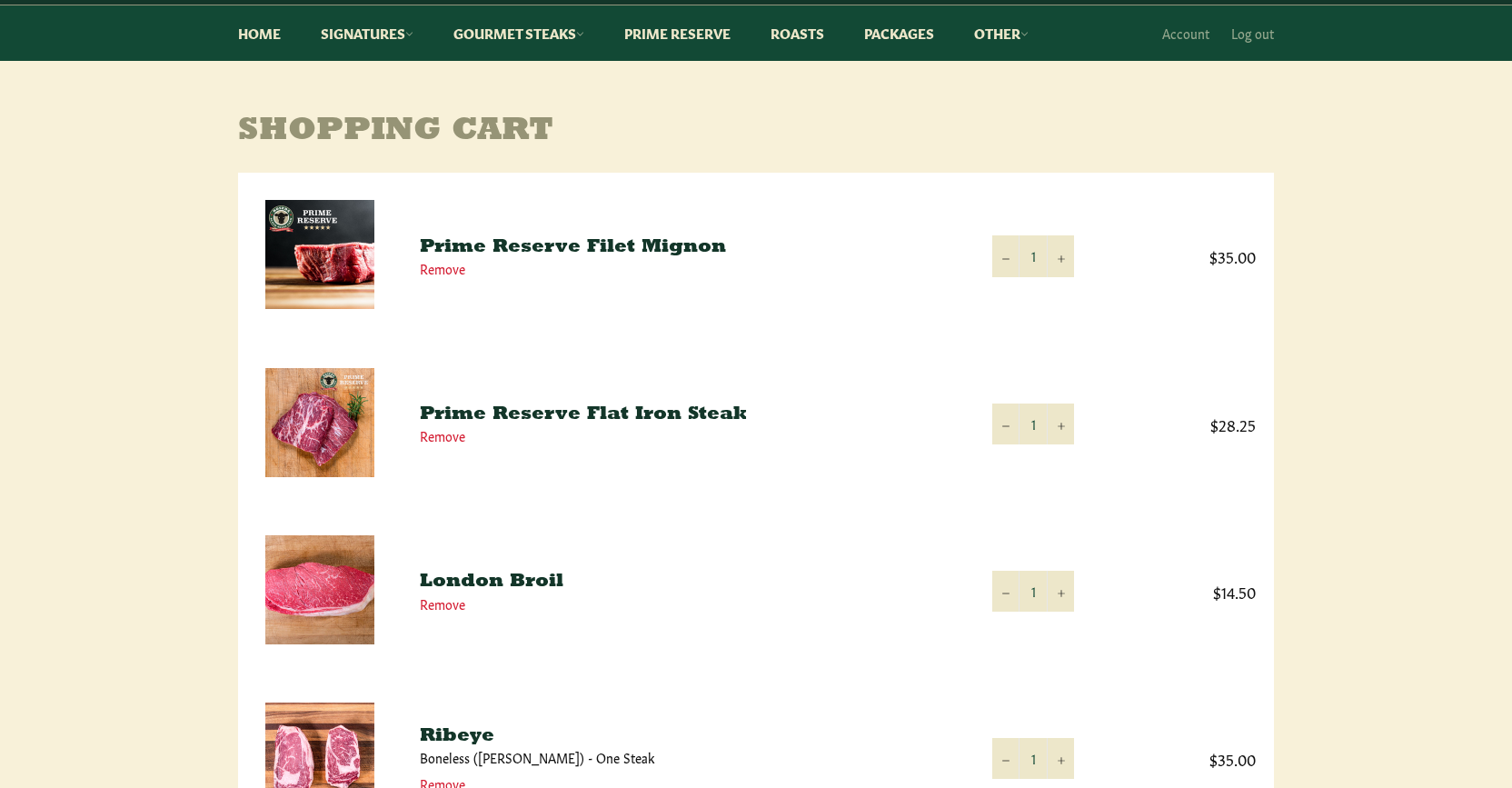
click at [1137, 215] on td "$35.00" at bounding box center [1184, 256] width 182 height 167
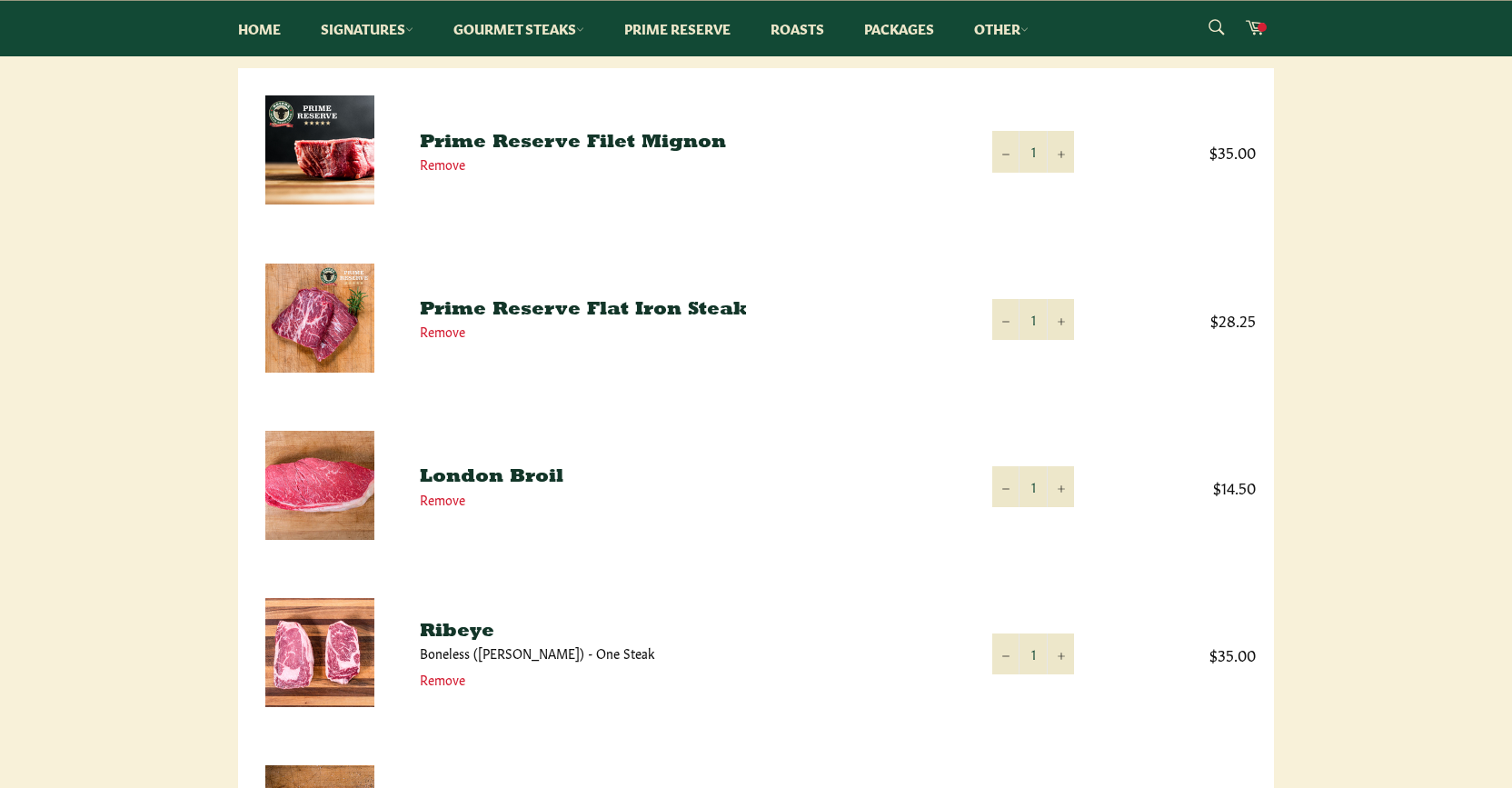
scroll to position [304, 0]
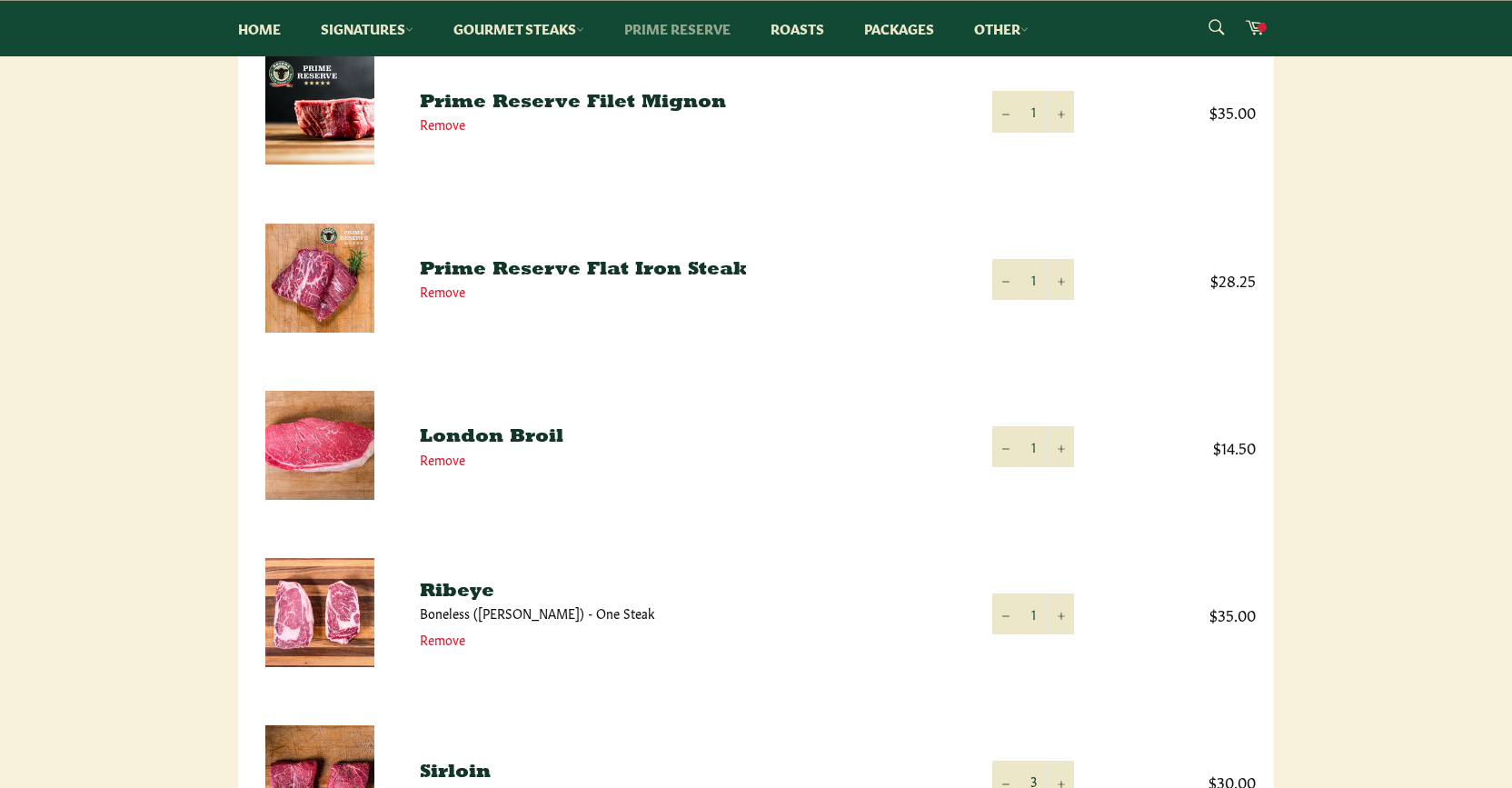
click at [654, 30] on link "Prime Reserve" at bounding box center [677, 29] width 143 height 56
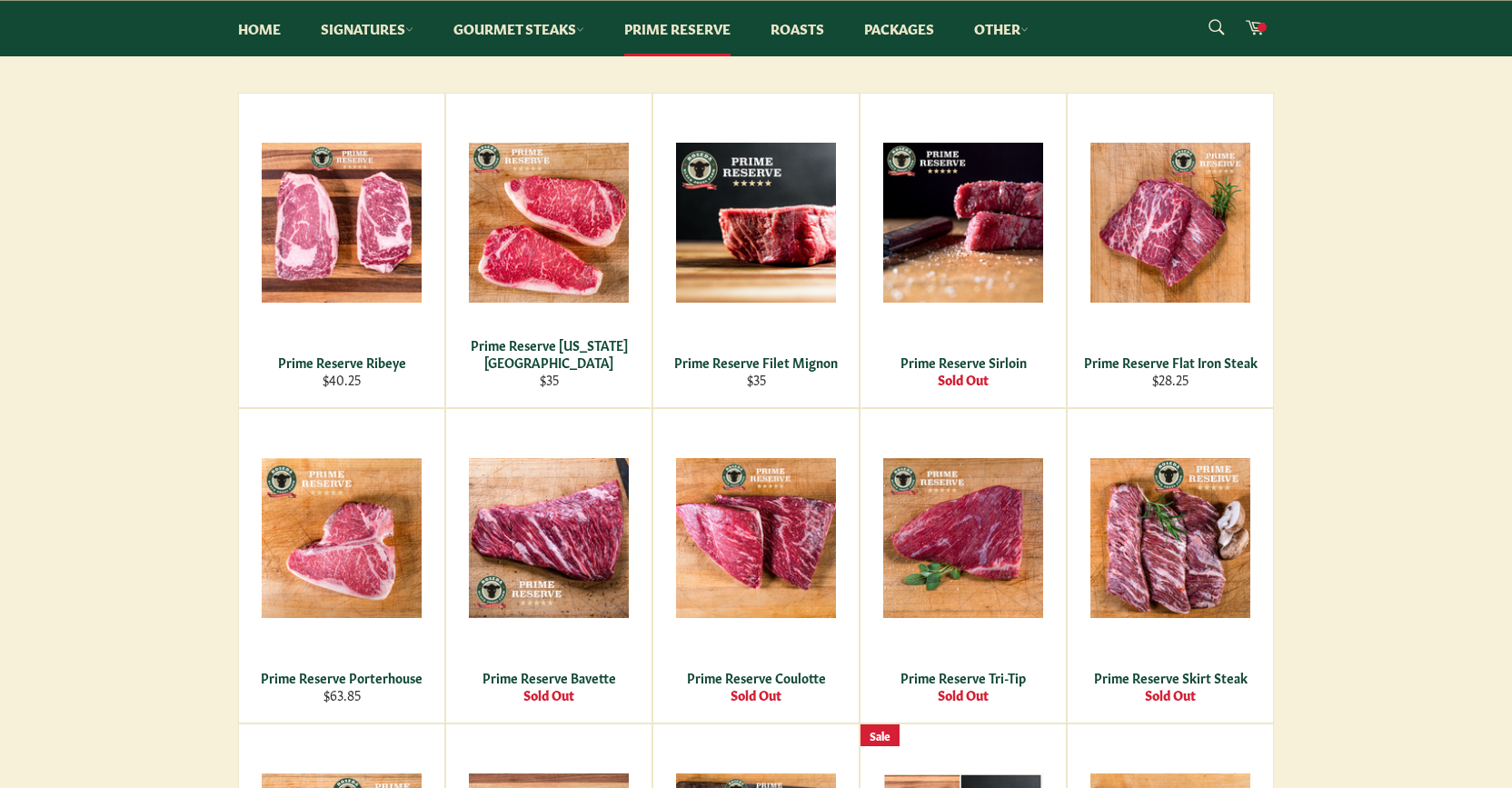
scroll to position [329, 0]
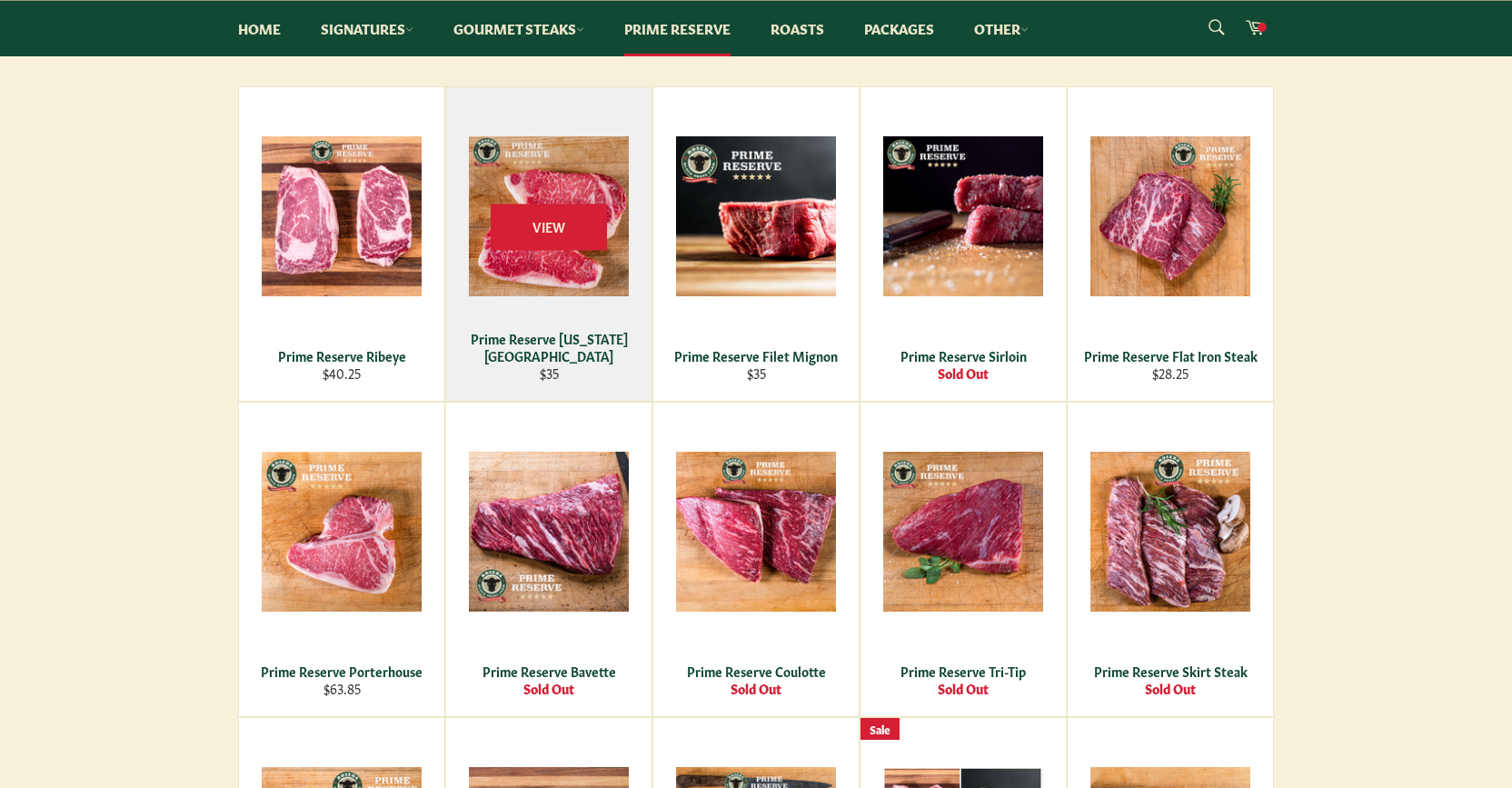
click at [565, 192] on div "View" at bounding box center [548, 243] width 205 height 313
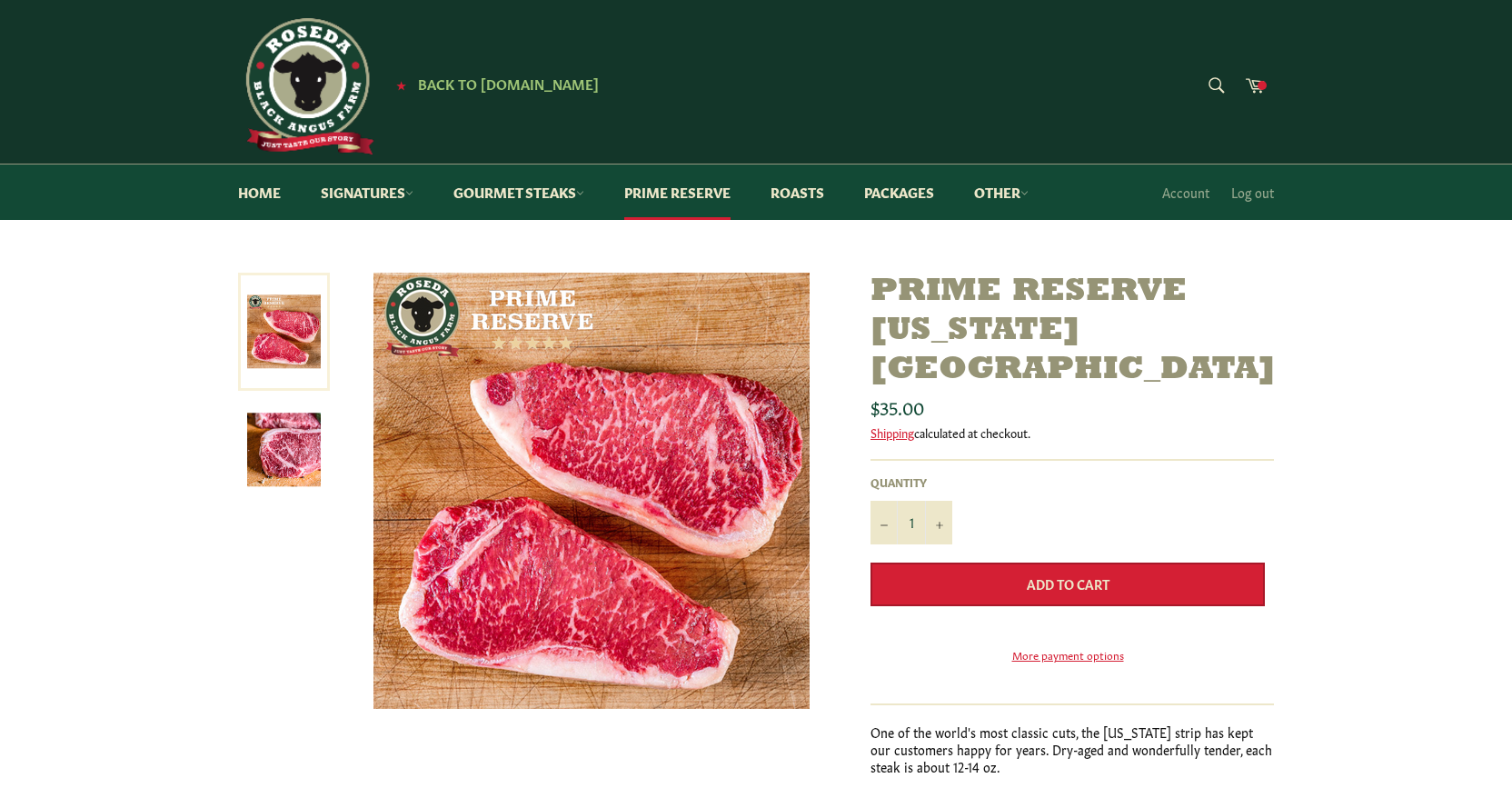
click at [1058, 574] on span "Add to Cart" at bounding box center [1068, 584] width 83 height 19
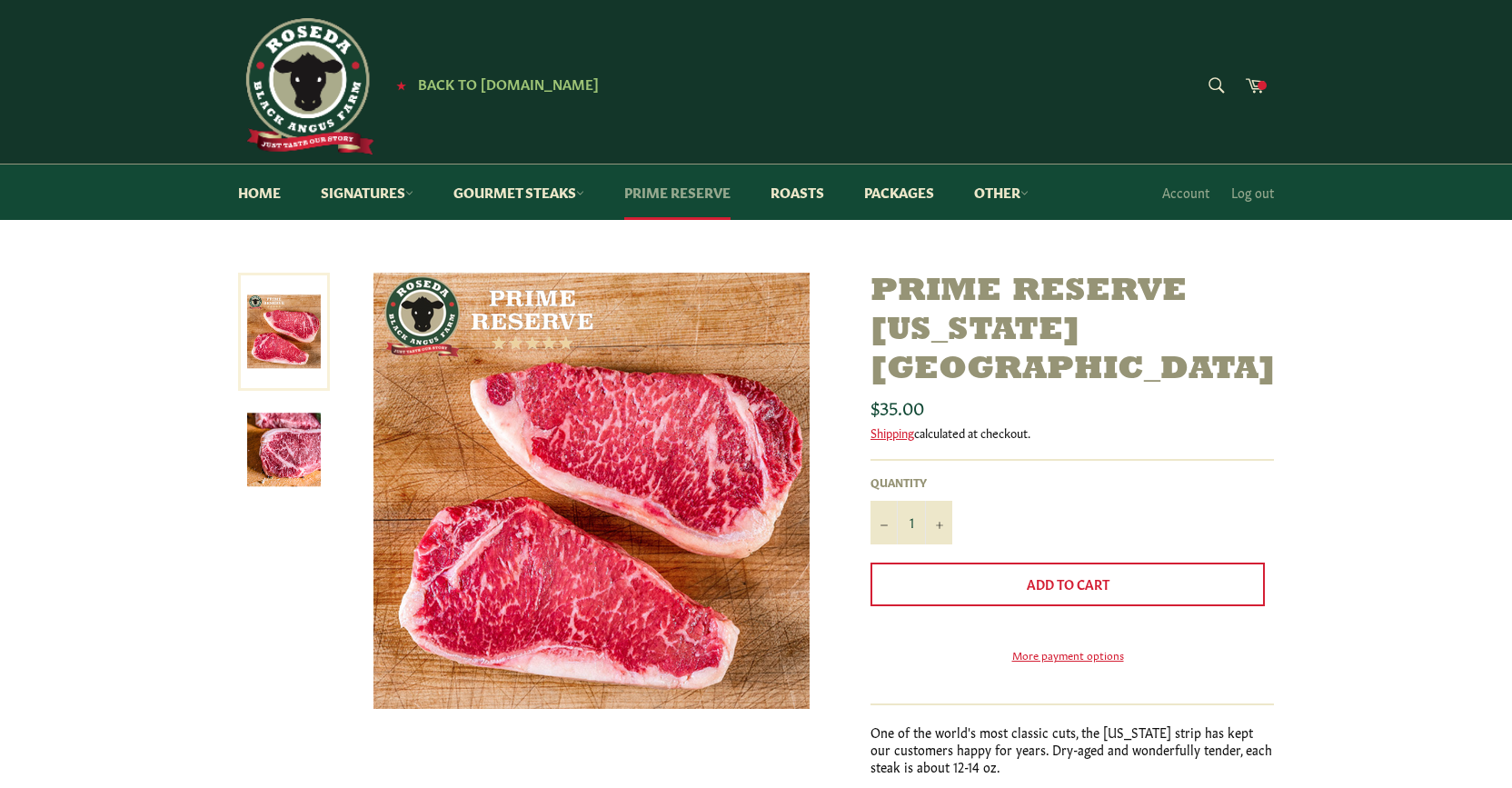
click at [671, 190] on link "Prime Reserve" at bounding box center [677, 192] width 143 height 56
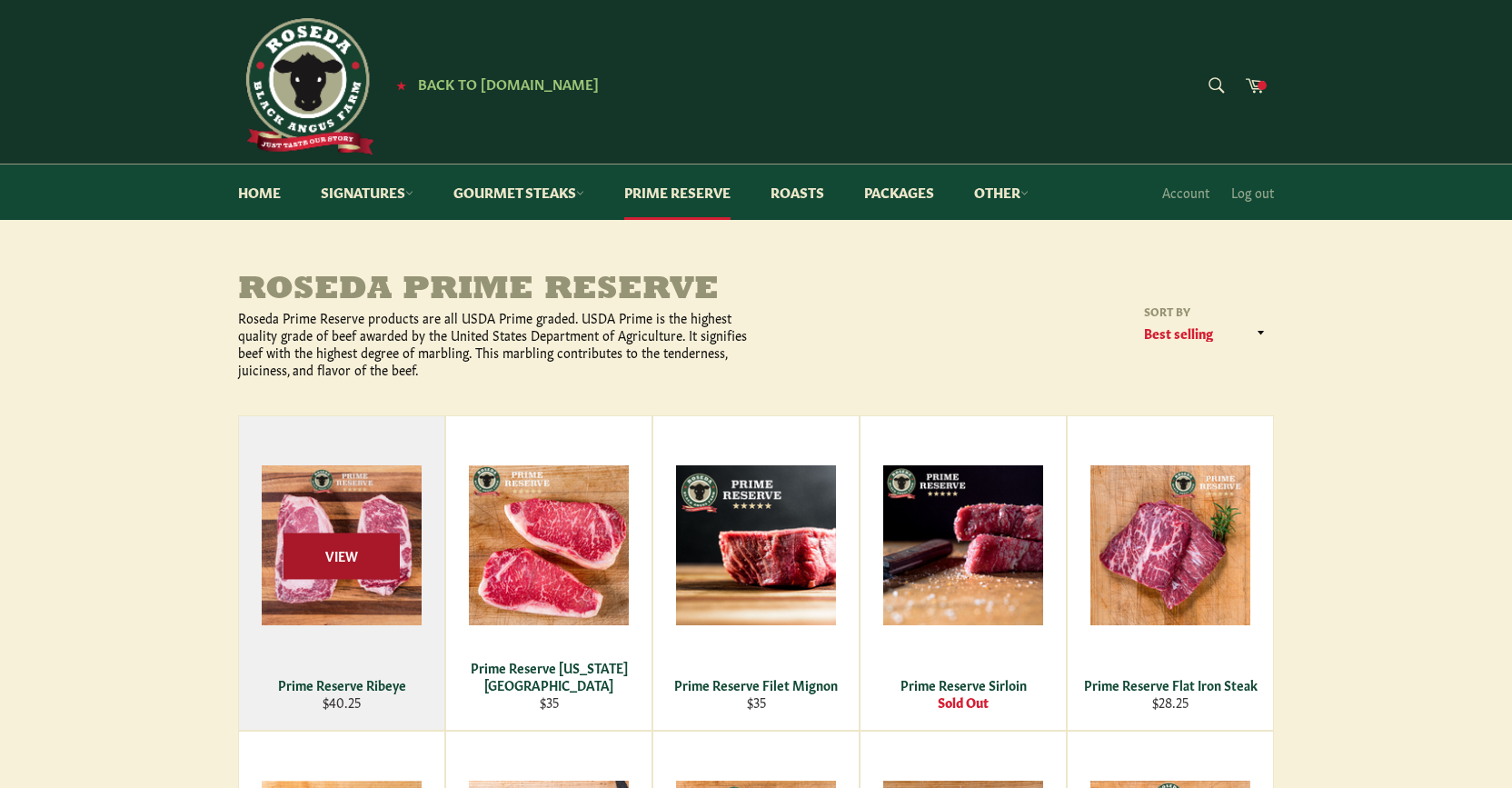
click at [313, 549] on span "View" at bounding box center [341, 557] width 116 height 46
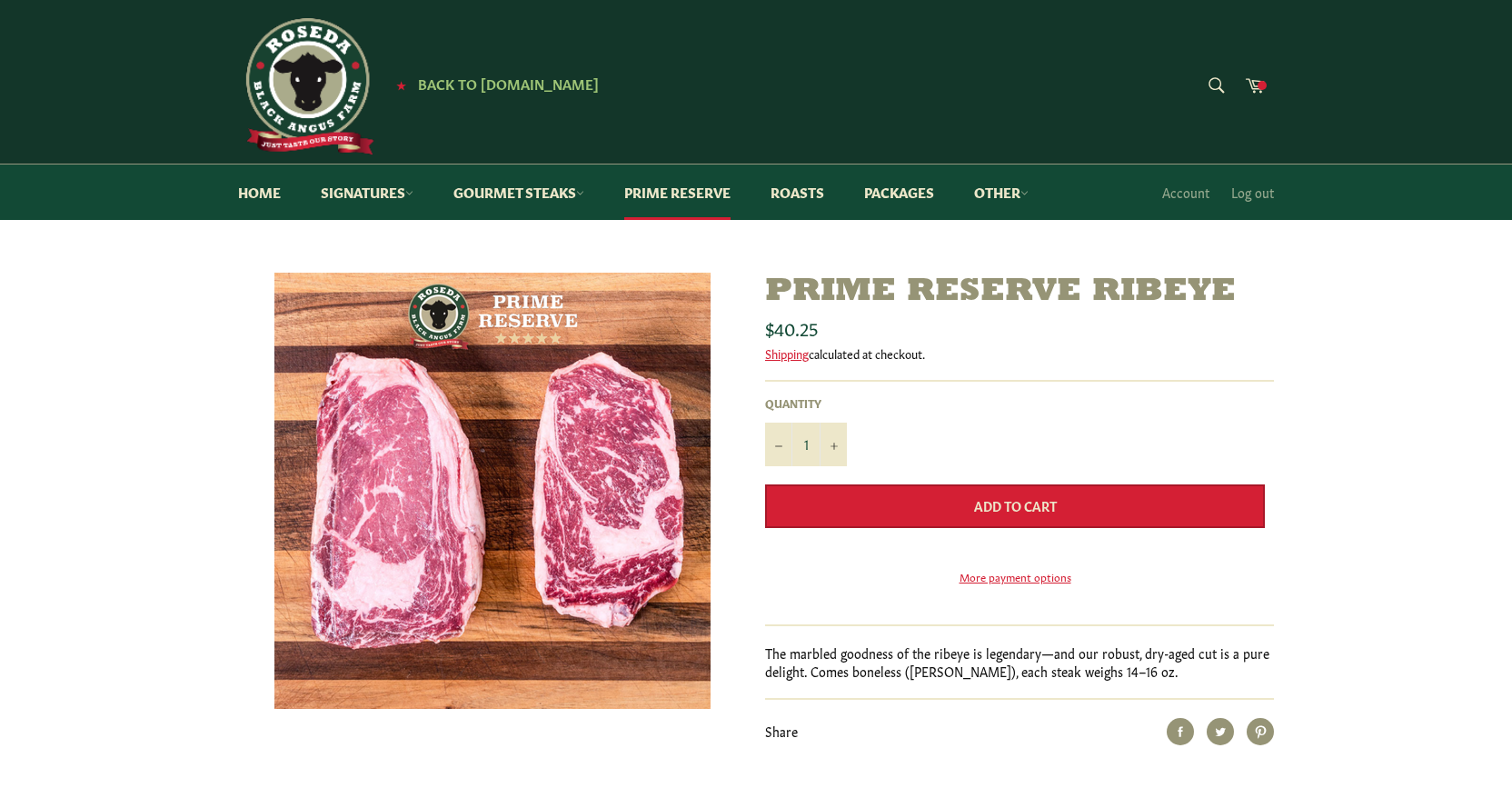
click at [1021, 510] on span "Add to Cart" at bounding box center [1015, 506] width 83 height 19
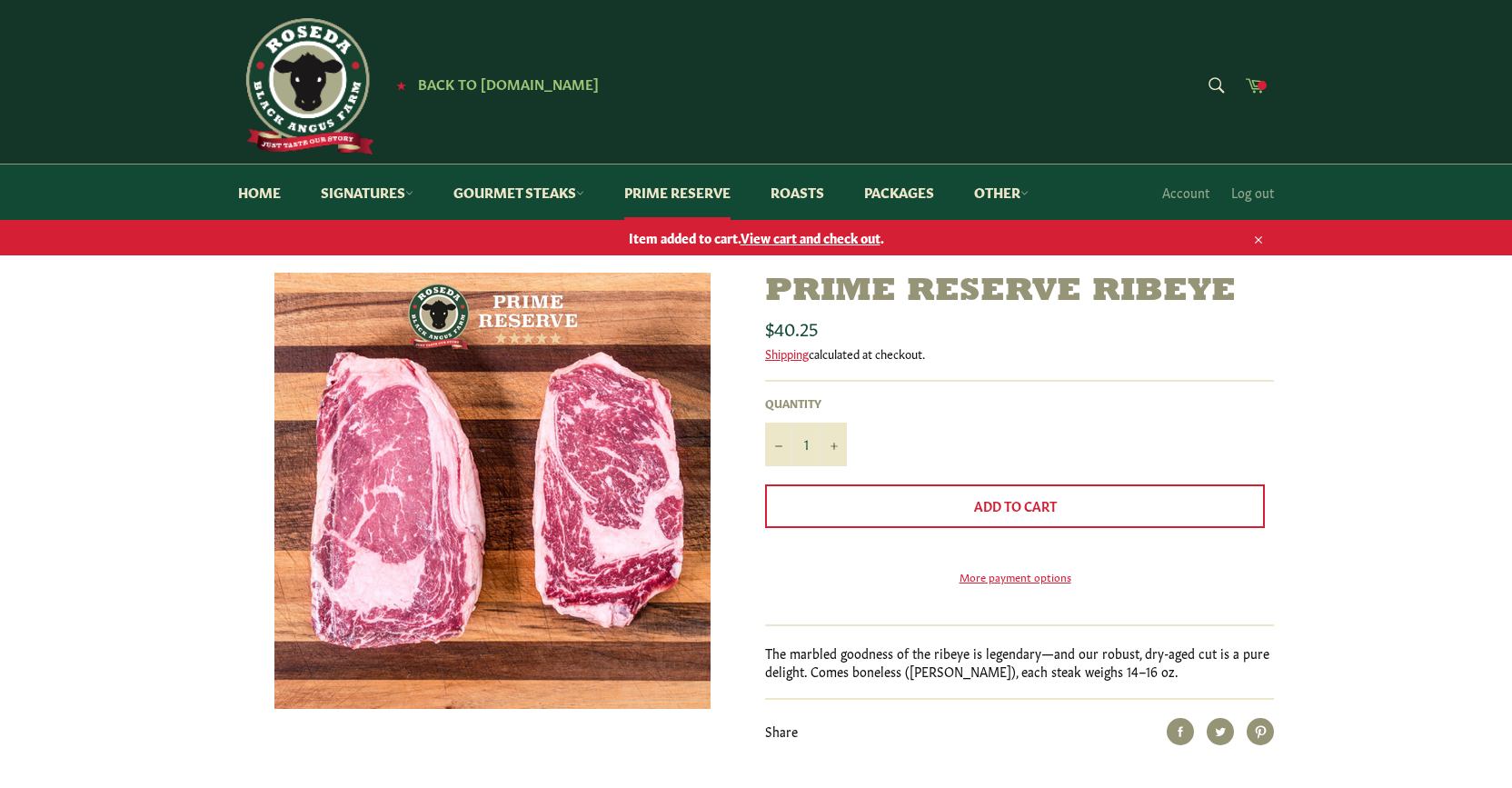
click at [1249, 85] on icon at bounding box center [1256, 85] width 20 height 20
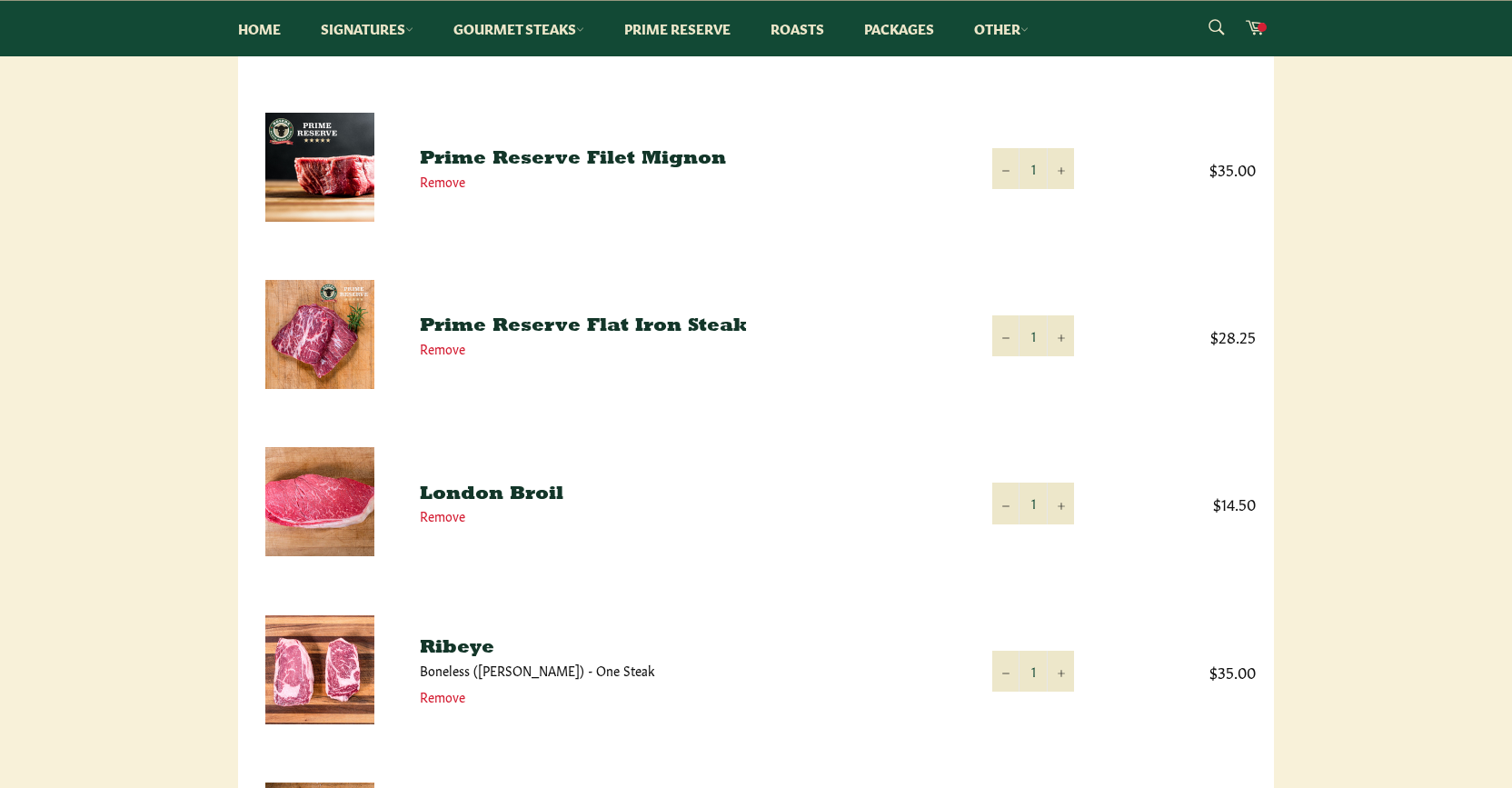
scroll to position [639, 0]
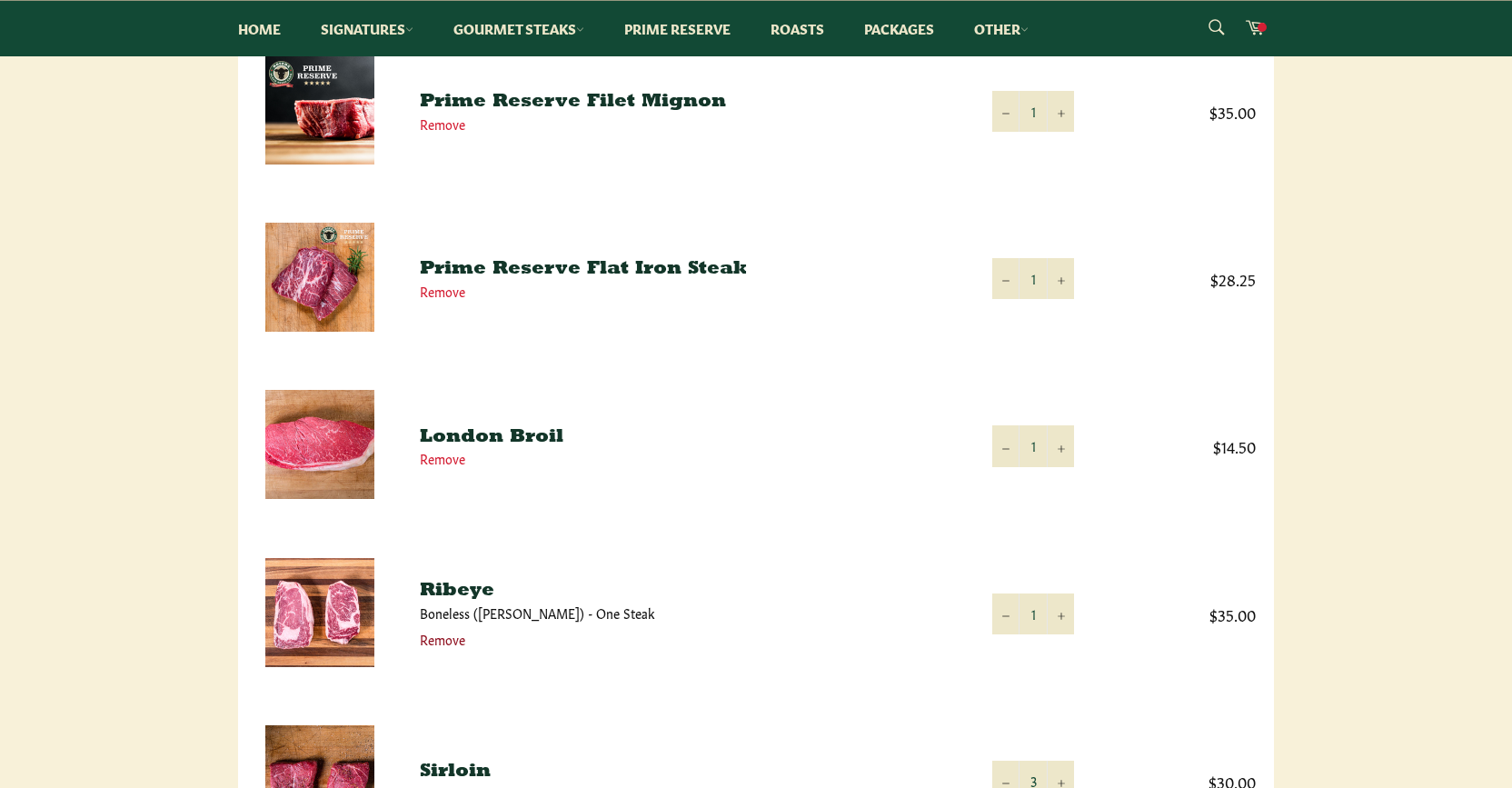
click at [435, 639] on link "Remove" at bounding box center [442, 639] width 46 height 19
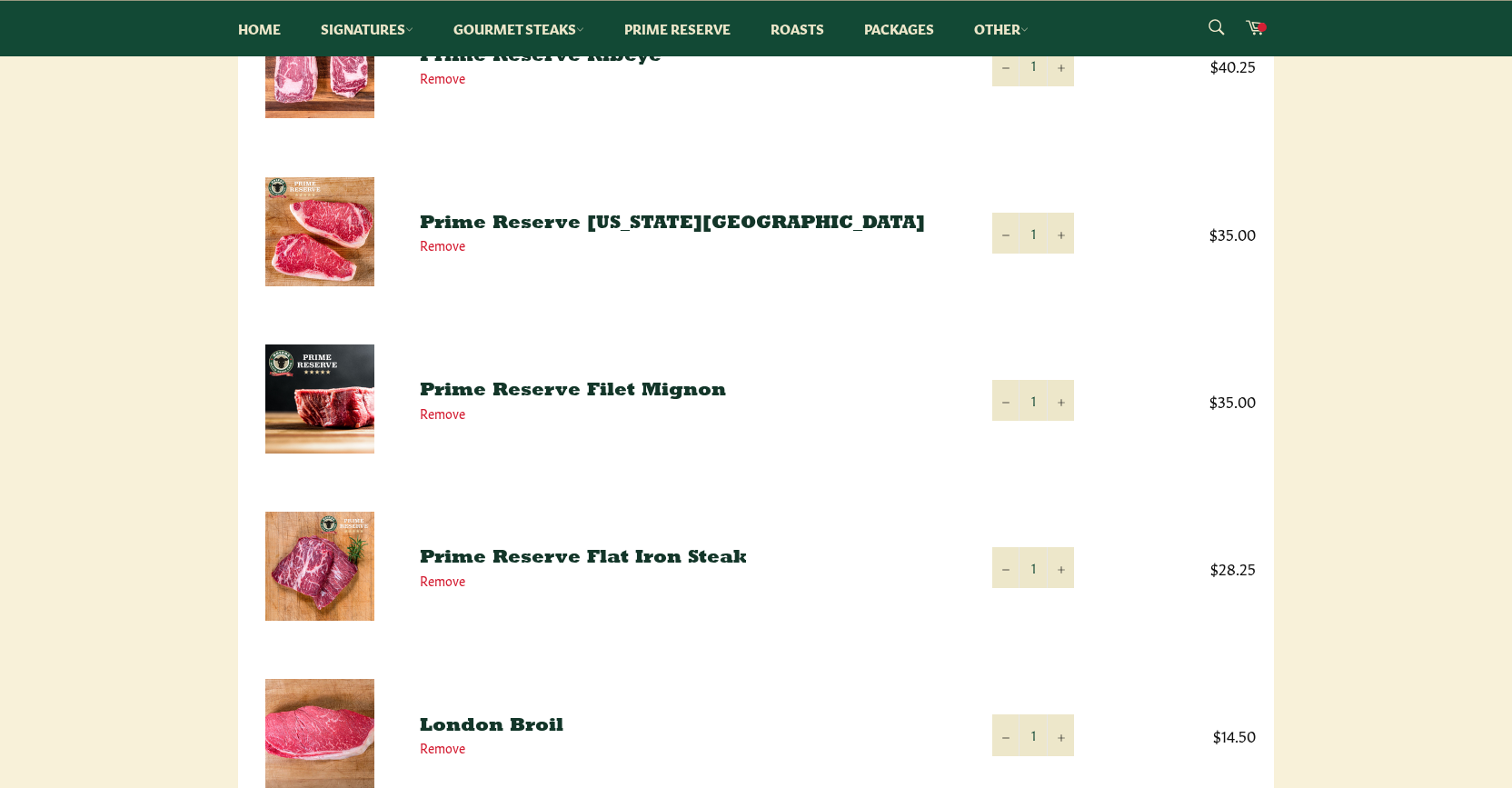
scroll to position [335, 0]
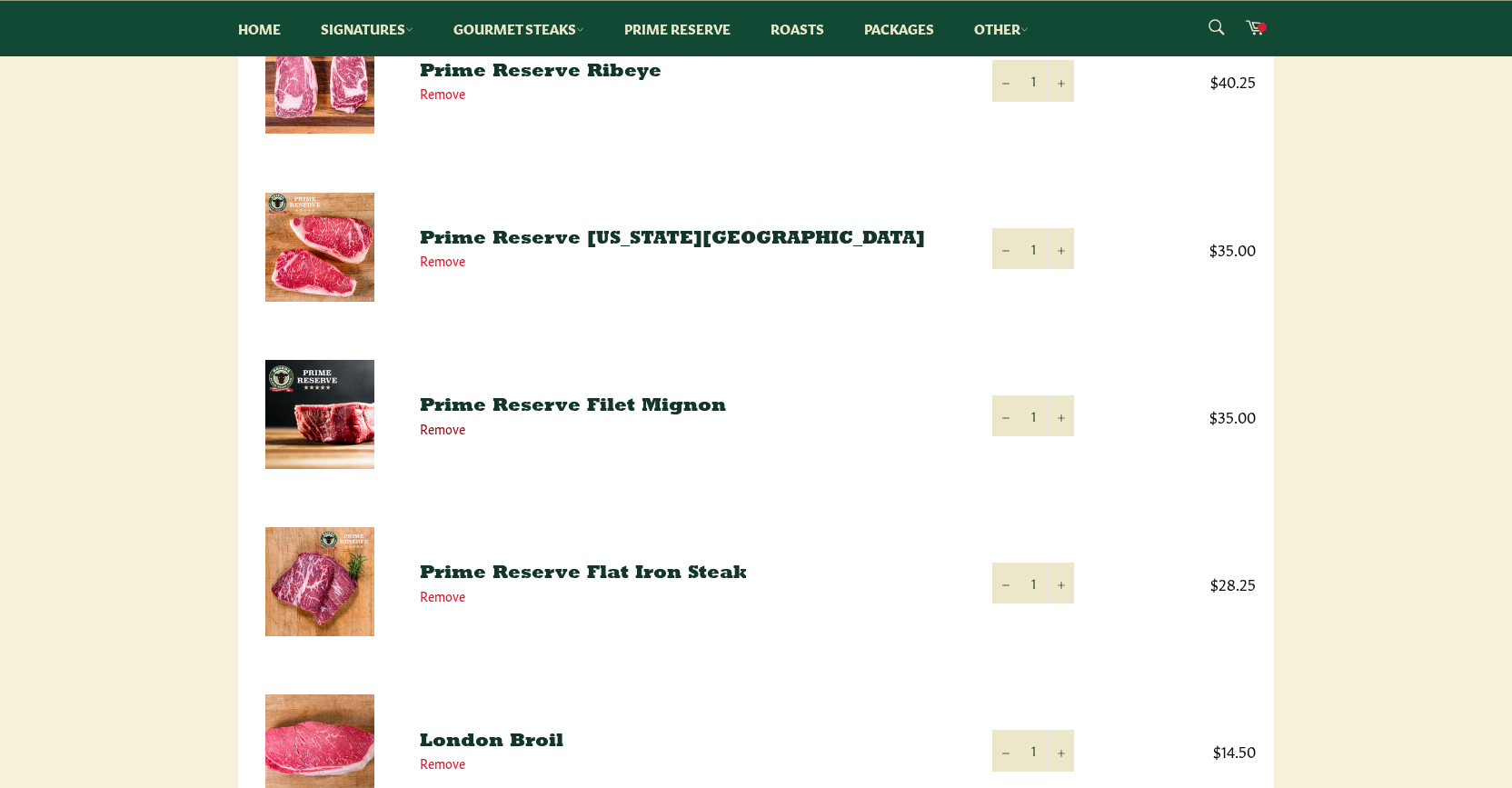
click at [443, 430] on link "Remove" at bounding box center [442, 428] width 46 height 19
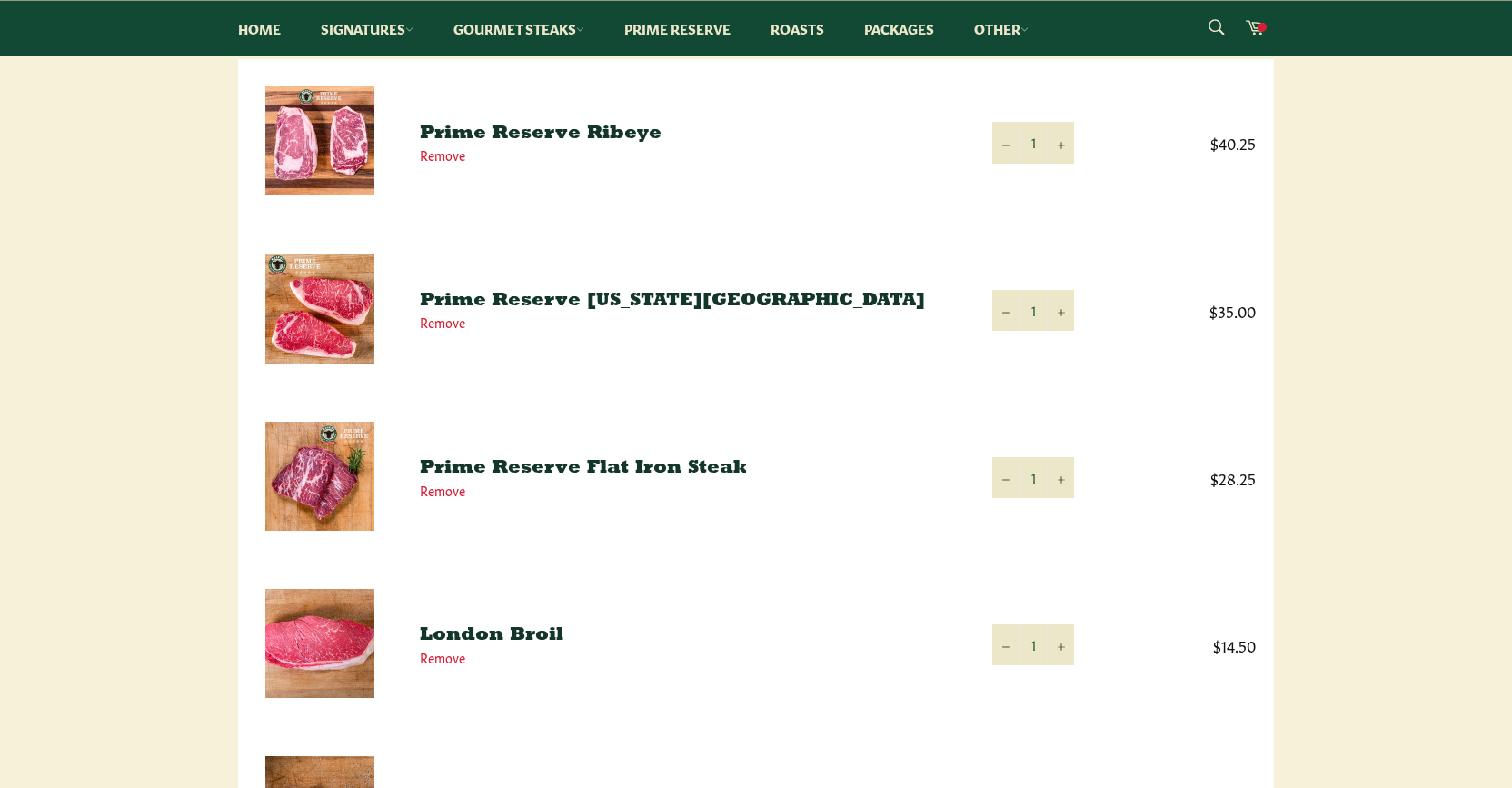
scroll to position [258, 0]
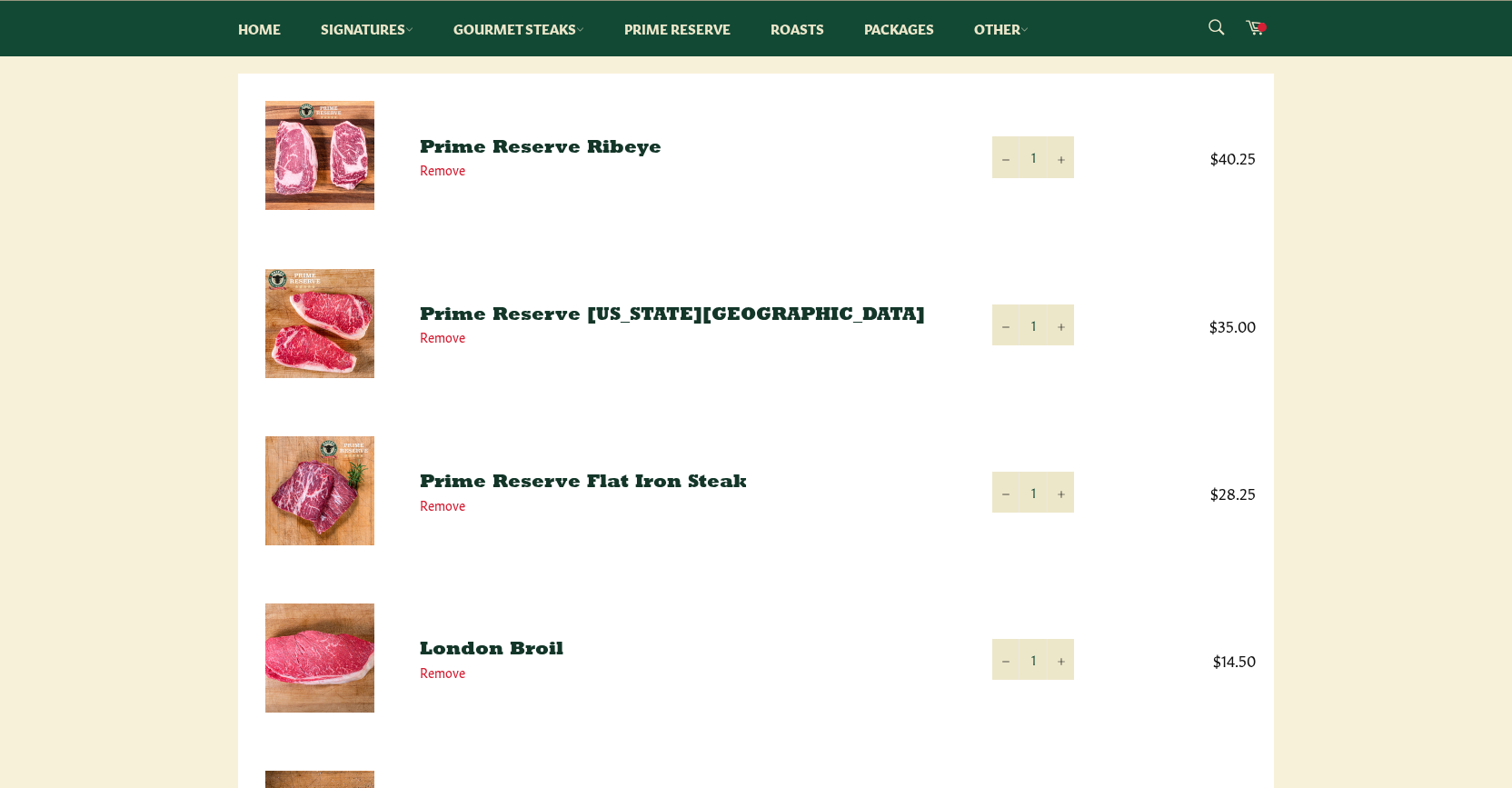
click at [348, 307] on img at bounding box center [320, 322] width 109 height 109
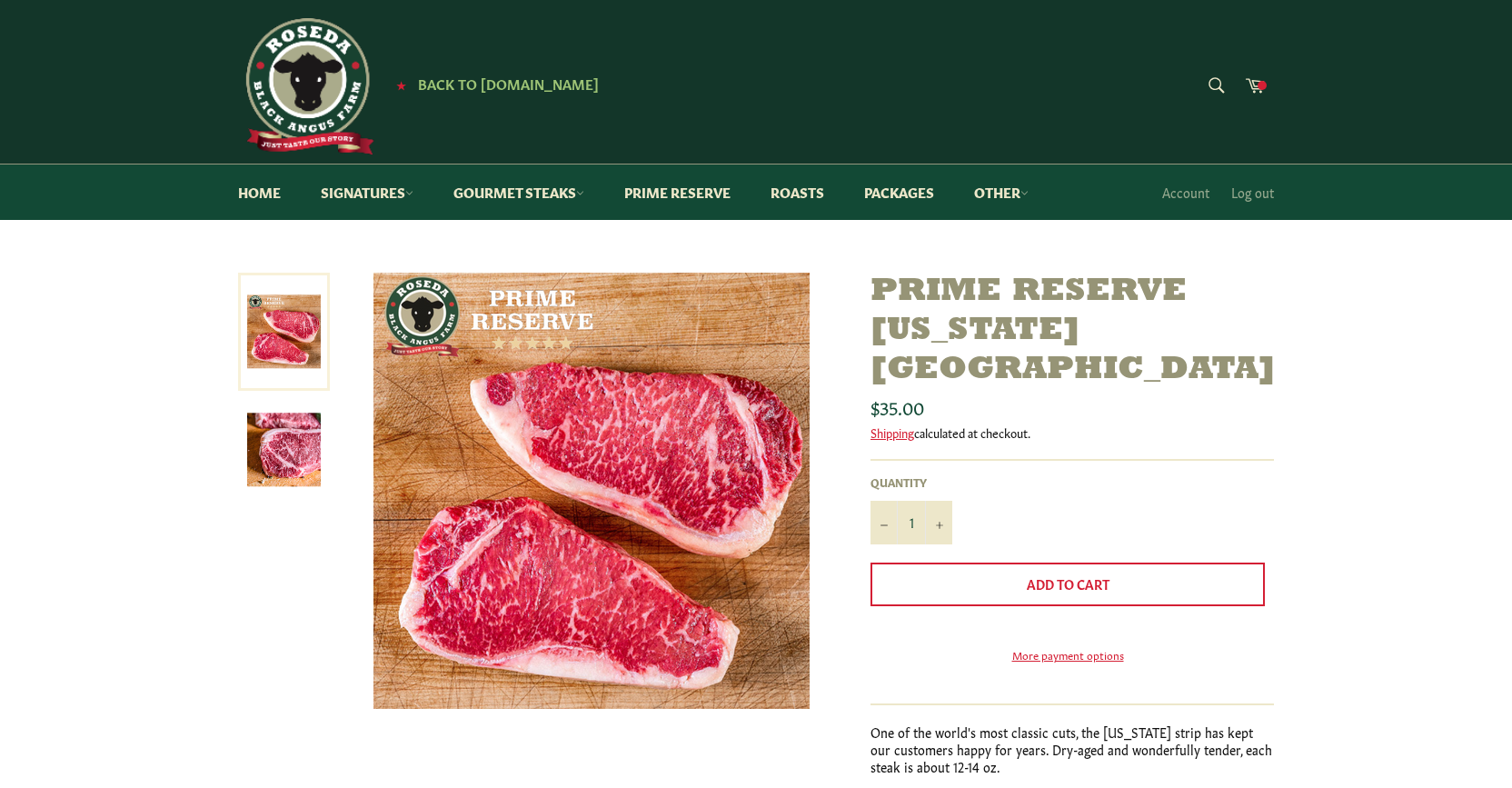
click at [1373, 501] on div "Prime Reserve [US_STATE][GEOGRAPHIC_DATA] Sale Regular price $35.00 Shipping ca…" at bounding box center [756, 593] width 1512 height 641
click at [1260, 84] on span at bounding box center [1262, 85] width 9 height 9
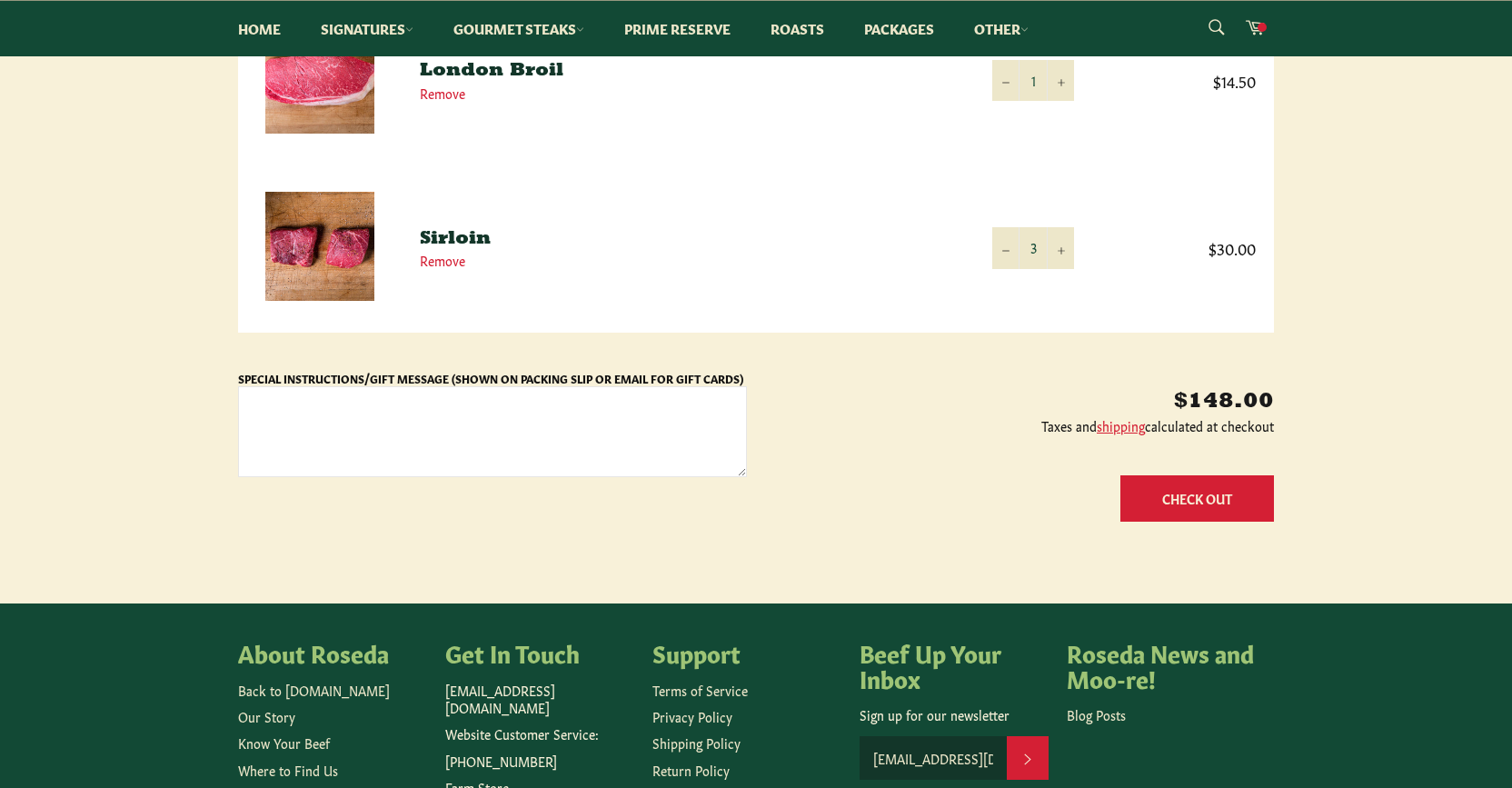
scroll to position [895, 0]
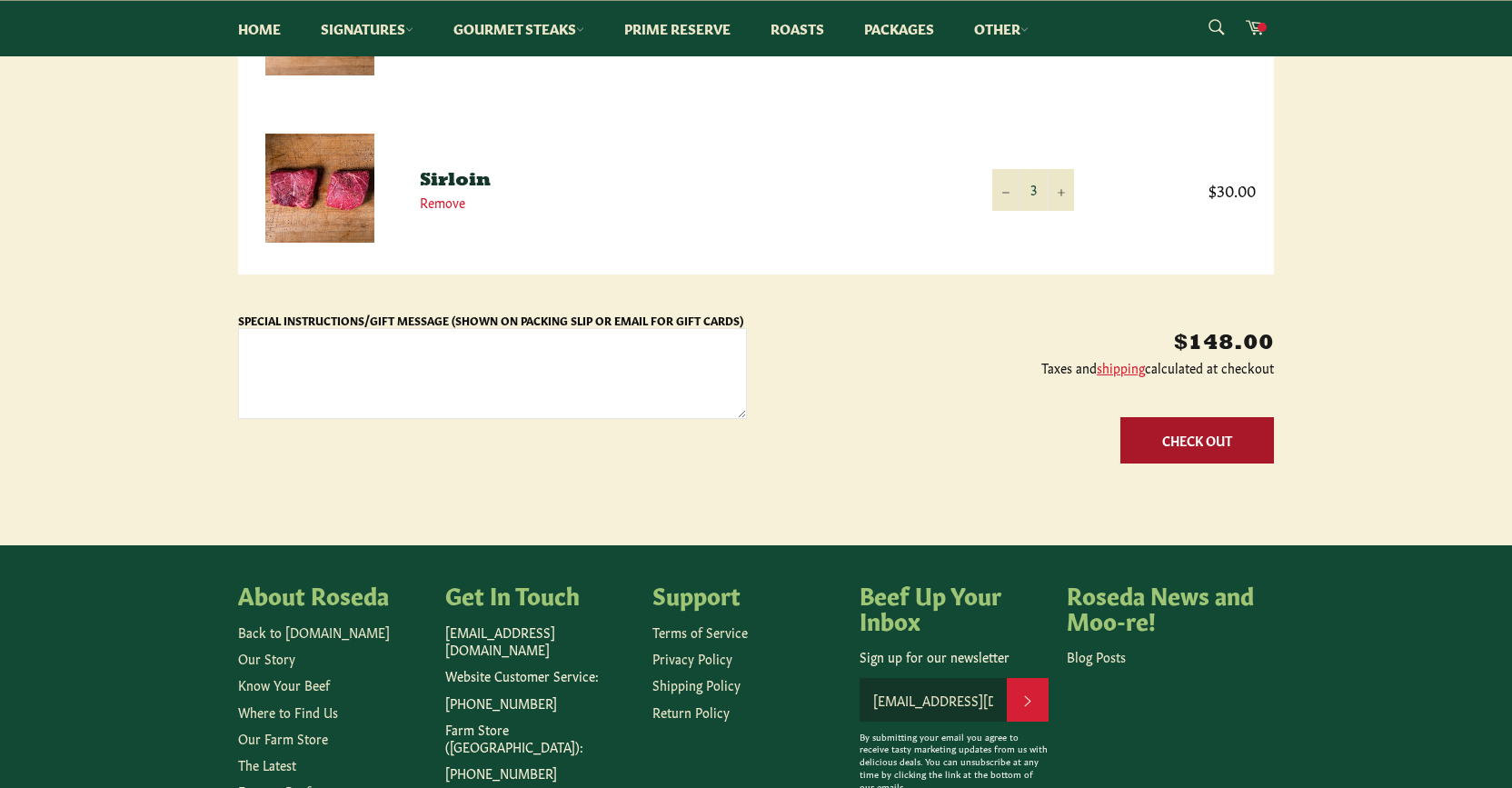
click at [1178, 453] on button "Check Out" at bounding box center [1197, 440] width 153 height 46
